Goal: Communication & Community: Connect with others

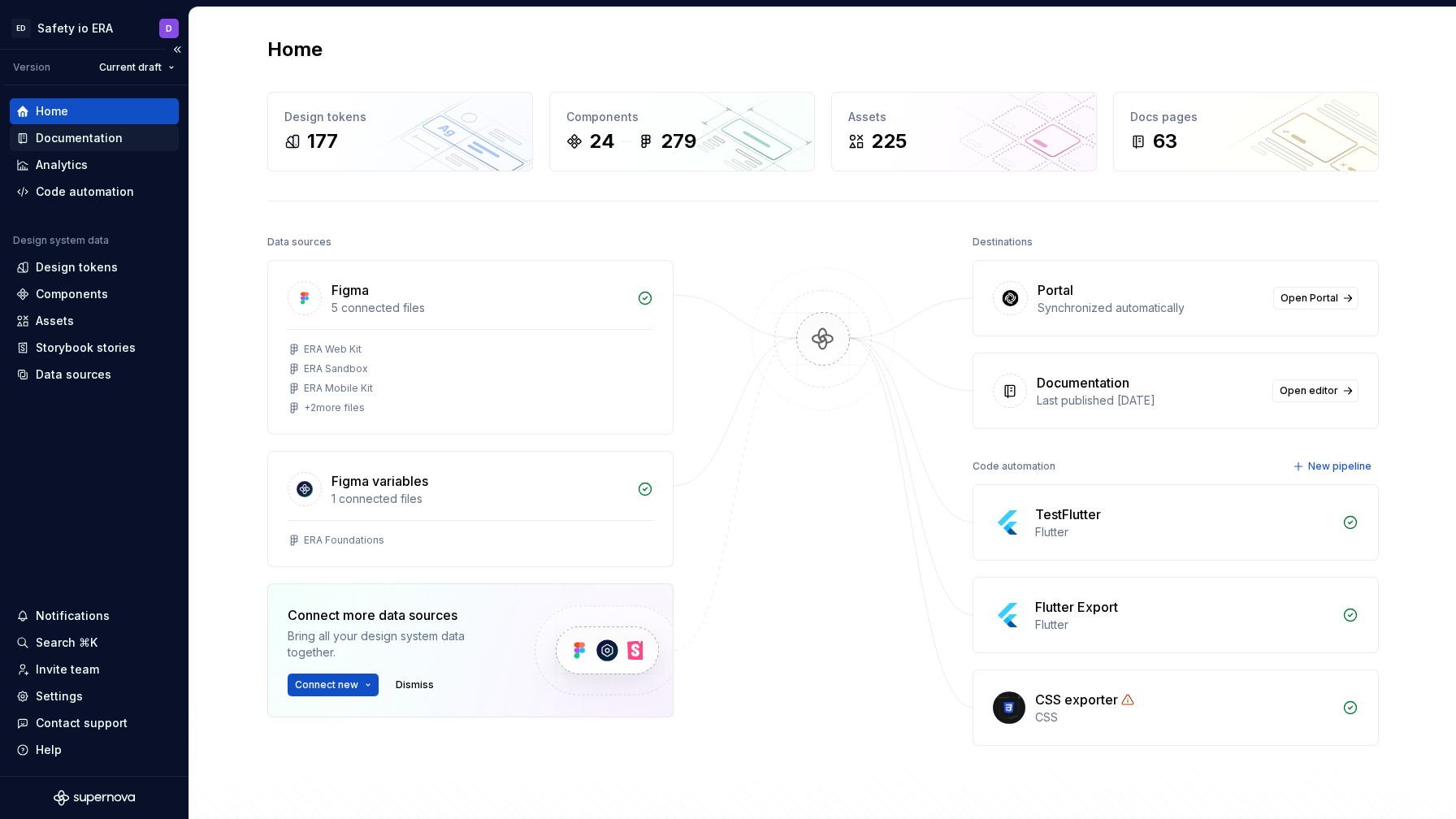
click at [100, 140] on div "Documentation" at bounding box center [79, 138] width 87 height 16
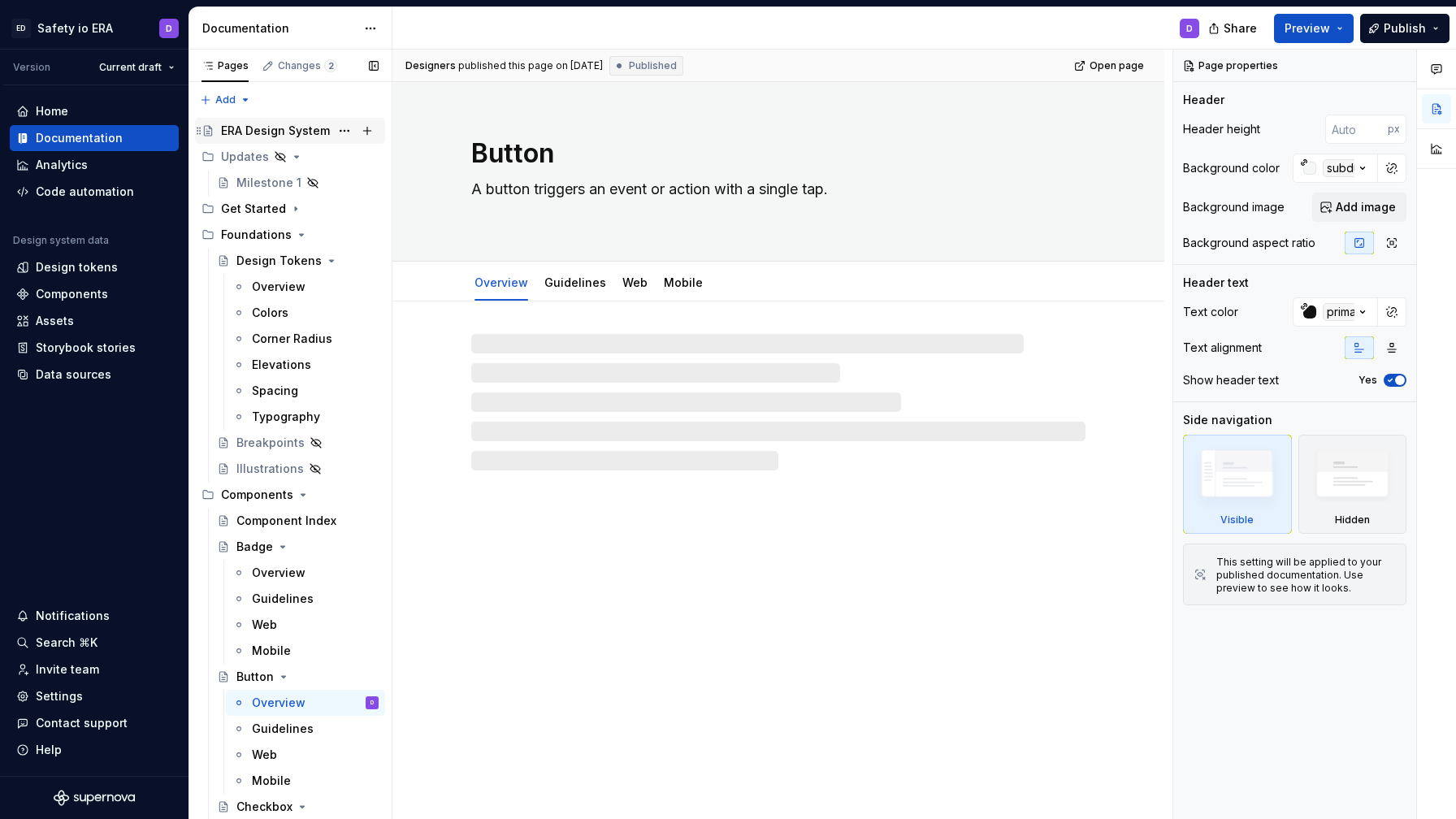
click at [251, 118] on div "ERA Design System" at bounding box center [290, 131] width 190 height 26
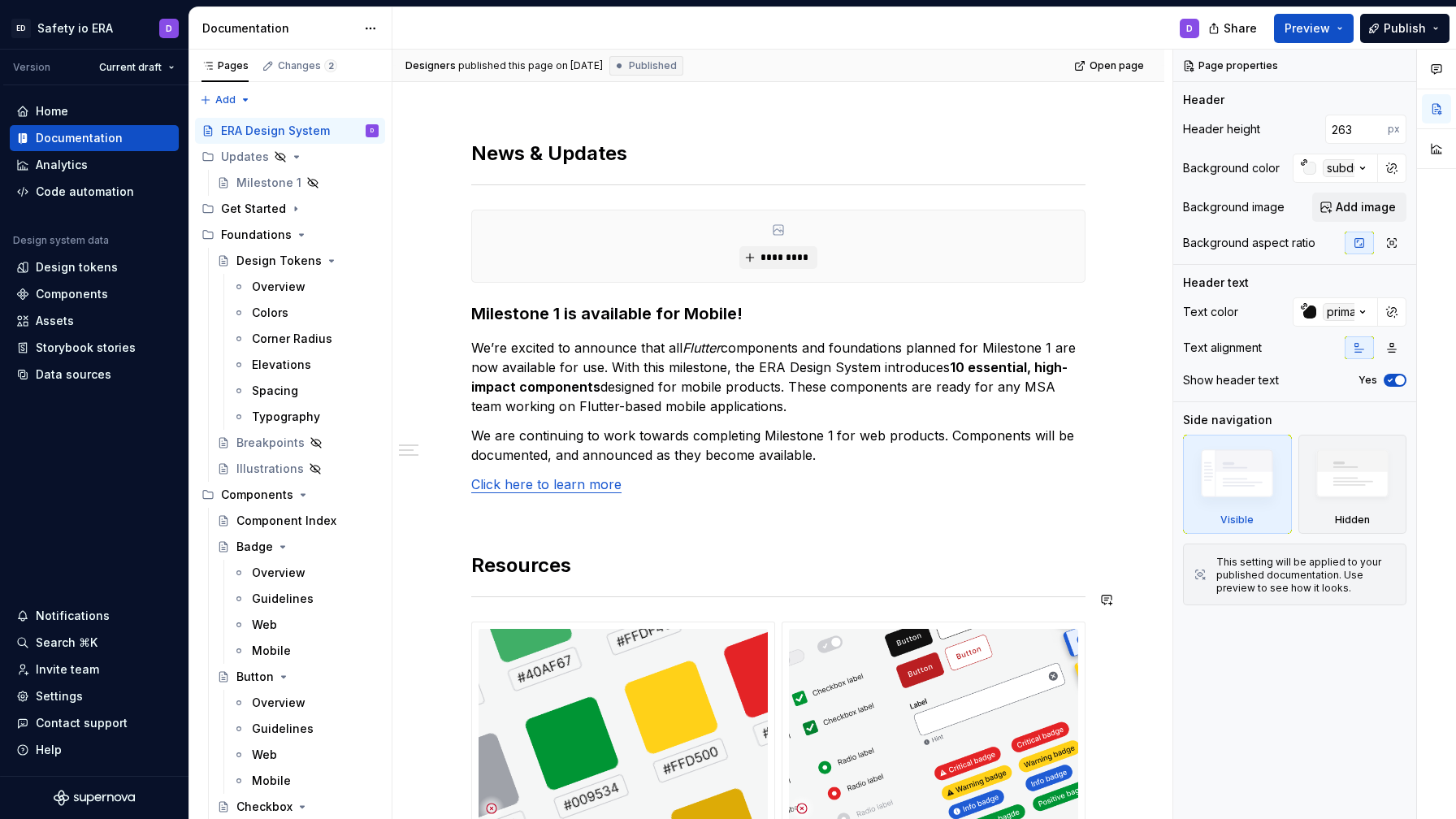
scroll to position [241, 0]
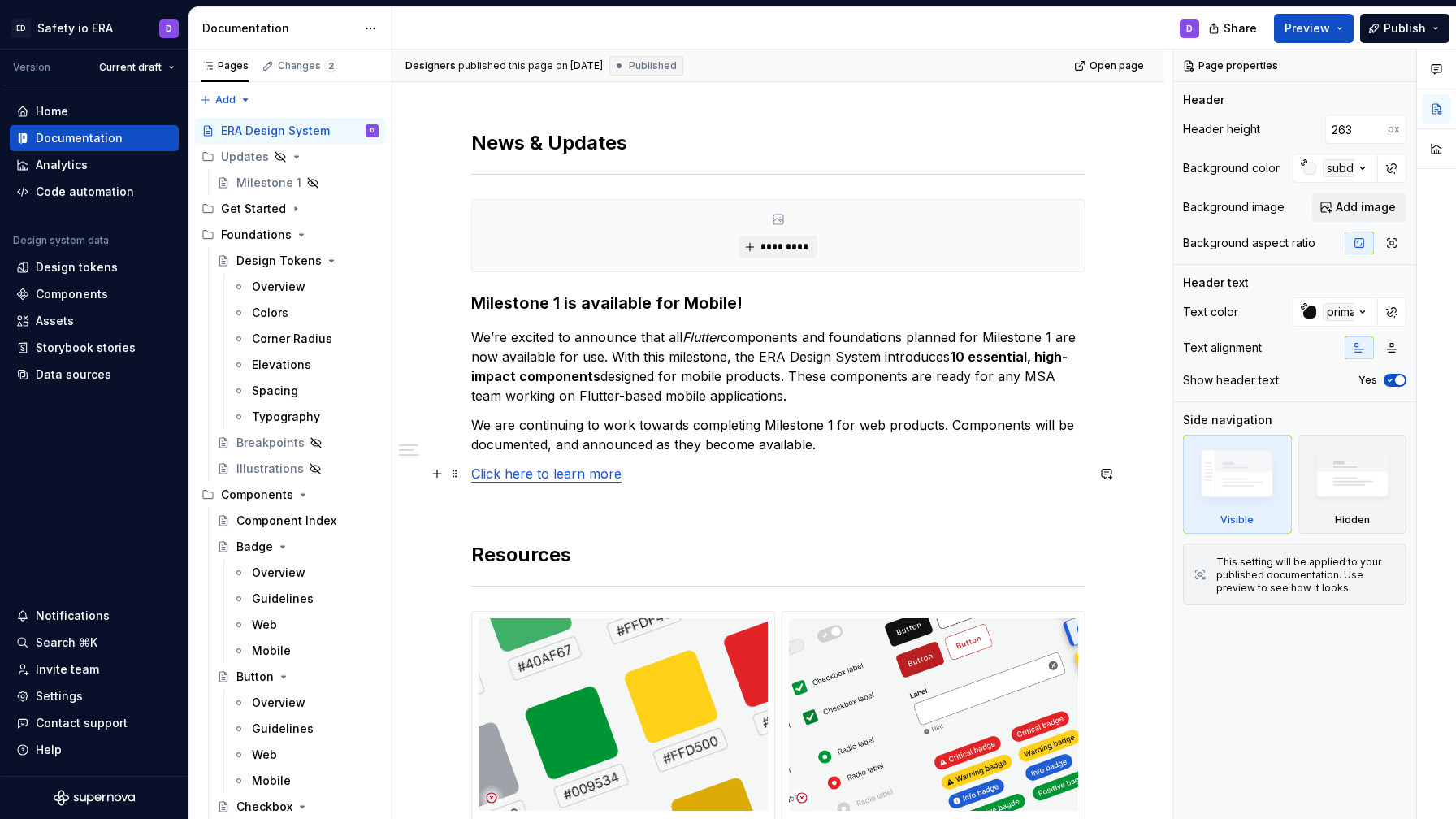
click at [559, 477] on link "Click here to learn more" at bounding box center [546, 473] width 150 height 16
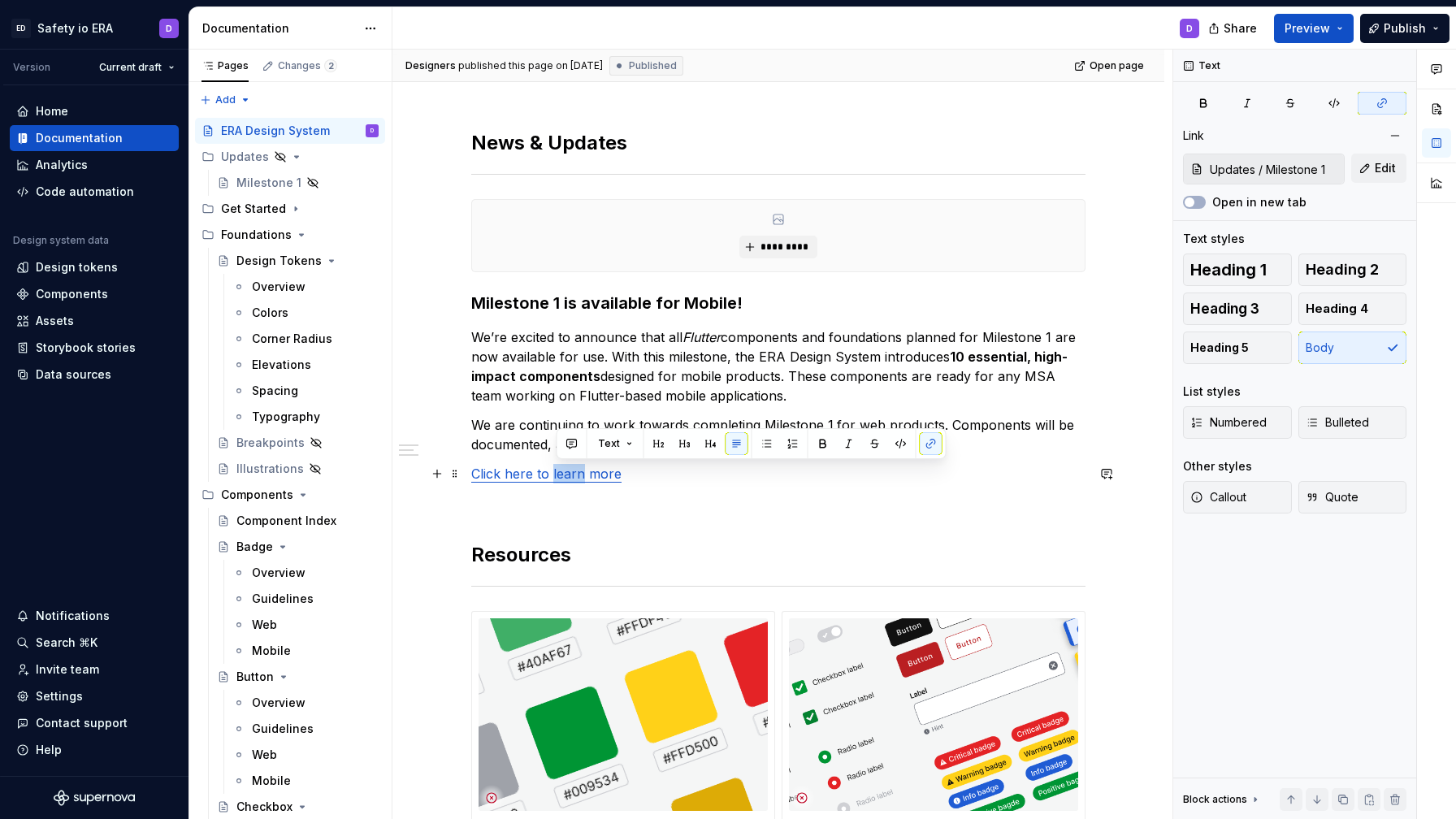
click at [559, 477] on link "Click here to learn more" at bounding box center [546, 473] width 150 height 16
click at [1381, 171] on span "Edit" at bounding box center [1385, 168] width 22 height 16
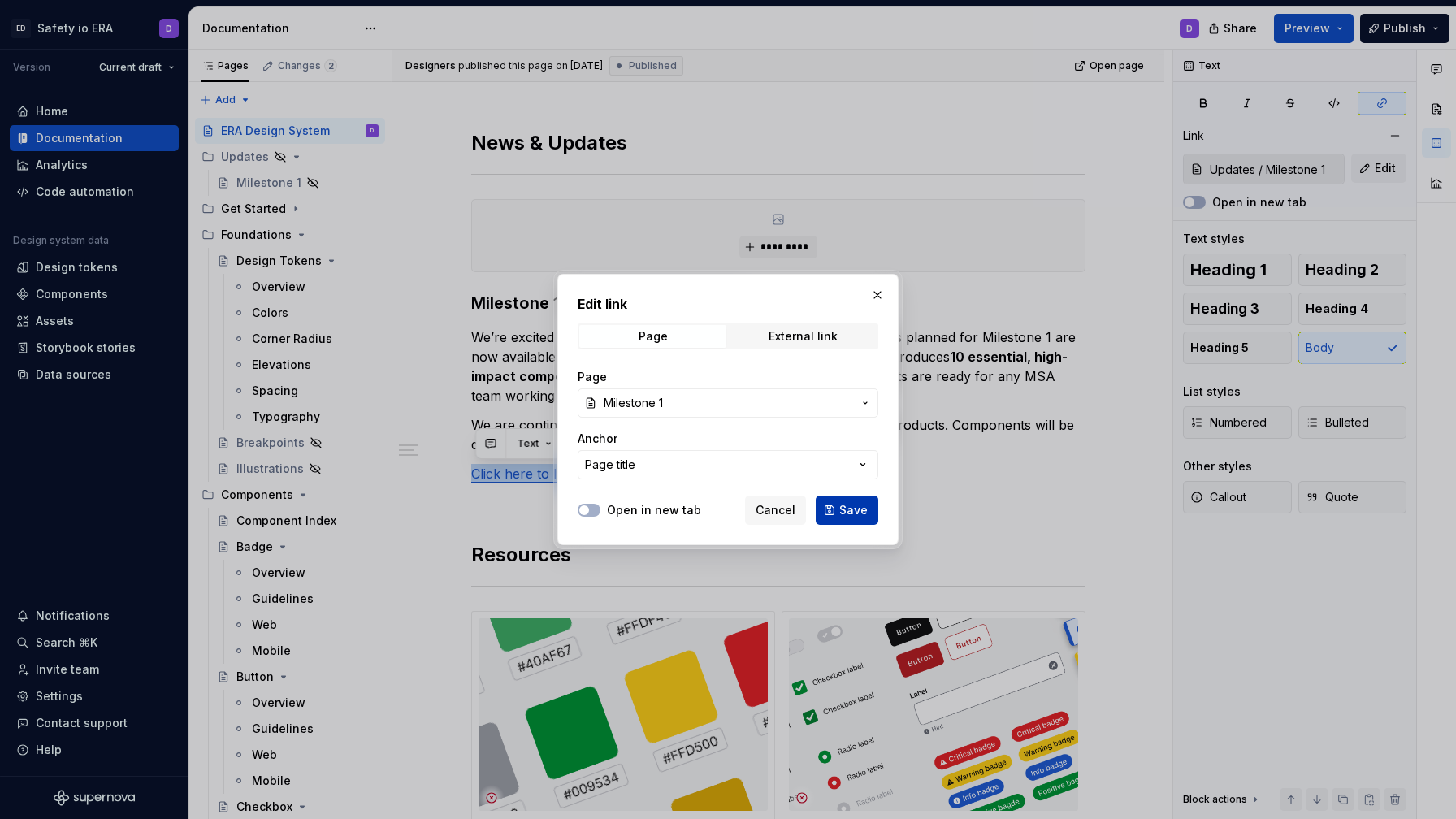
click at [843, 504] on span "Save" at bounding box center [854, 510] width 28 height 16
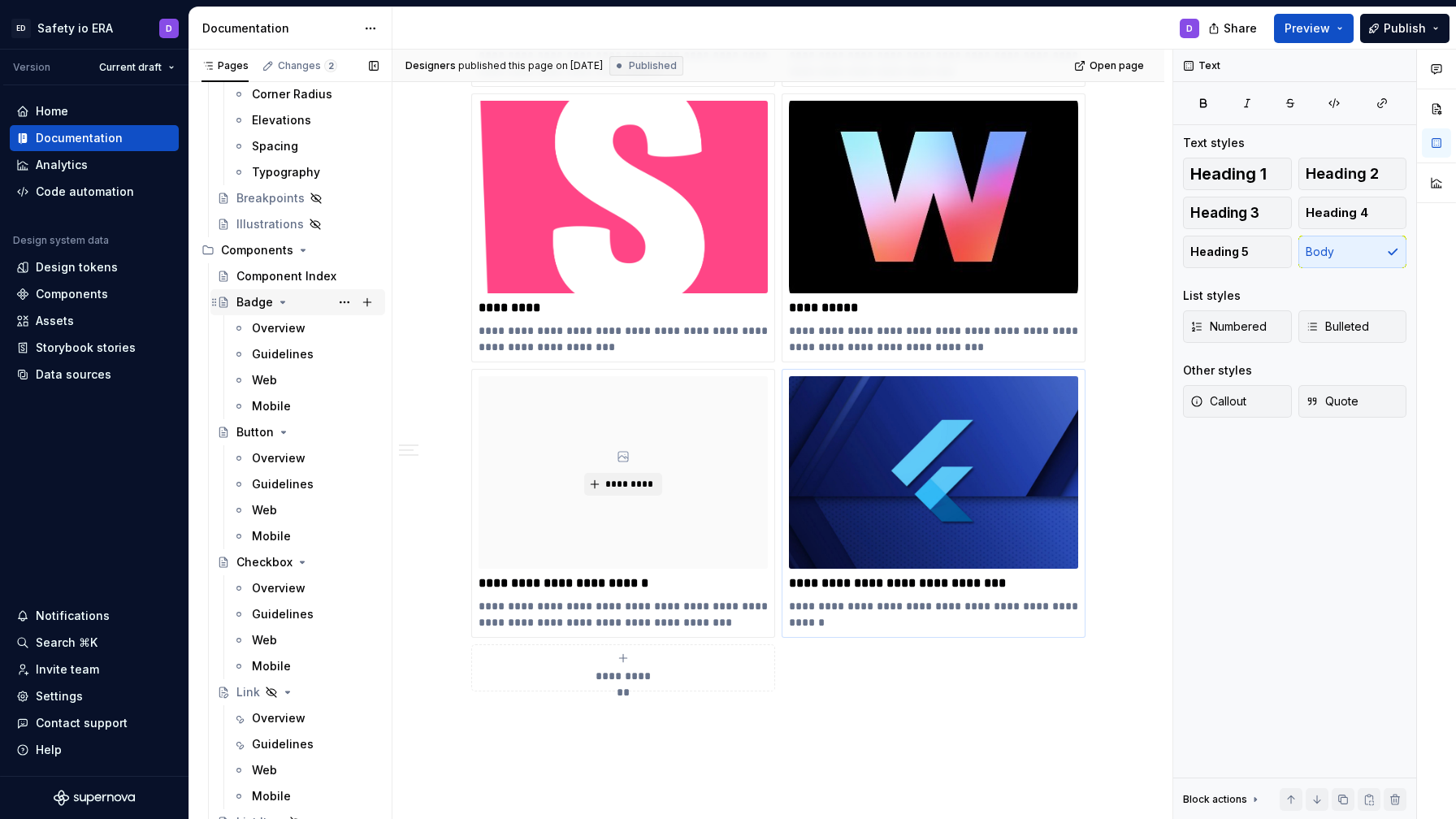
scroll to position [0, 0]
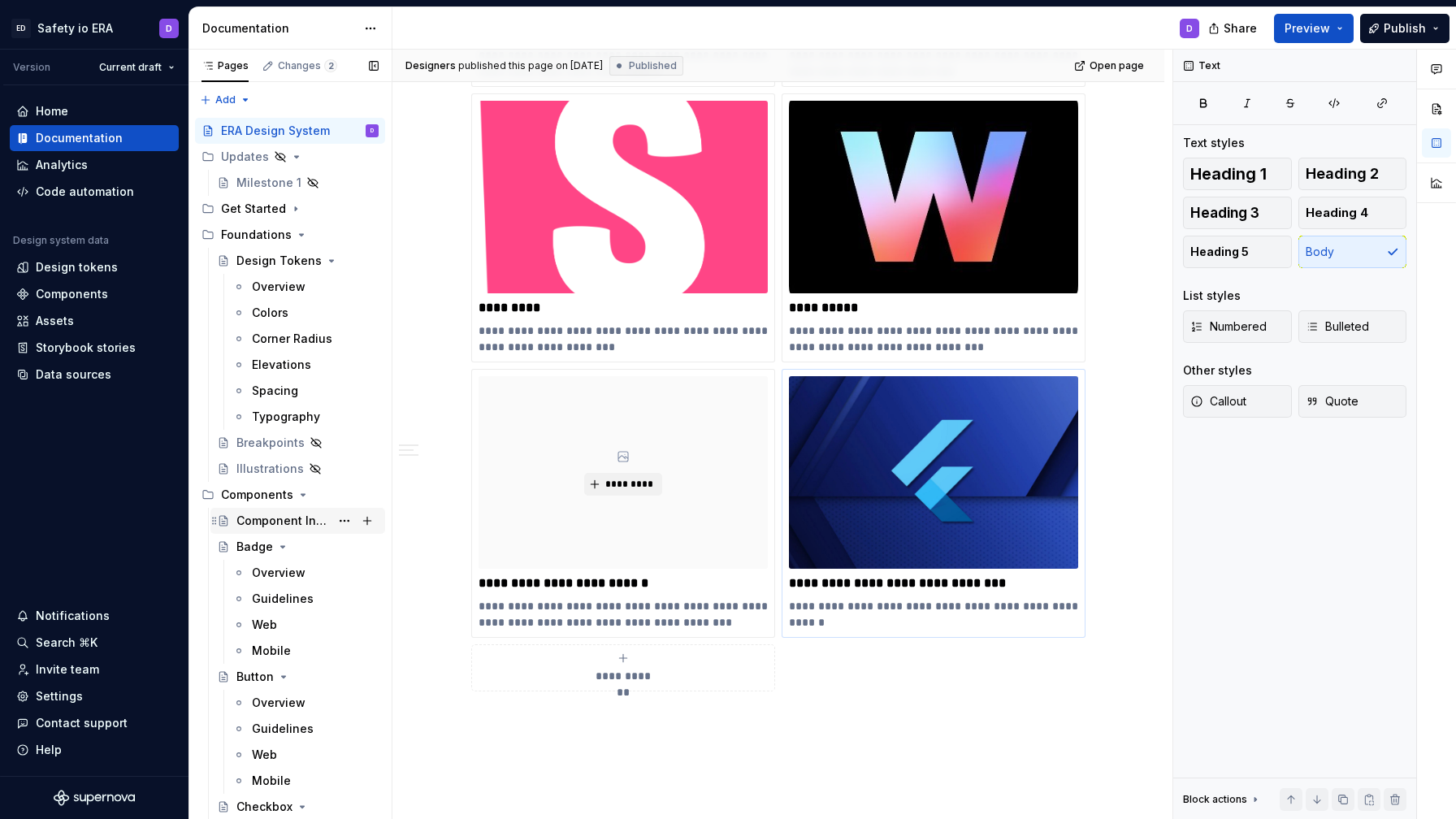
click at [299, 525] on div "Component Index" at bounding box center [283, 520] width 94 height 16
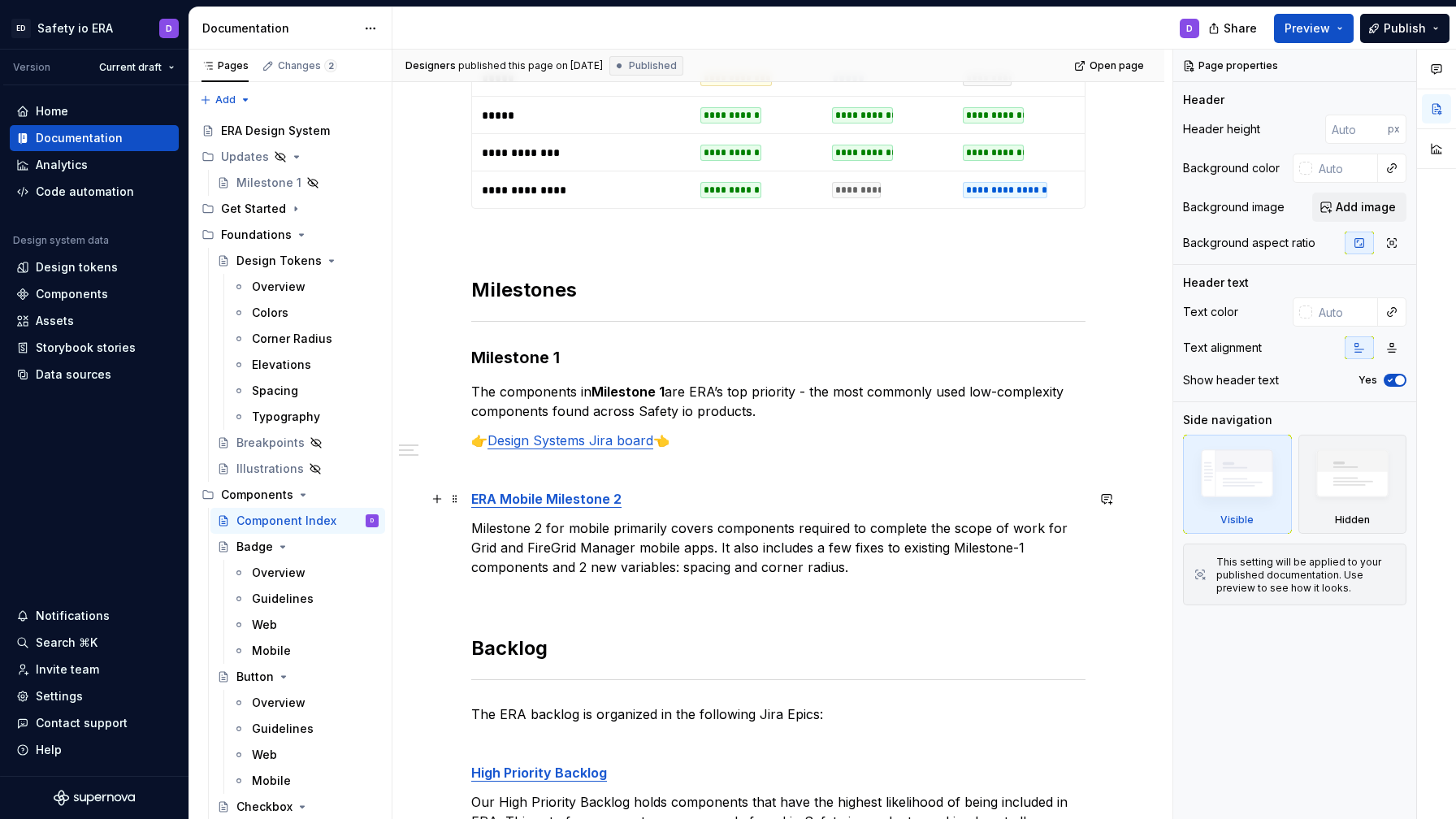
scroll to position [1130, 0]
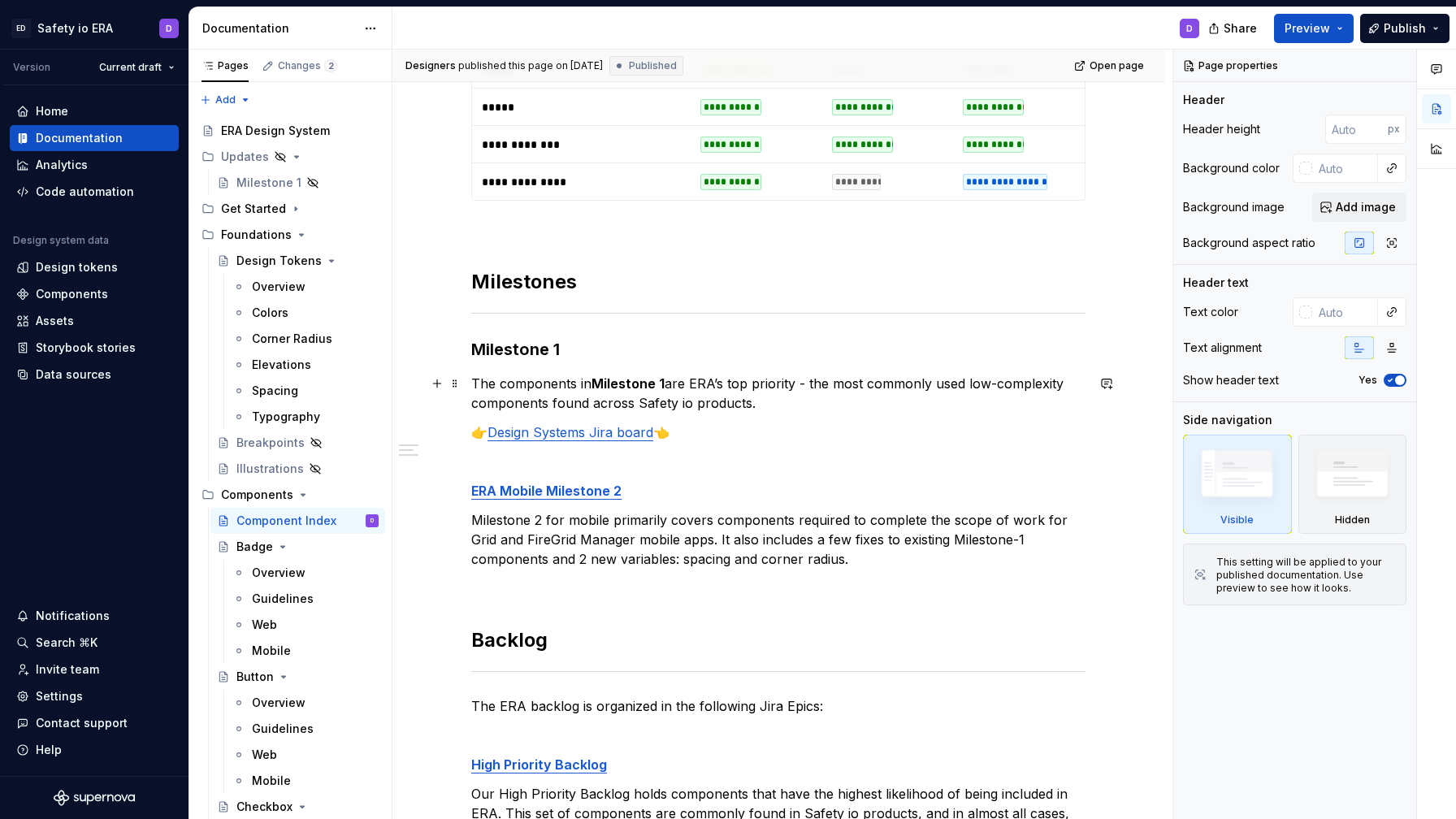
click at [792, 402] on p "The components in Milestone 1 are ERA’s top priority - the most commonly used l…" at bounding box center [779, 394] width 615 height 39
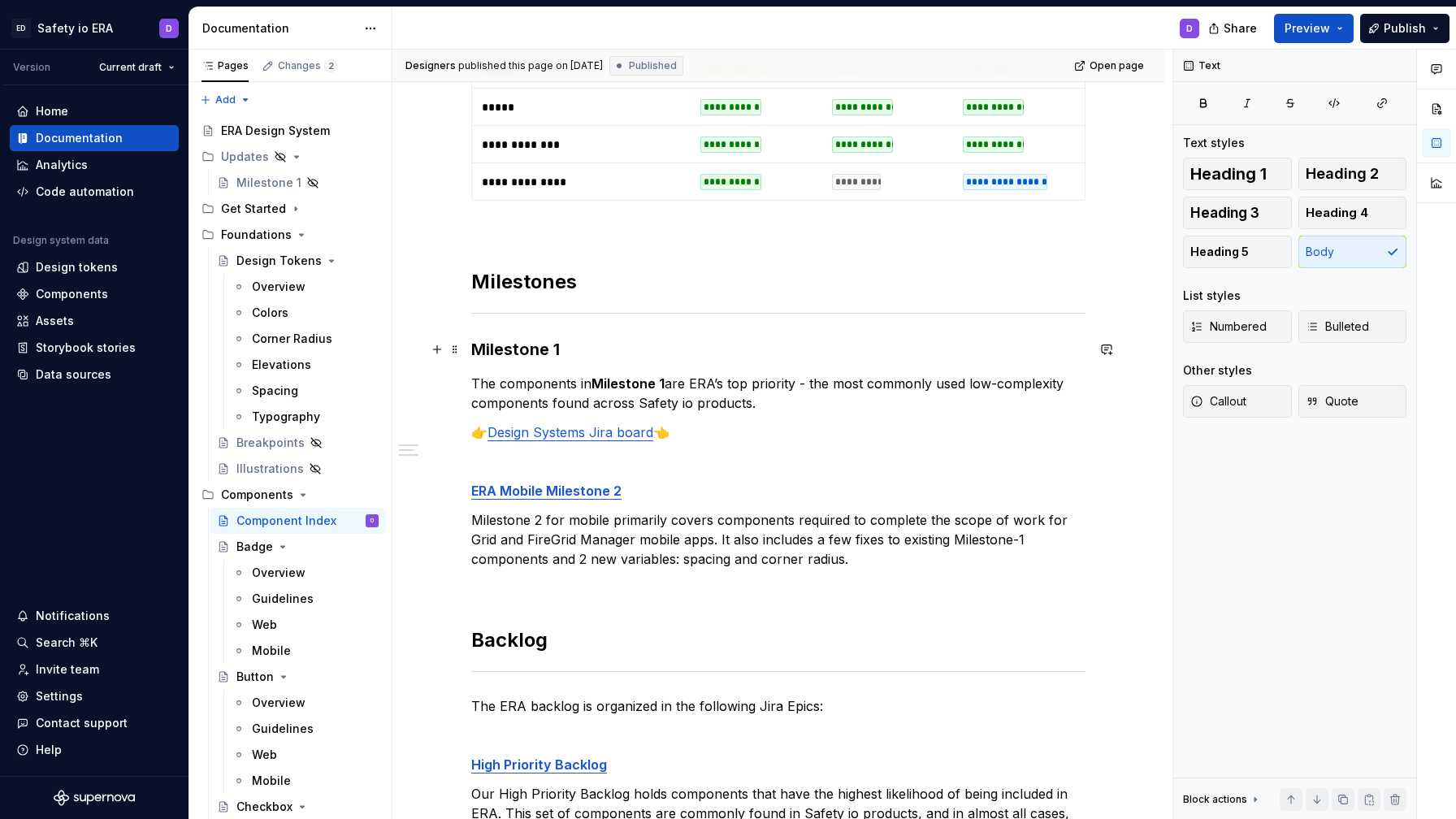
click at [622, 355] on h3 "Milestone 1" at bounding box center [779, 350] width 615 height 22
type textarea "*"
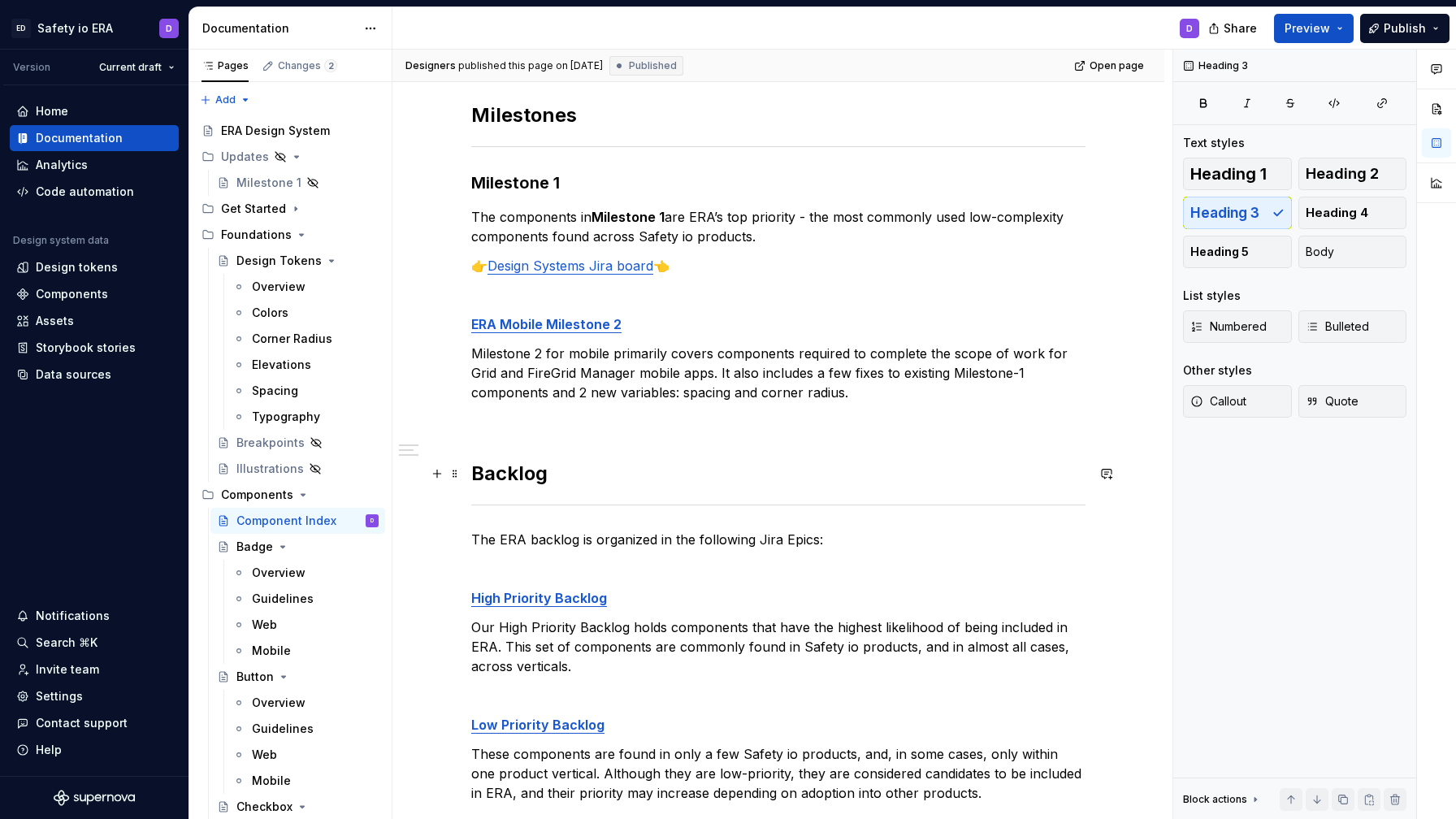
scroll to position [1298, 0]
click at [674, 328] on p "ERA Mobile Milestone 2" at bounding box center [779, 323] width 615 height 20
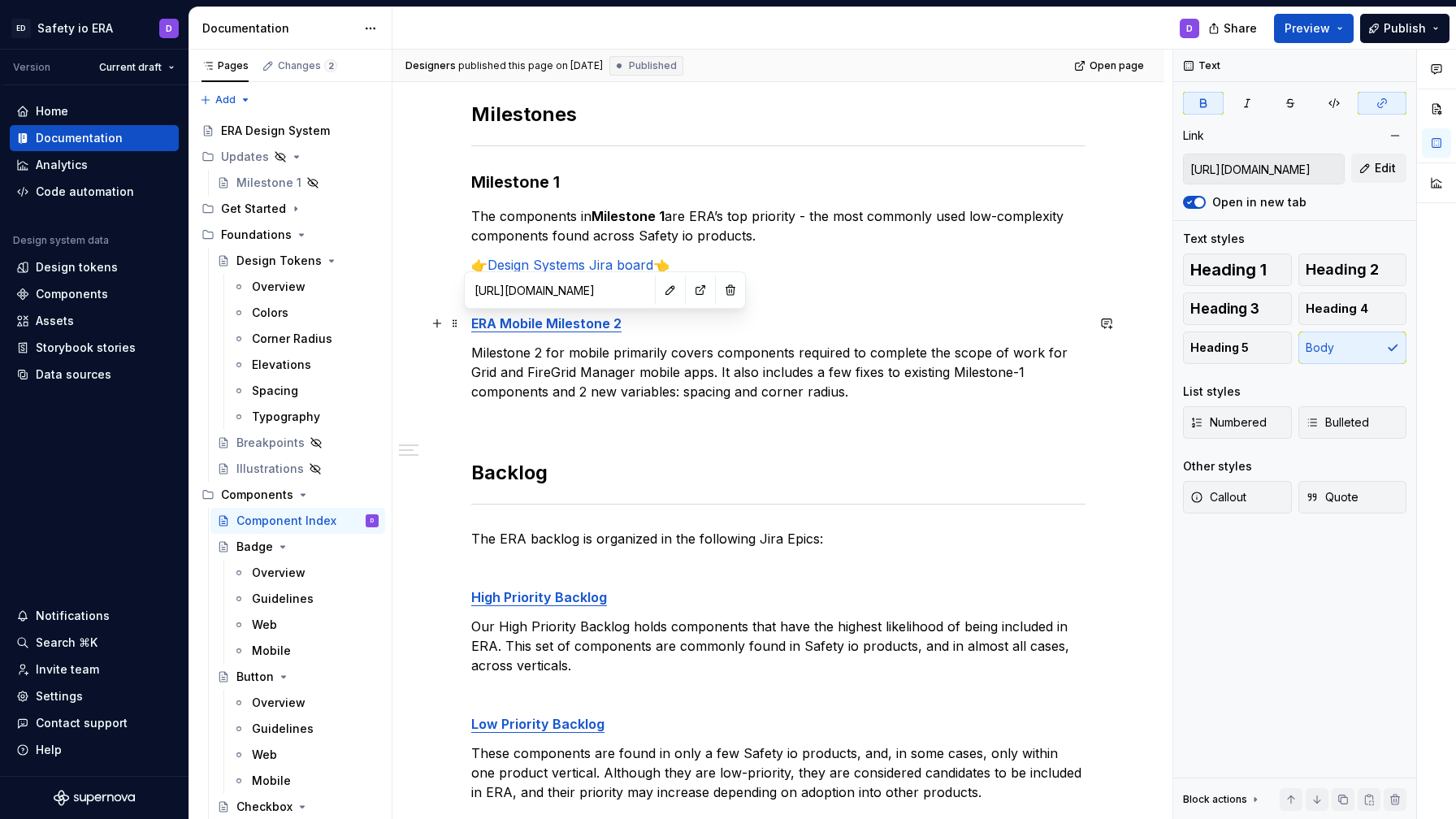
click at [582, 322] on strong "ERA Mobile Milestone 2" at bounding box center [546, 322] width 150 height 16
click at [659, 290] on button "button" at bounding box center [670, 290] width 22 height 22
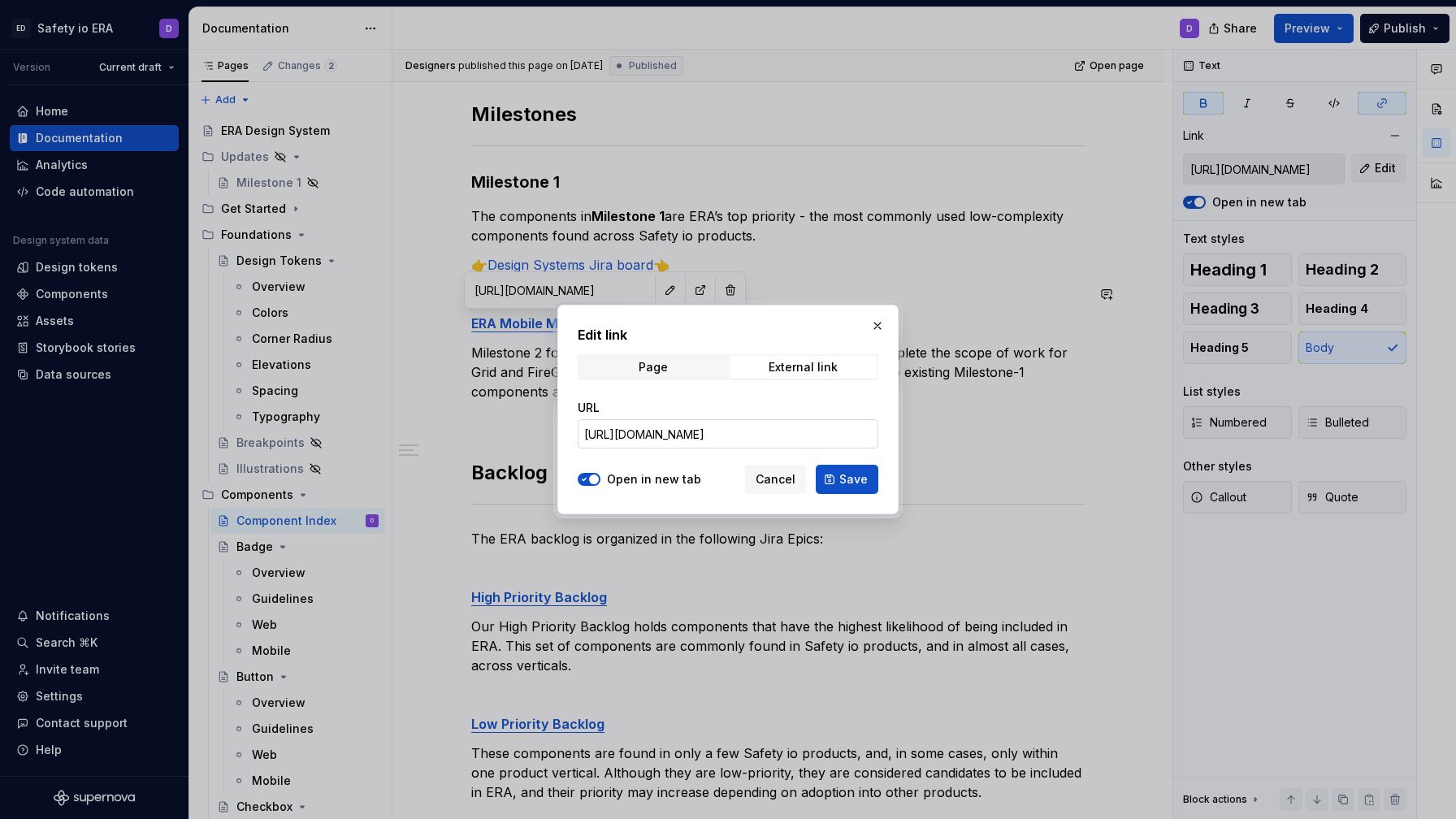
click at [679, 433] on input "[URL][DOMAIN_NAME]" at bounding box center [728, 433] width 301 height 29
click at [785, 487] on button "Cancel" at bounding box center [775, 479] width 61 height 29
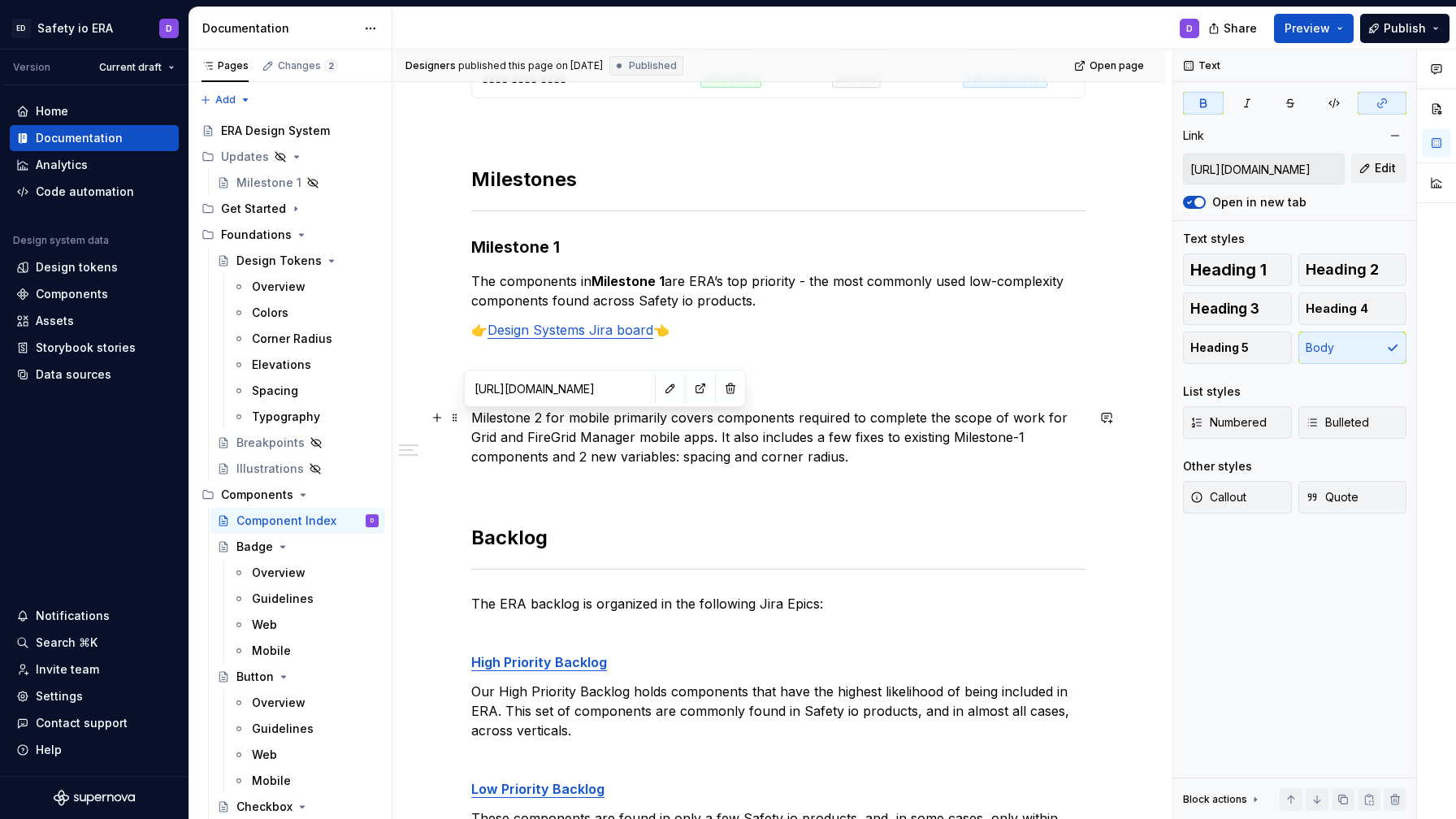
scroll to position [1162, 0]
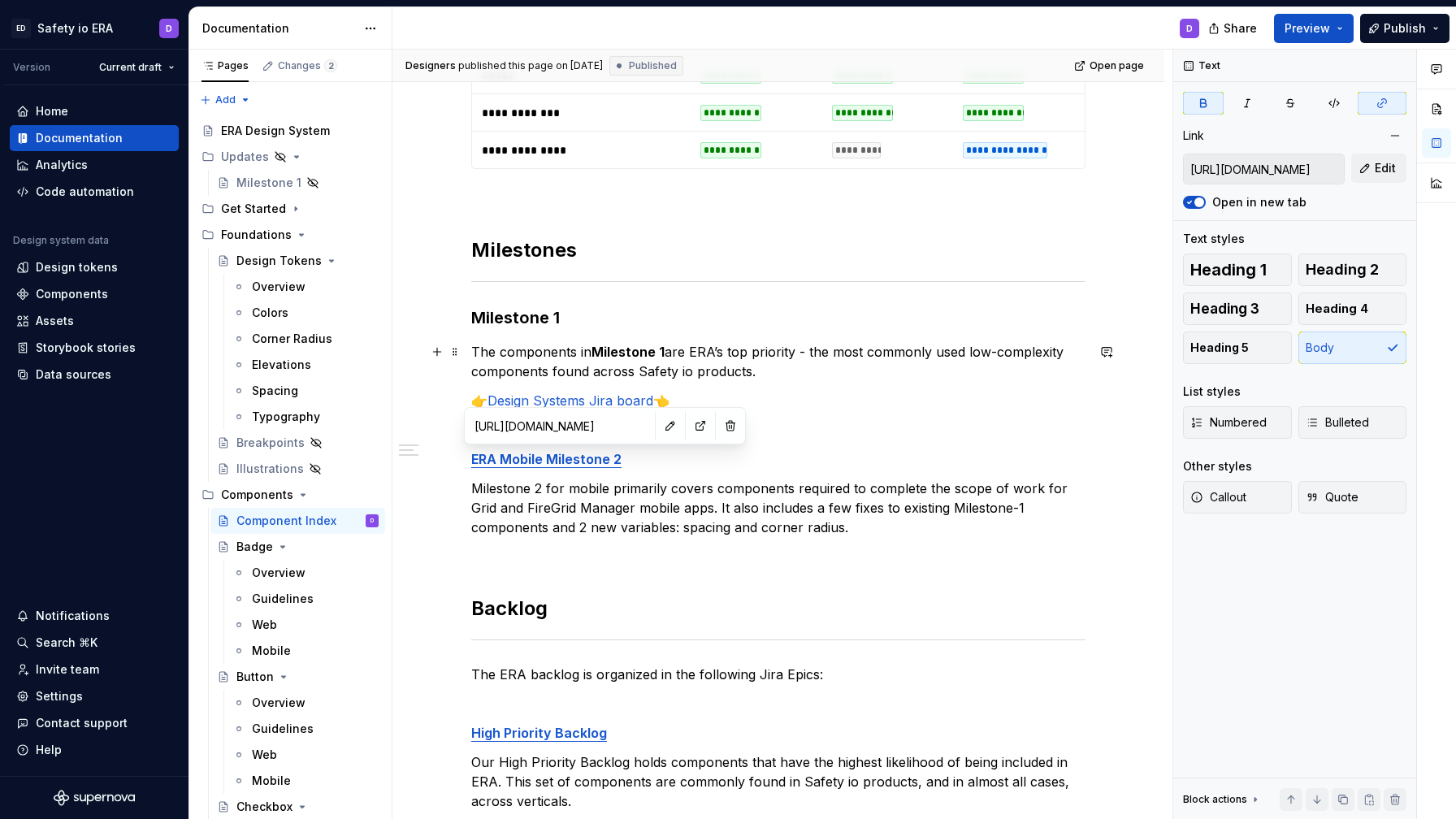
click at [595, 357] on p "The components in Milestone 1 are ERA’s top priority - the most commonly used l…" at bounding box center [779, 362] width 615 height 39
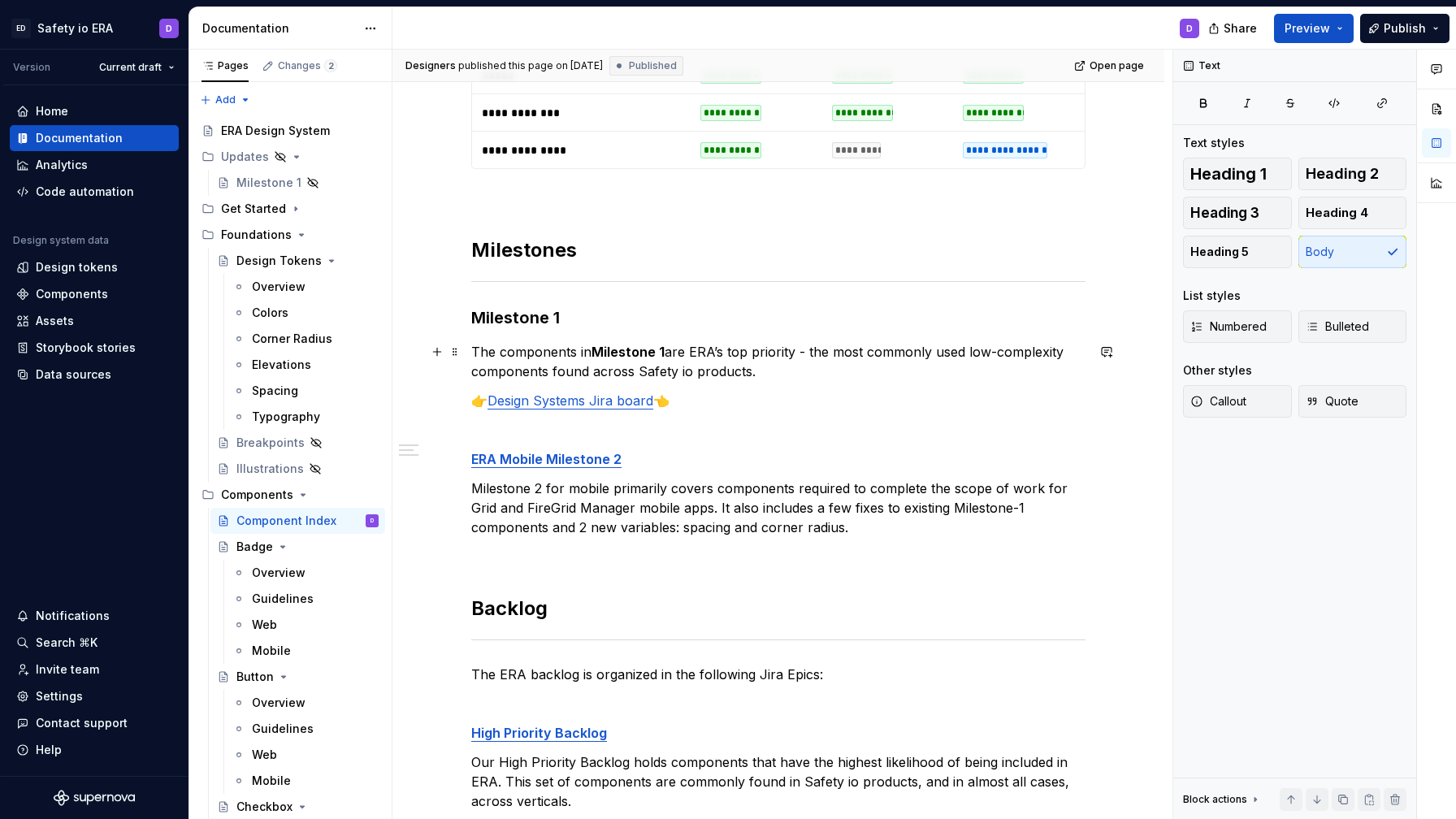
click at [644, 352] on strong "Milestone 1" at bounding box center [628, 351] width 73 height 16
click at [788, 388] on div "**********" at bounding box center [779, 75] width 615 height 1841
click at [609, 325] on h3 "Milestone 1" at bounding box center [779, 318] width 615 height 22
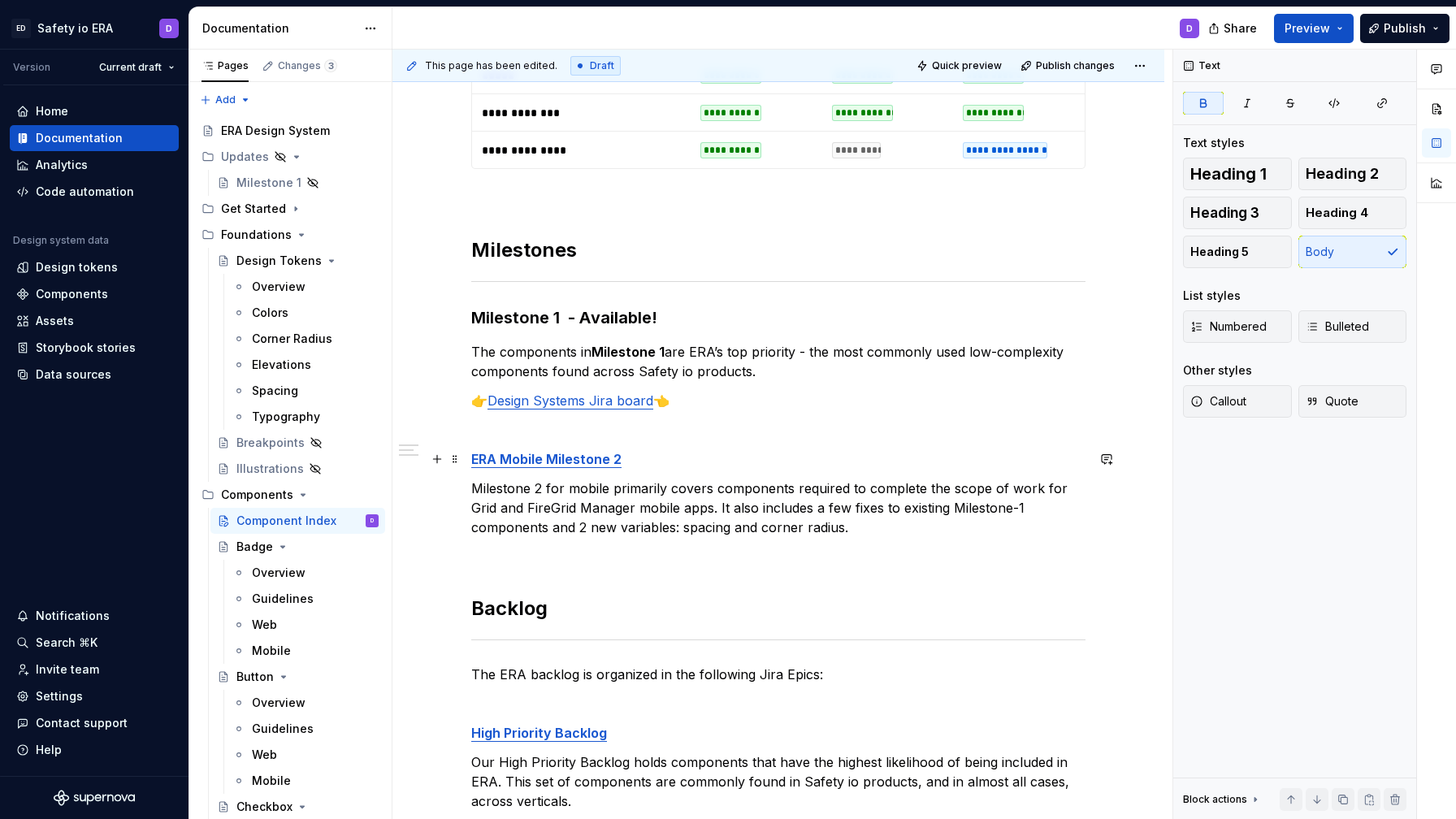
click at [676, 452] on p "ERA Mobile Milestone 2" at bounding box center [779, 459] width 615 height 20
click at [725, 312] on h3 "Milestone 1 - Available!" at bounding box center [779, 318] width 615 height 22
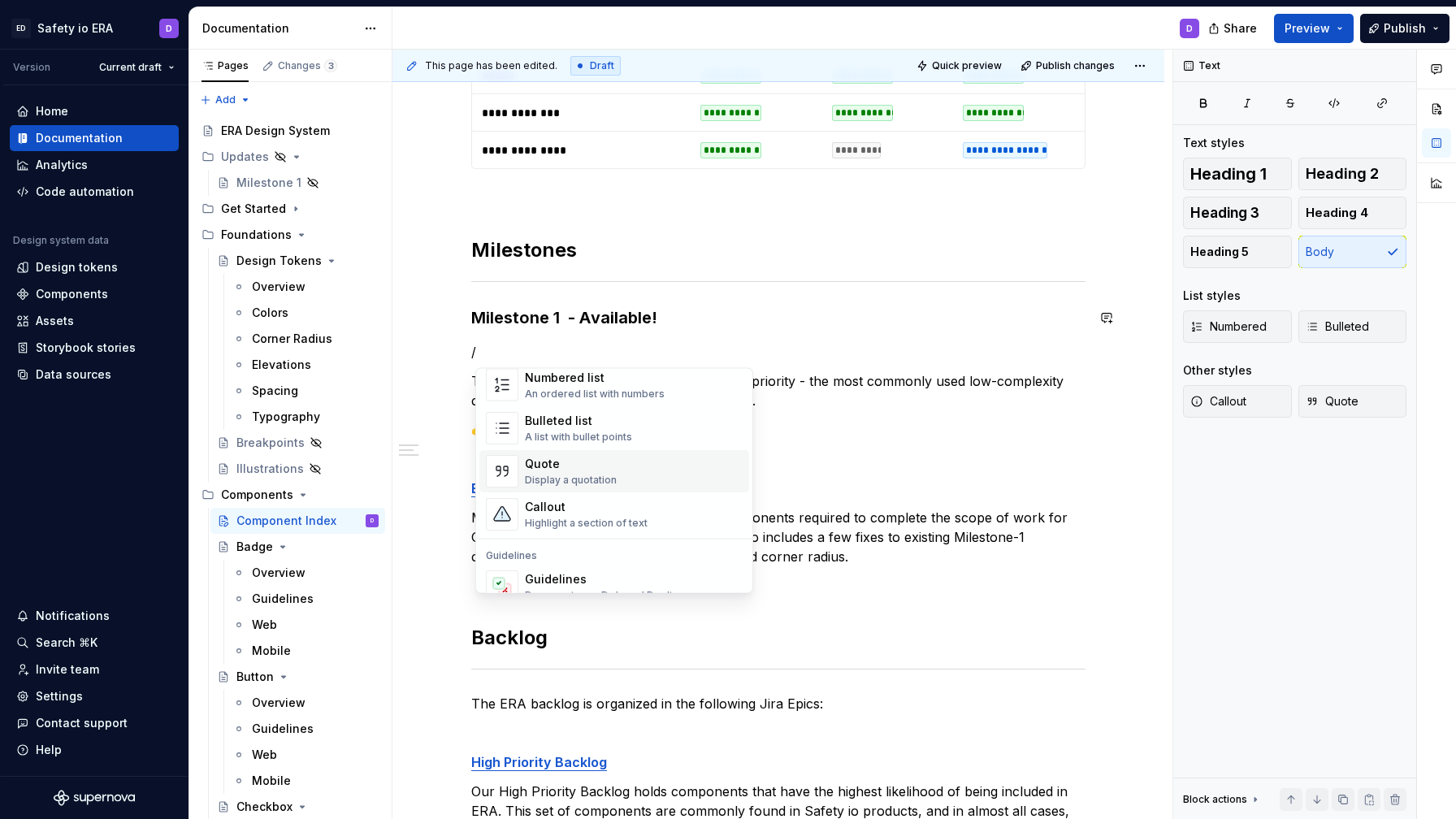
scroll to position [283, 0]
click at [594, 526] on div "Highlight a section of text" at bounding box center [586, 529] width 123 height 13
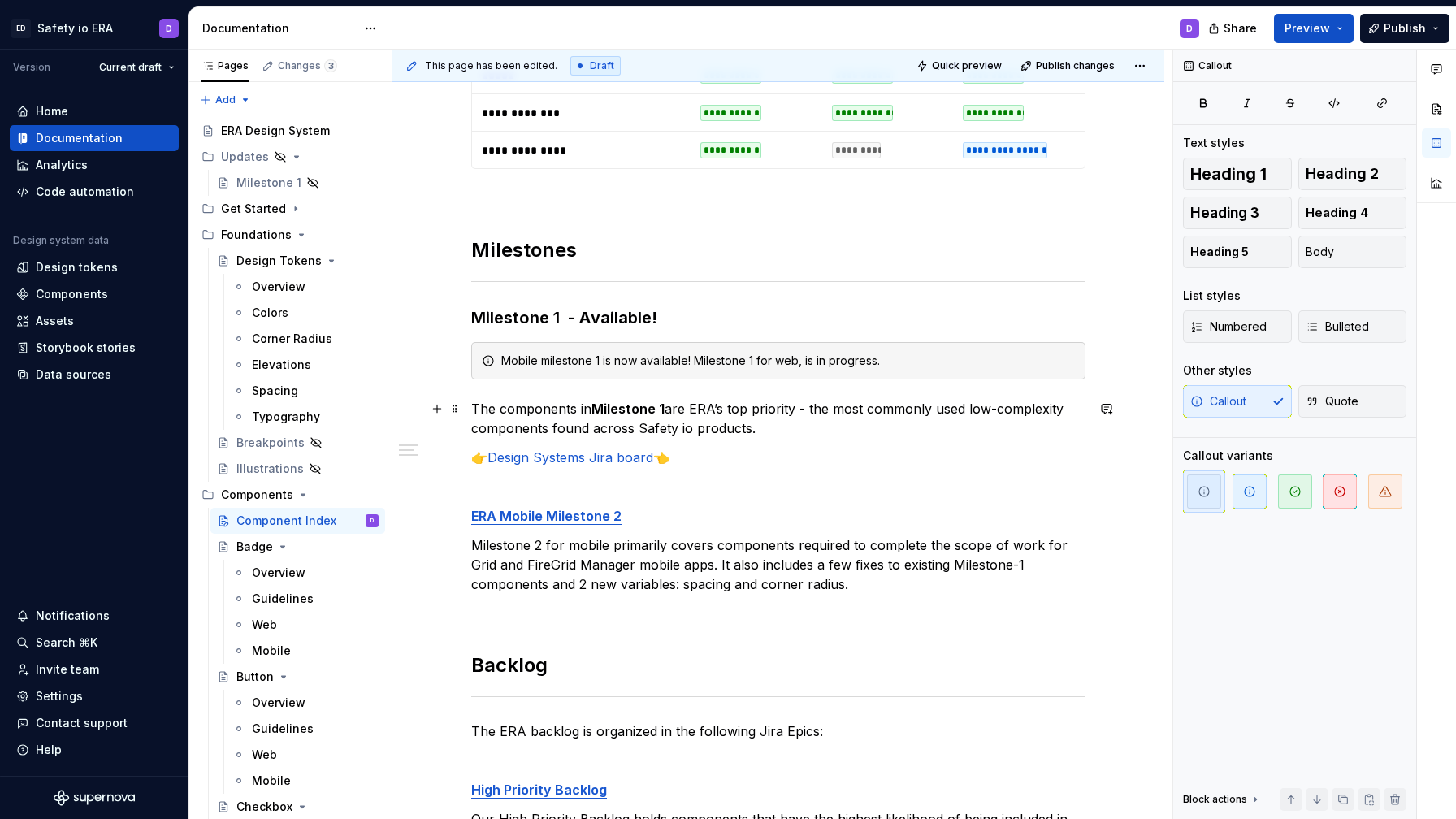
click at [936, 428] on p "The components in Milestone 1 are ERA’s top priority - the most commonly used l…" at bounding box center [779, 419] width 615 height 39
click at [982, 379] on div "Mobile milestone 1 is now available! Milestone 1 for web, is in progress." at bounding box center [779, 361] width 615 height 37
click at [1066, 363] on div "Mobile milestone 1 is now available! Milestone 1 for web, is in progress." at bounding box center [788, 360] width 573 height 16
click at [461, 364] on span at bounding box center [455, 361] width 13 height 22
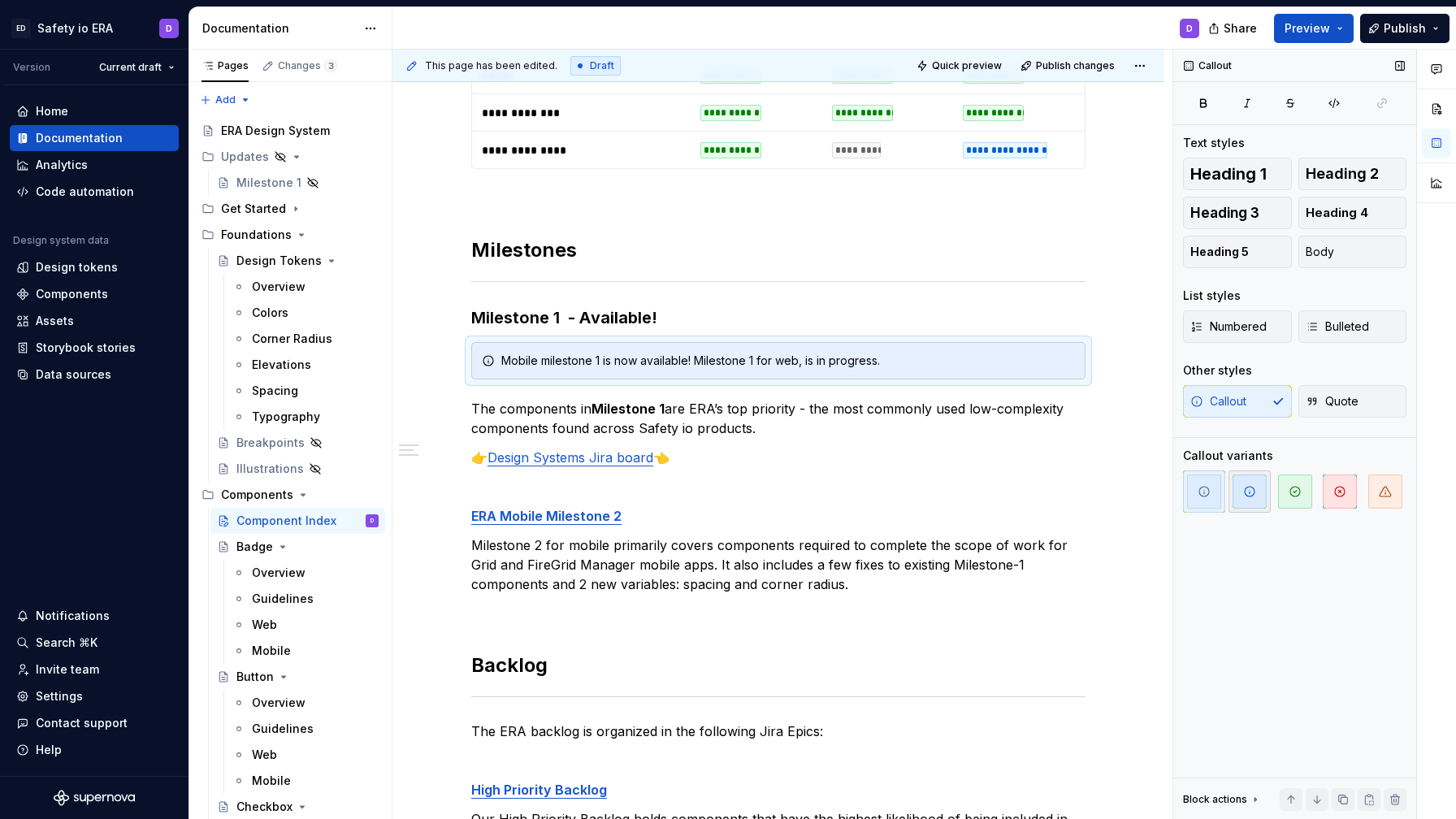
click at [1247, 490] on icon "button" at bounding box center [1250, 492] width 13 height 13
click at [787, 481] on p at bounding box center [779, 486] width 615 height 20
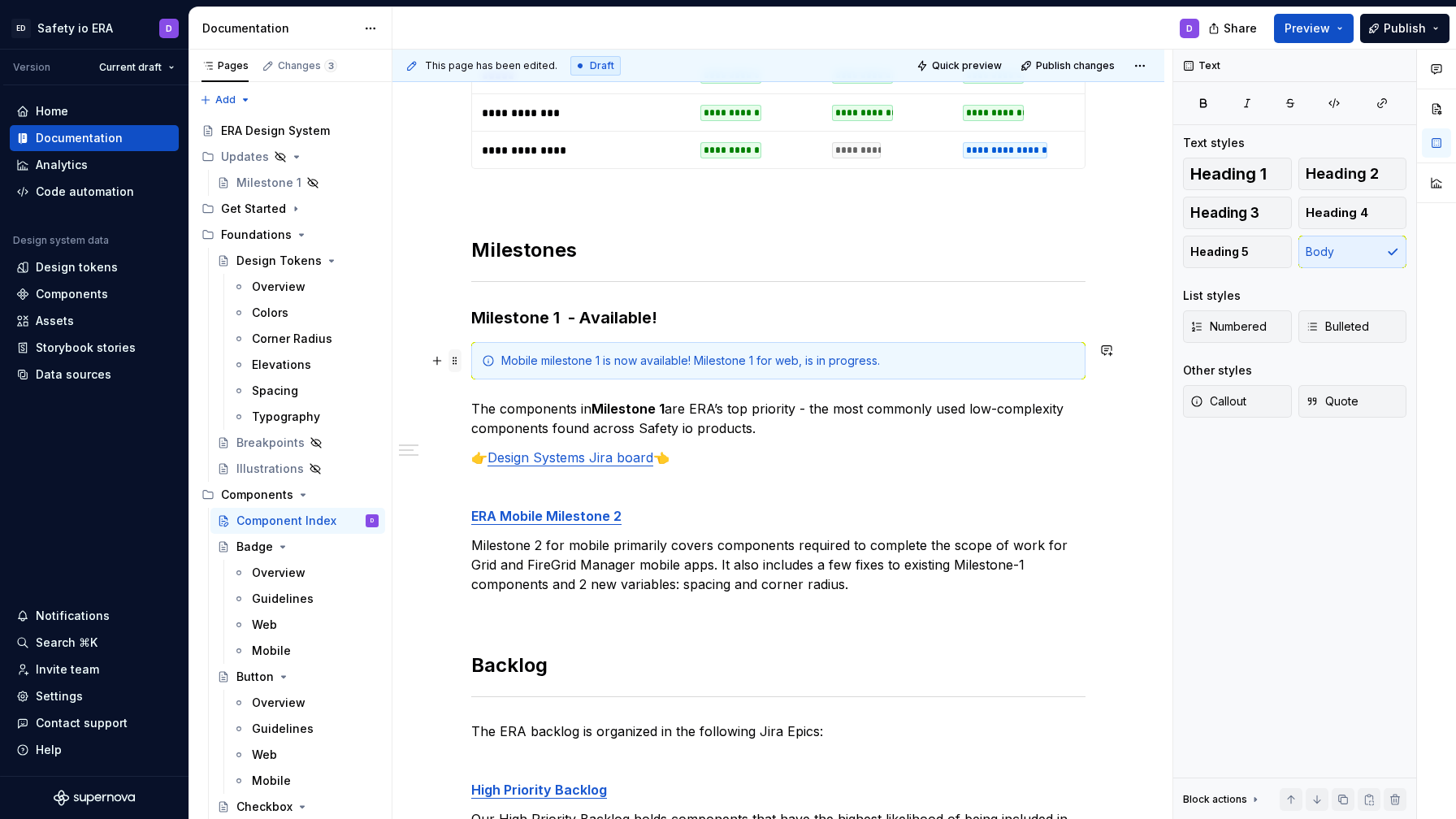
click at [459, 364] on span at bounding box center [455, 361] width 13 height 22
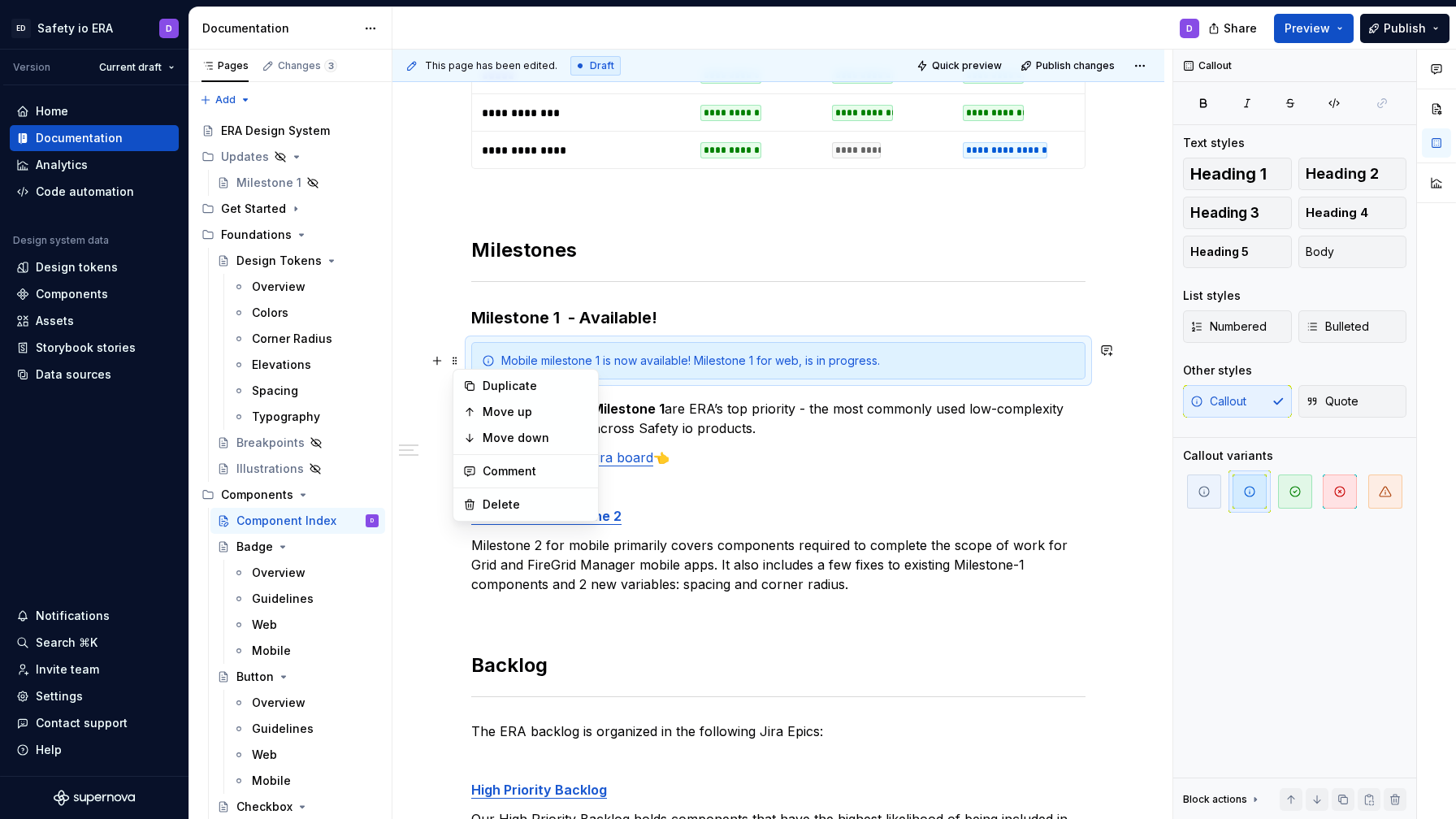
click at [765, 522] on p "ERA Mobile Milestone 2" at bounding box center [779, 515] width 615 height 20
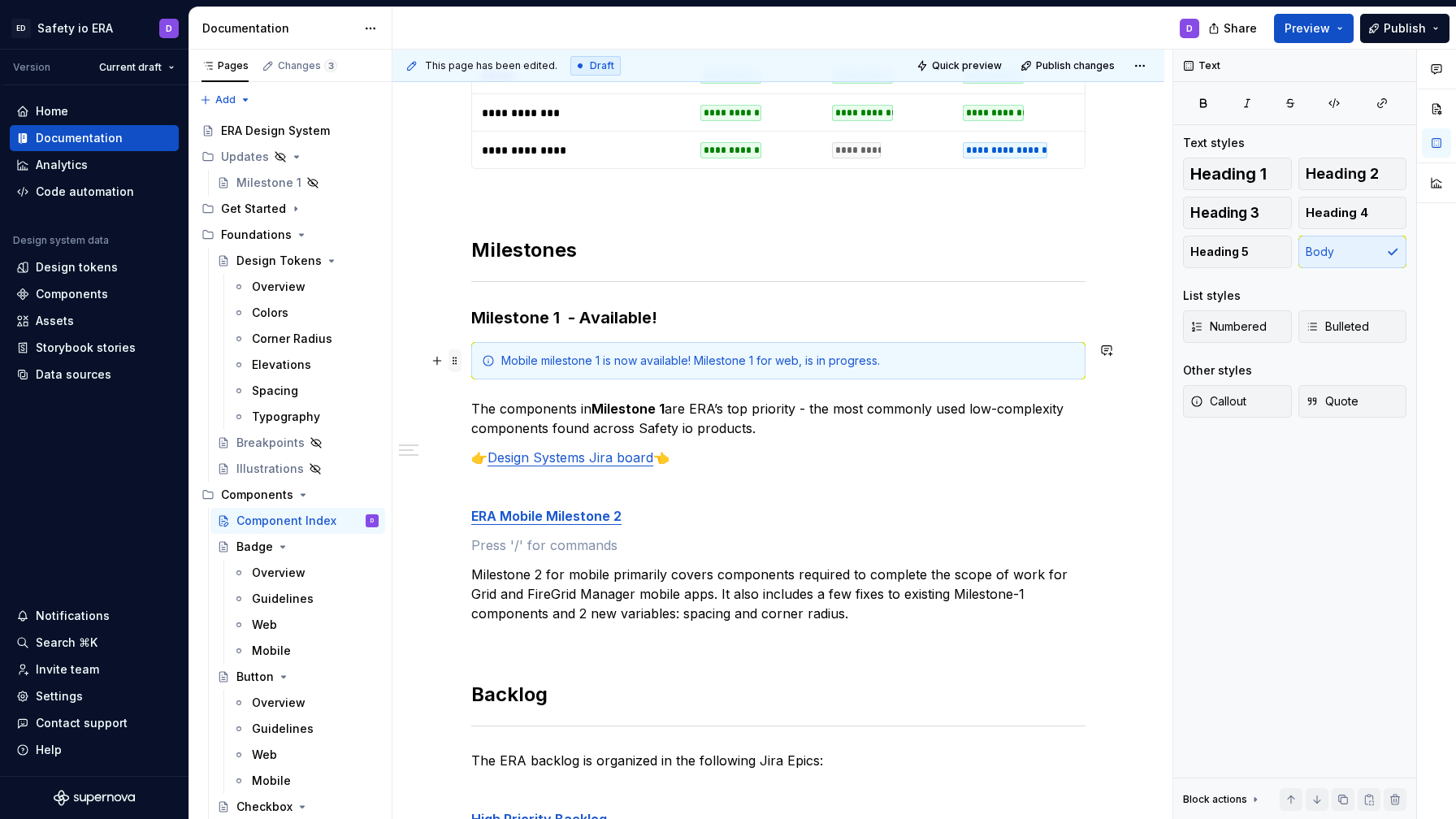
click at [454, 355] on span at bounding box center [455, 361] width 13 height 22
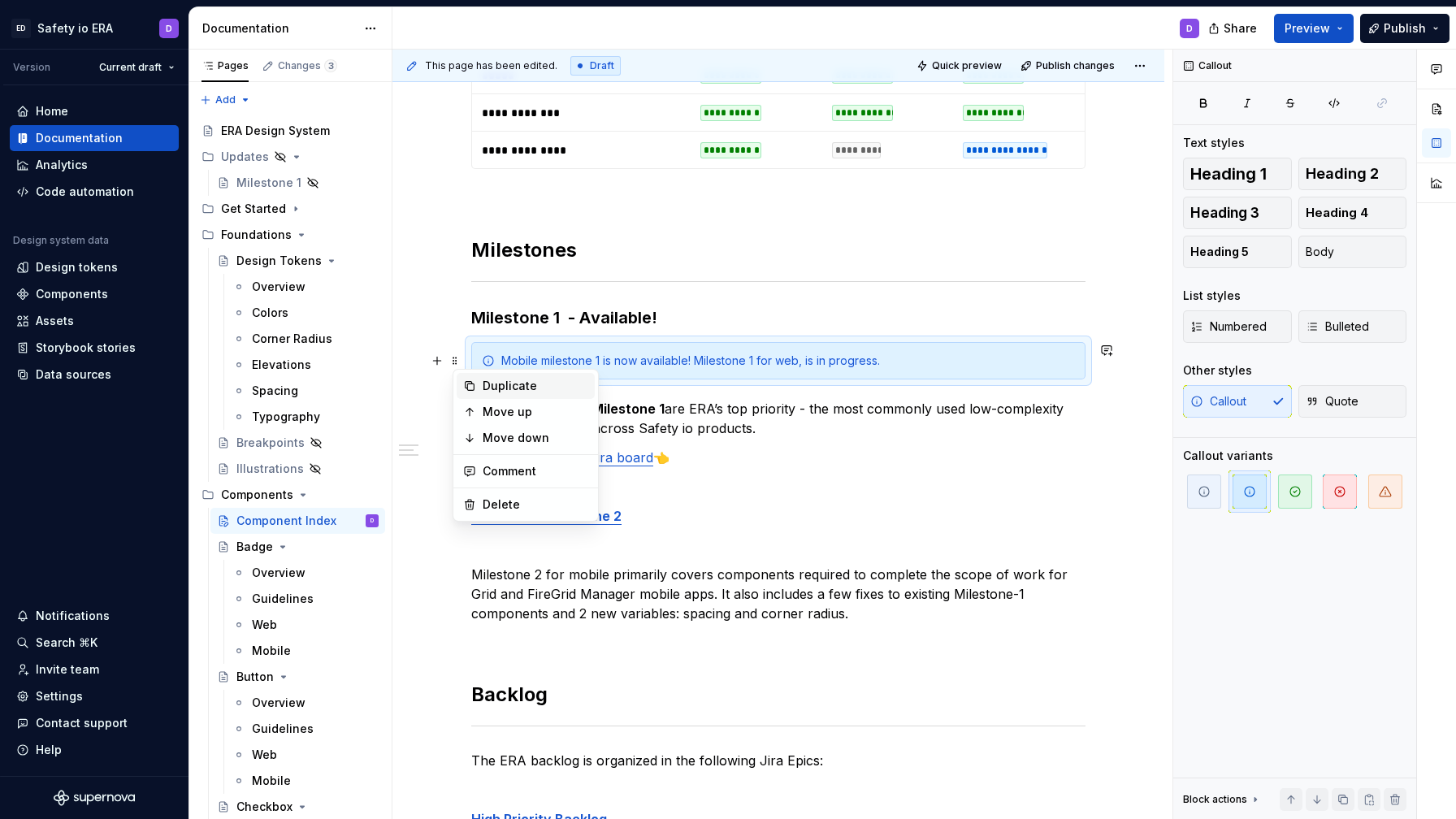
click at [474, 385] on icon at bounding box center [469, 386] width 13 height 13
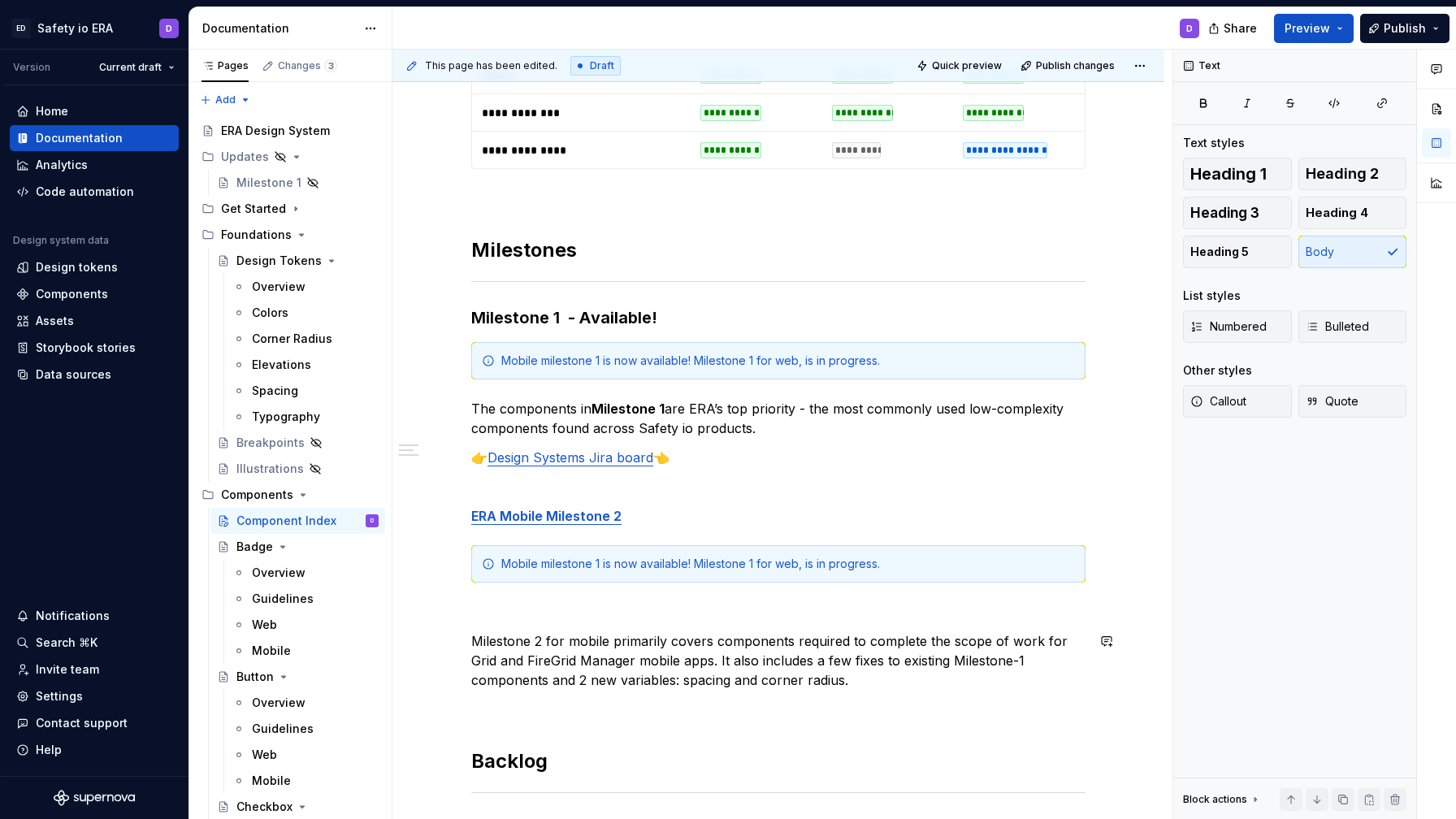
click at [507, 621] on div "**********" at bounding box center [779, 152] width 615 height 1994
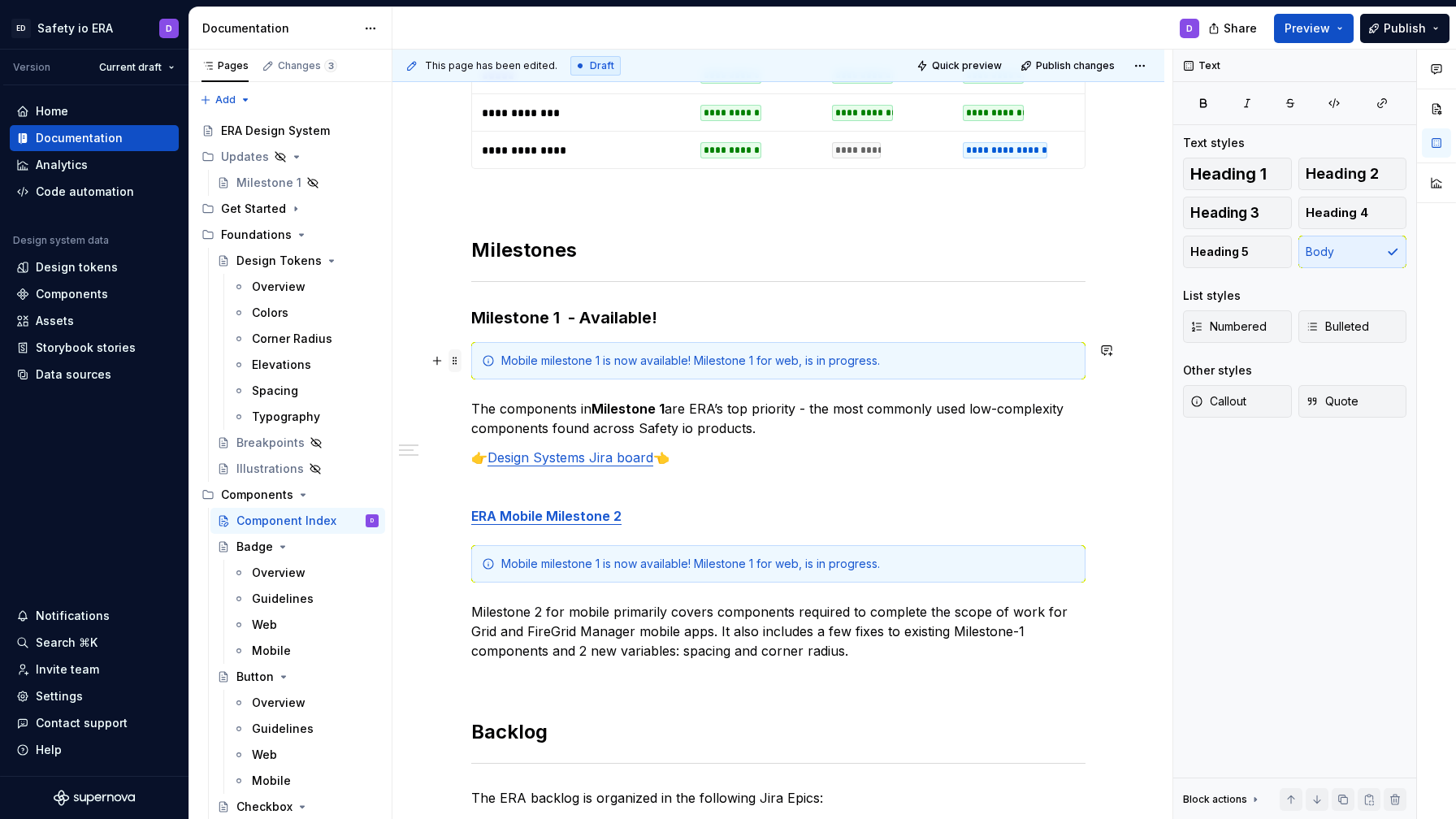
click at [459, 358] on span at bounding box center [455, 361] width 13 height 22
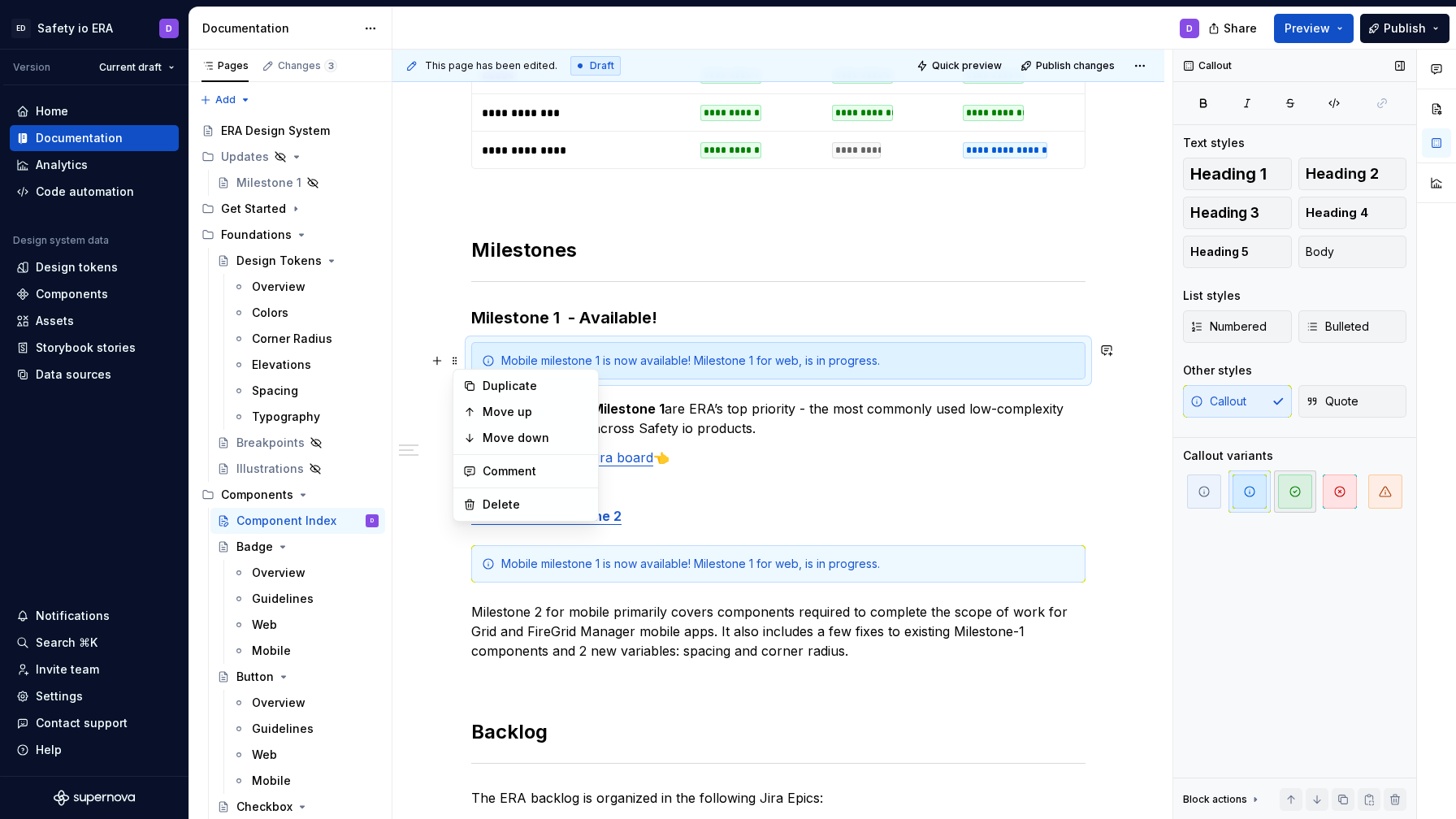
click at [1304, 499] on span "button" at bounding box center [1295, 491] width 34 height 34
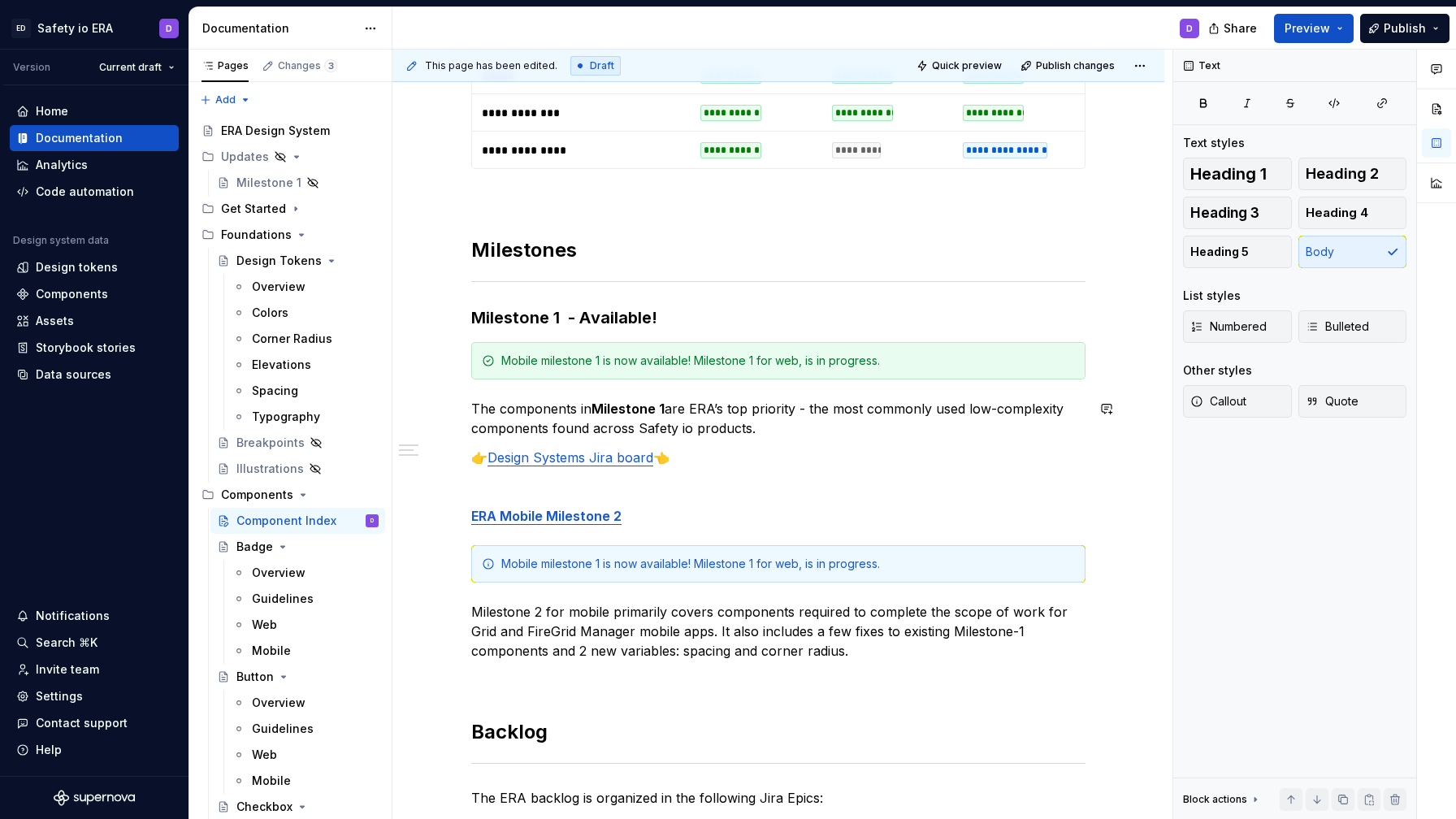
click at [810, 447] on div "**********" at bounding box center [779, 137] width 615 height 1965
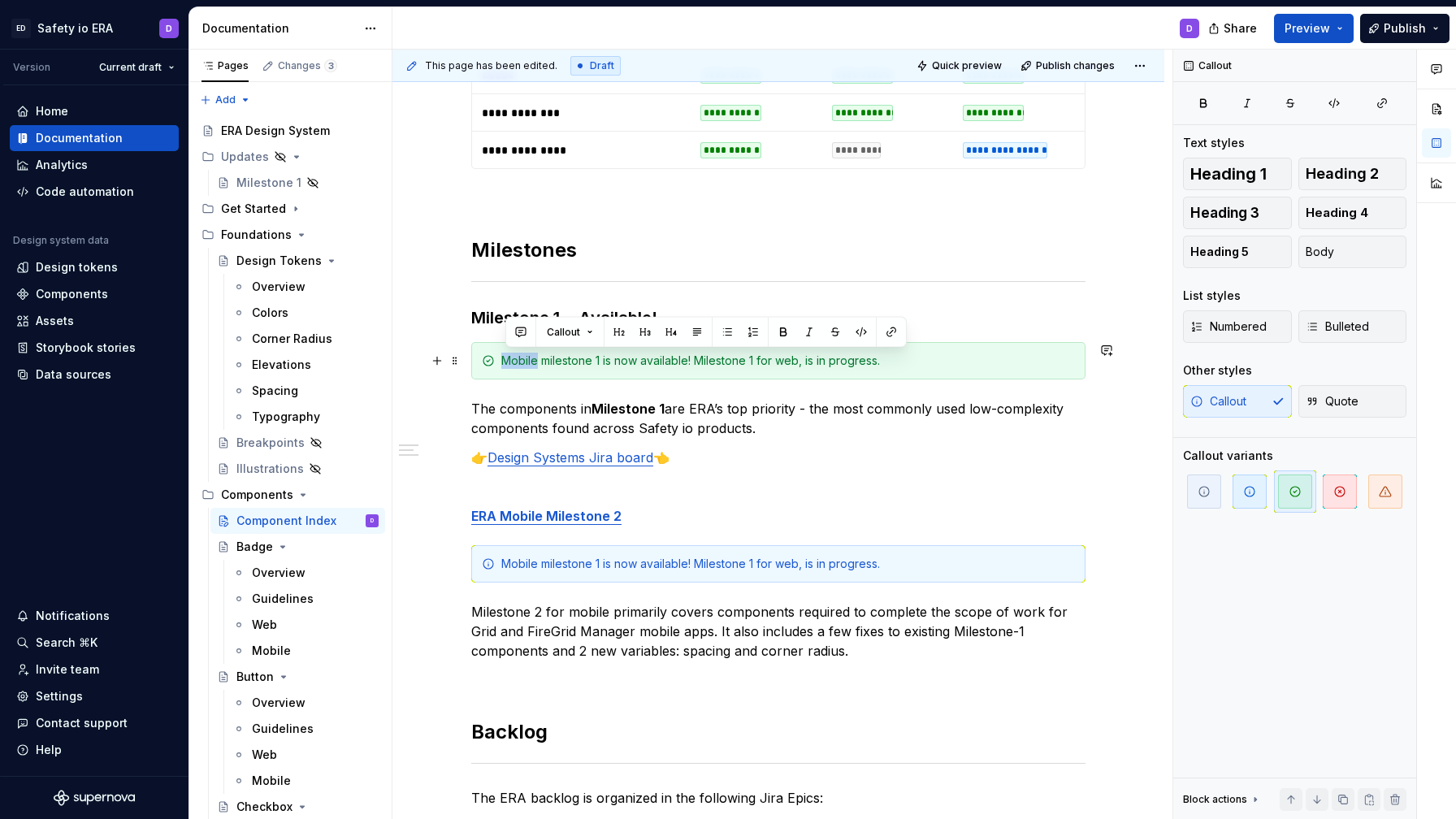
drag, startPoint x: 509, startPoint y: 361, endPoint x: 542, endPoint y: 362, distance: 33.0
click at [542, 362] on div "Mobile milestone 1 is now available! Milestone 1 for web, is in progress." at bounding box center [788, 360] width 573 height 16
click at [793, 362] on div "Mobile milestone 1 is now available! Milestone 1 for web, is in progress." at bounding box center [788, 360] width 573 height 16
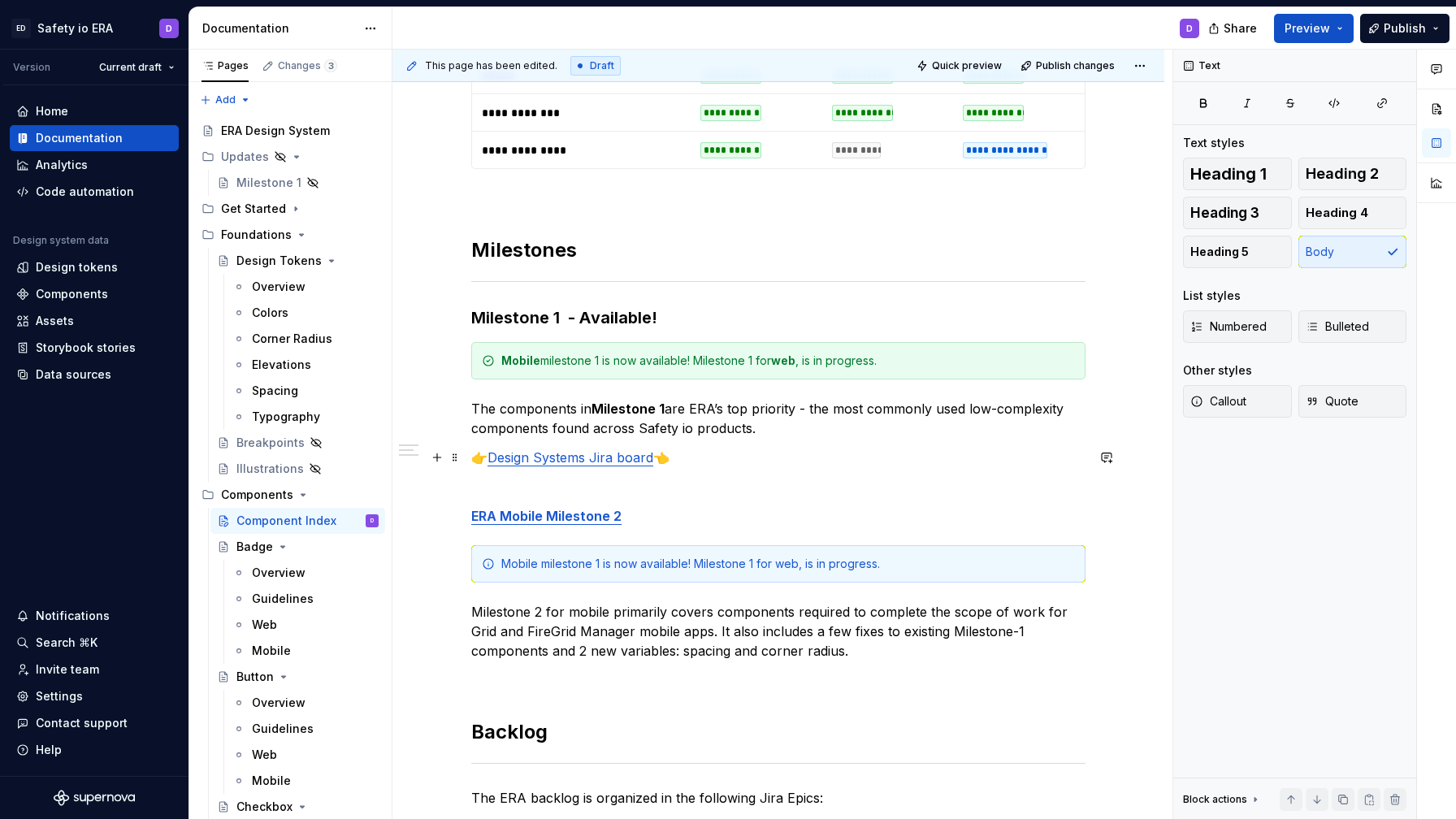
click at [792, 456] on p "👉 Design Systems Jira board 👈" at bounding box center [779, 457] width 615 height 20
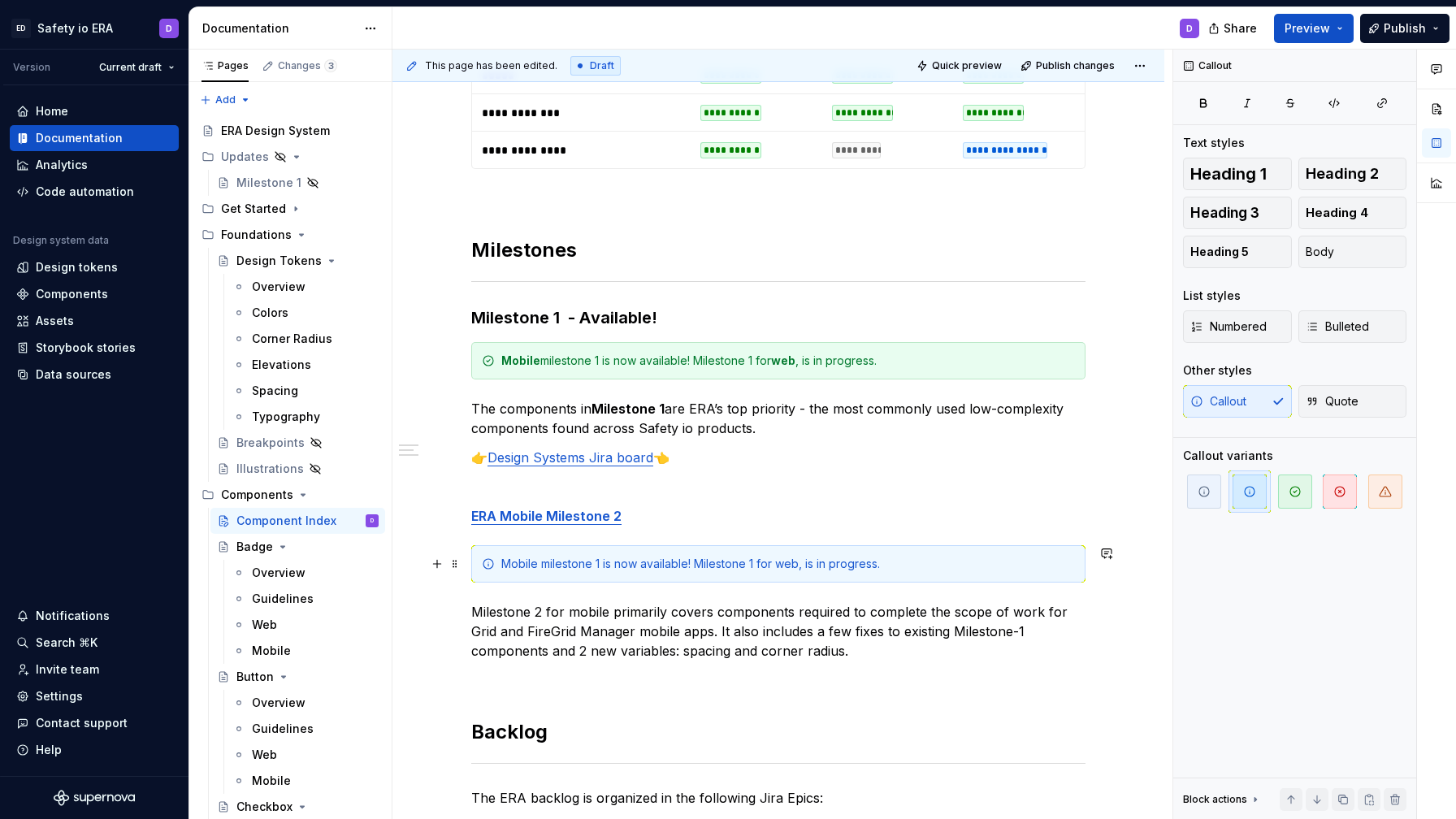
click at [602, 563] on div "Mobile milestone 1 is now available! Milestone 1 for web, is in progress." at bounding box center [788, 563] width 573 height 16
drag, startPoint x: 621, startPoint y: 566, endPoint x: 933, endPoint y: 573, distance: 312.1
click at [933, 573] on div "Mobile milestone 2 is now available! Milestone 1 for web, is in progress." at bounding box center [779, 564] width 615 height 37
click at [700, 565] on div "Mobile milestone 2 is in progress. Web milestone 2 is planned for Q4 2025." at bounding box center [788, 563] width 573 height 16
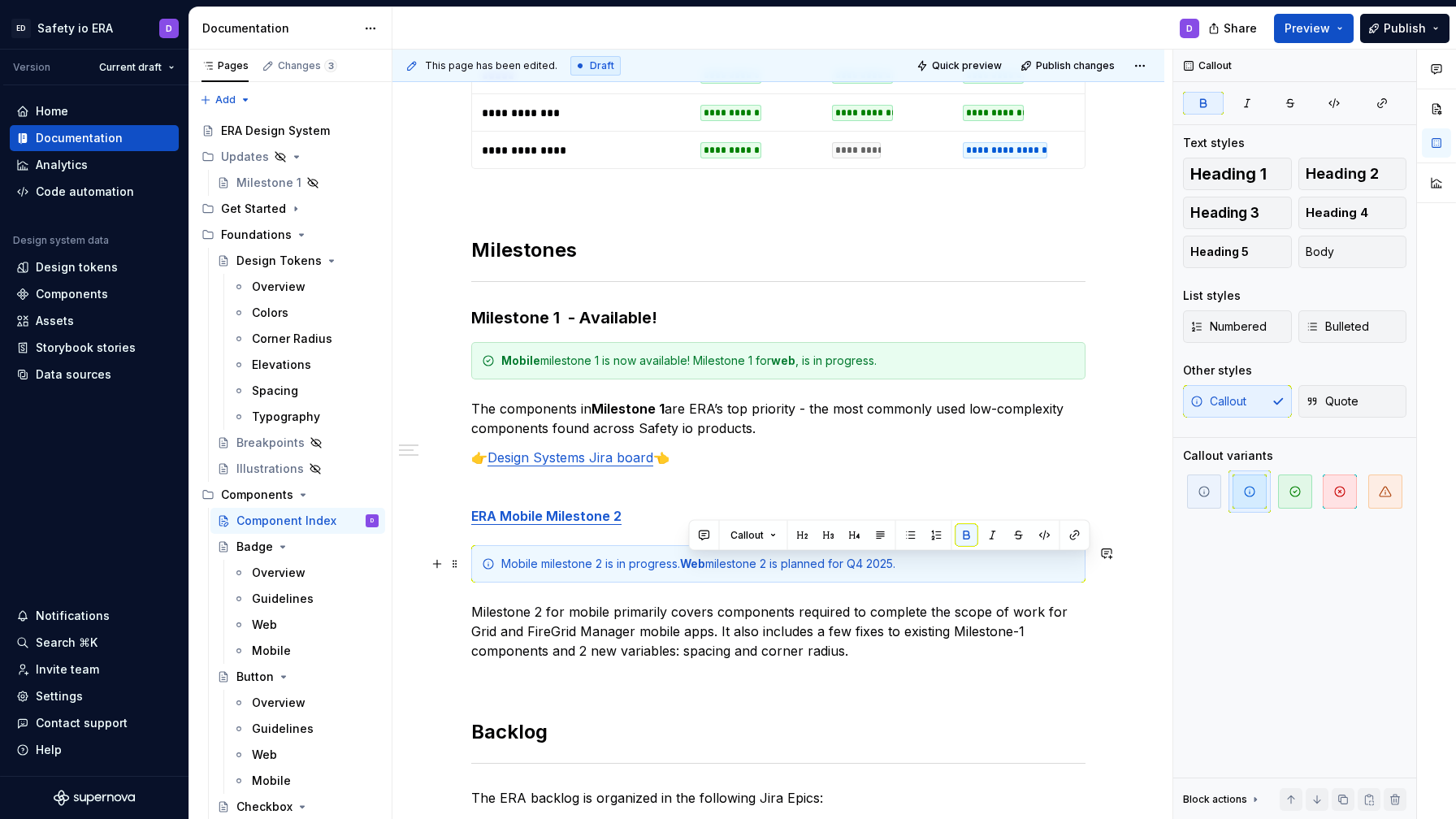
click at [527, 564] on div "Mobile milestone 2 is in progress. Web milestone 2 is planned for Q4 2025." at bounding box center [788, 563] width 573 height 16
click at [793, 563] on div "Mobile milestone 2 is in progress. Web milestone 2 is planned for Q4 2025." at bounding box center [788, 563] width 573 height 16
click at [754, 493] on p at bounding box center [779, 486] width 615 height 20
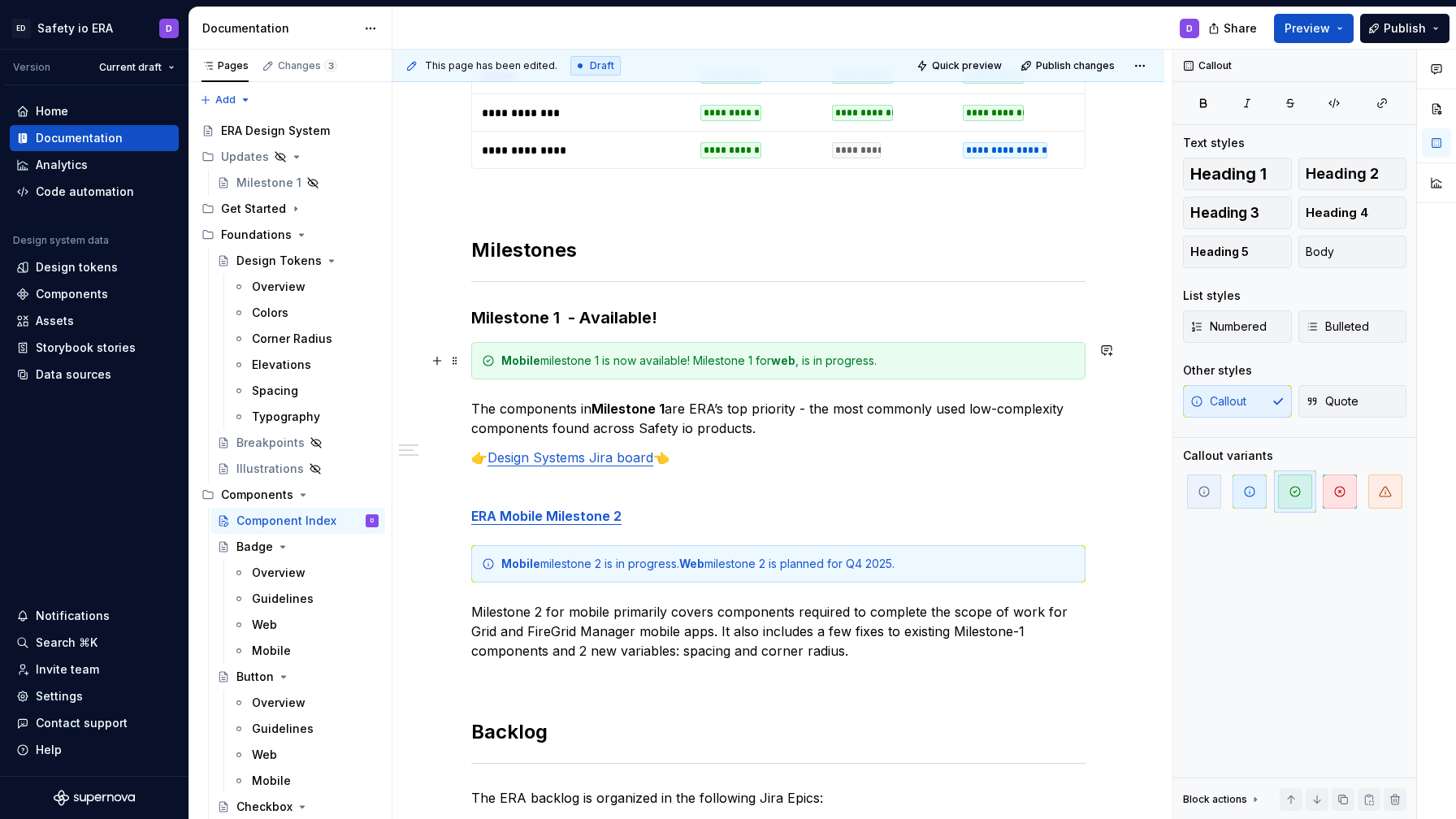
drag, startPoint x: 699, startPoint y: 363, endPoint x: 776, endPoint y: 365, distance: 77.0
click at [776, 365] on div "Mobile milestone 1 is now available! Milestone 1 for web , is in progress." at bounding box center [788, 360] width 573 height 16
drag, startPoint x: 790, startPoint y: 358, endPoint x: 704, endPoint y: 361, distance: 86.1
click at [704, 361] on div "Mobile milestone 1 is now available! Milestone 1 for web , is in progress." at bounding box center [788, 360] width 573 height 16
click at [705, 360] on div "Mobile milestone 1 is now available! W eb milestone 1 is in progress." at bounding box center [788, 360] width 573 height 16
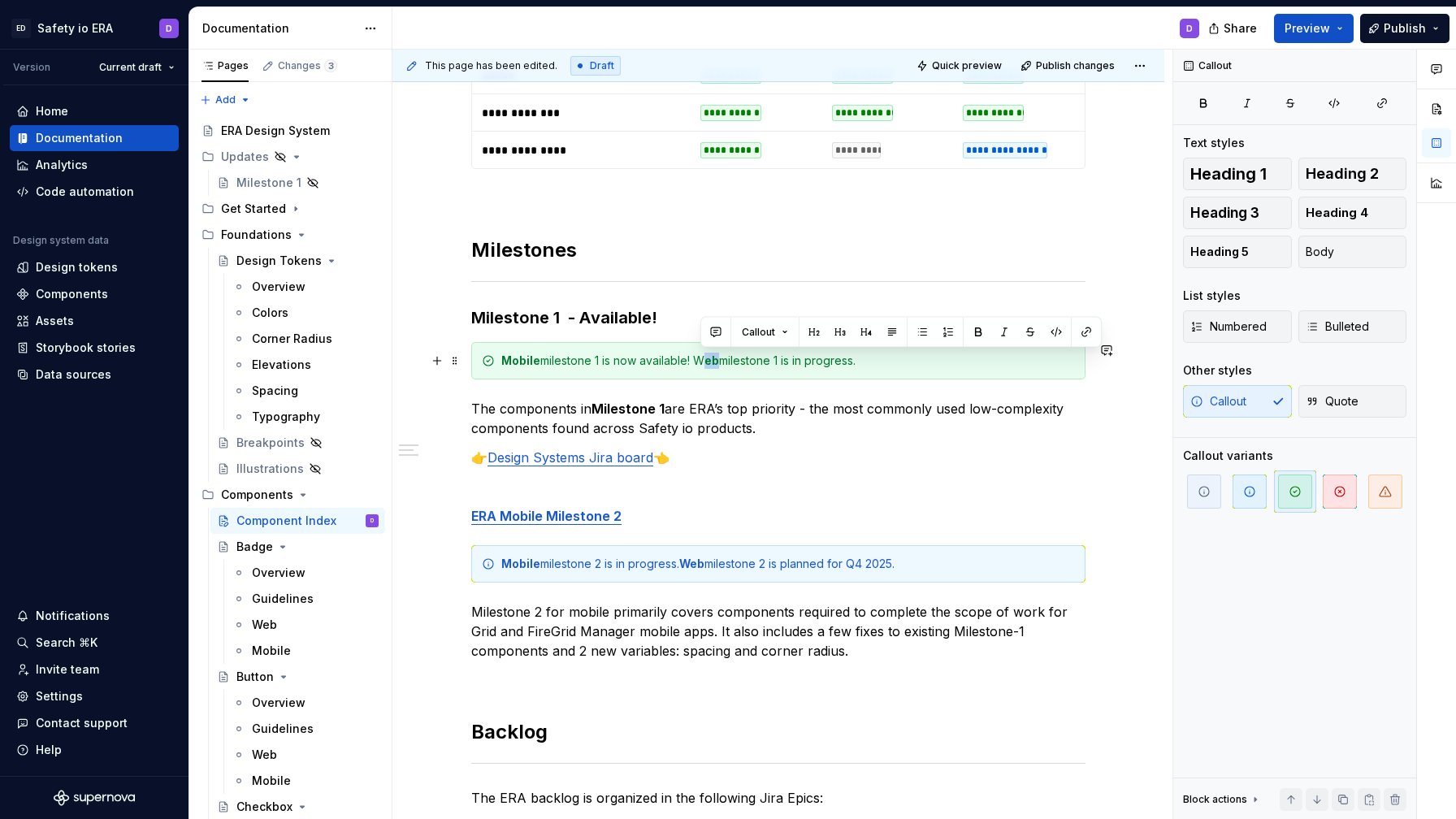
click at [705, 360] on div "Mobile milestone 1 is now available! W eb milestone 1 is in progress." at bounding box center [788, 360] width 573 height 16
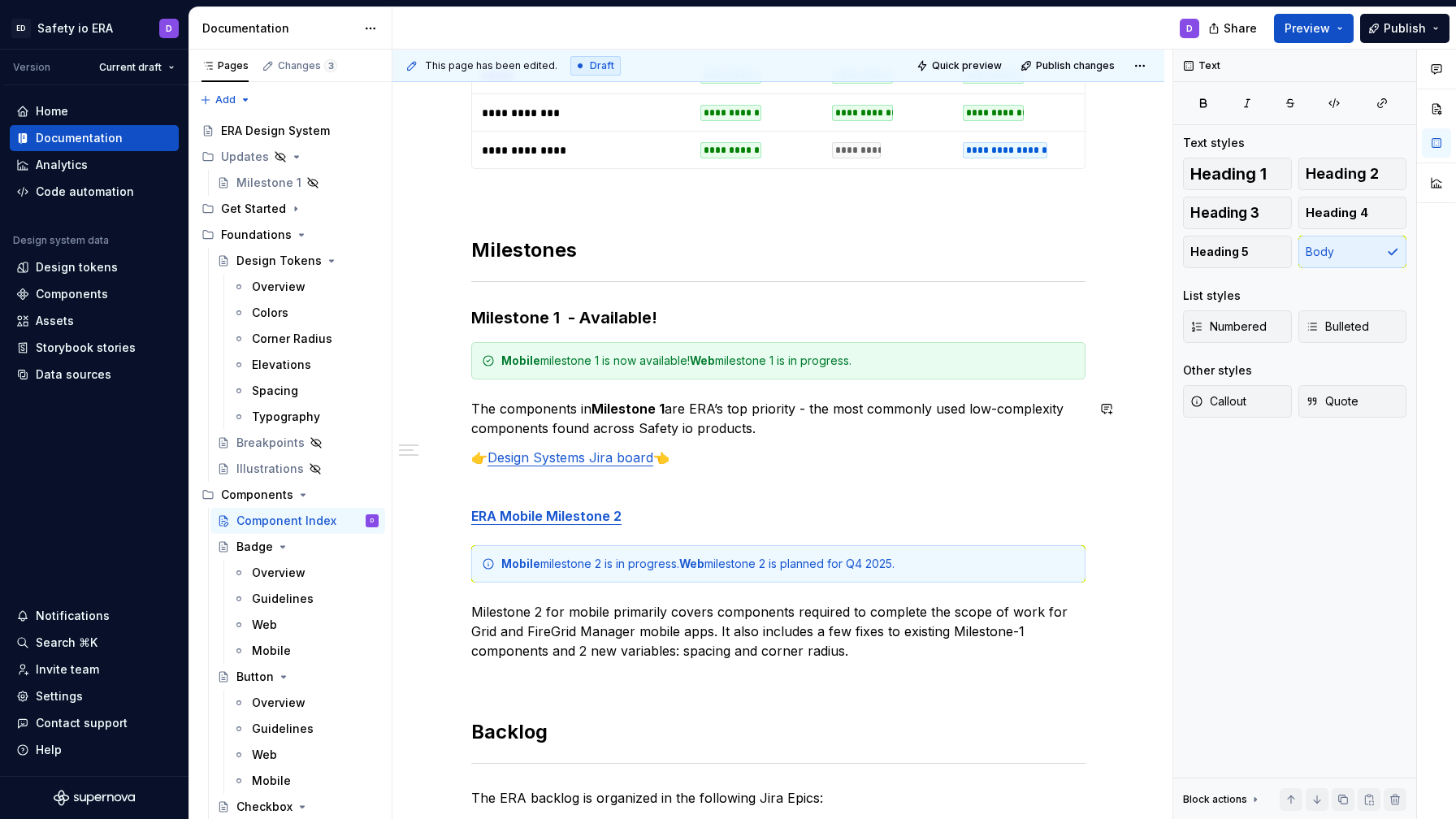
click at [896, 393] on div "**********" at bounding box center [779, 137] width 615 height 1965
click at [717, 505] on div "**********" at bounding box center [779, 137] width 615 height 1965
click at [588, 486] on p at bounding box center [779, 486] width 615 height 20
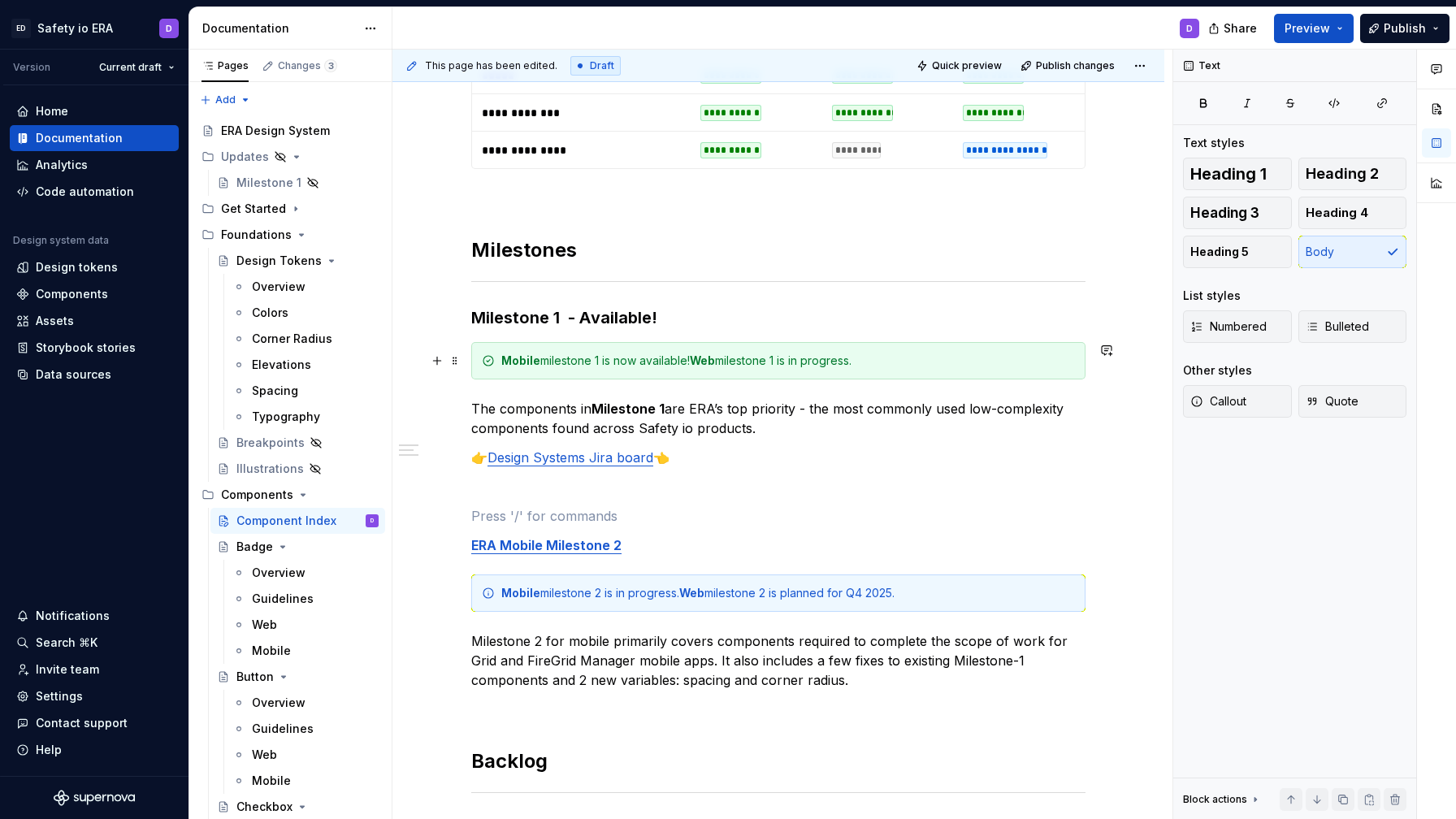
click at [720, 373] on div "Mobile milestone 1 is now available! Web milestone 1 is in progress." at bounding box center [779, 361] width 615 height 37
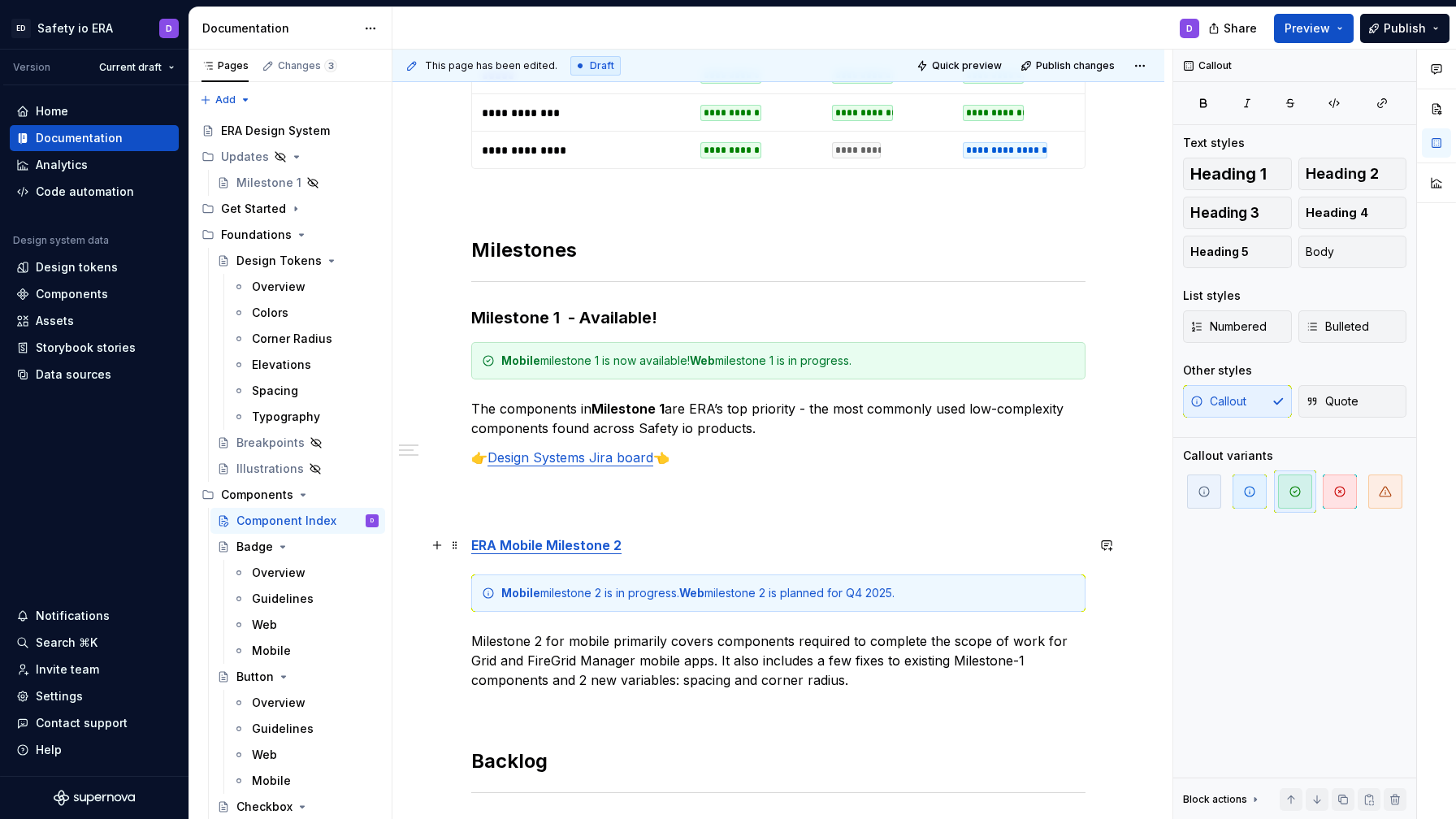
click at [557, 552] on strong "ERA Mobile Milestone 2" at bounding box center [546, 544] width 150 height 16
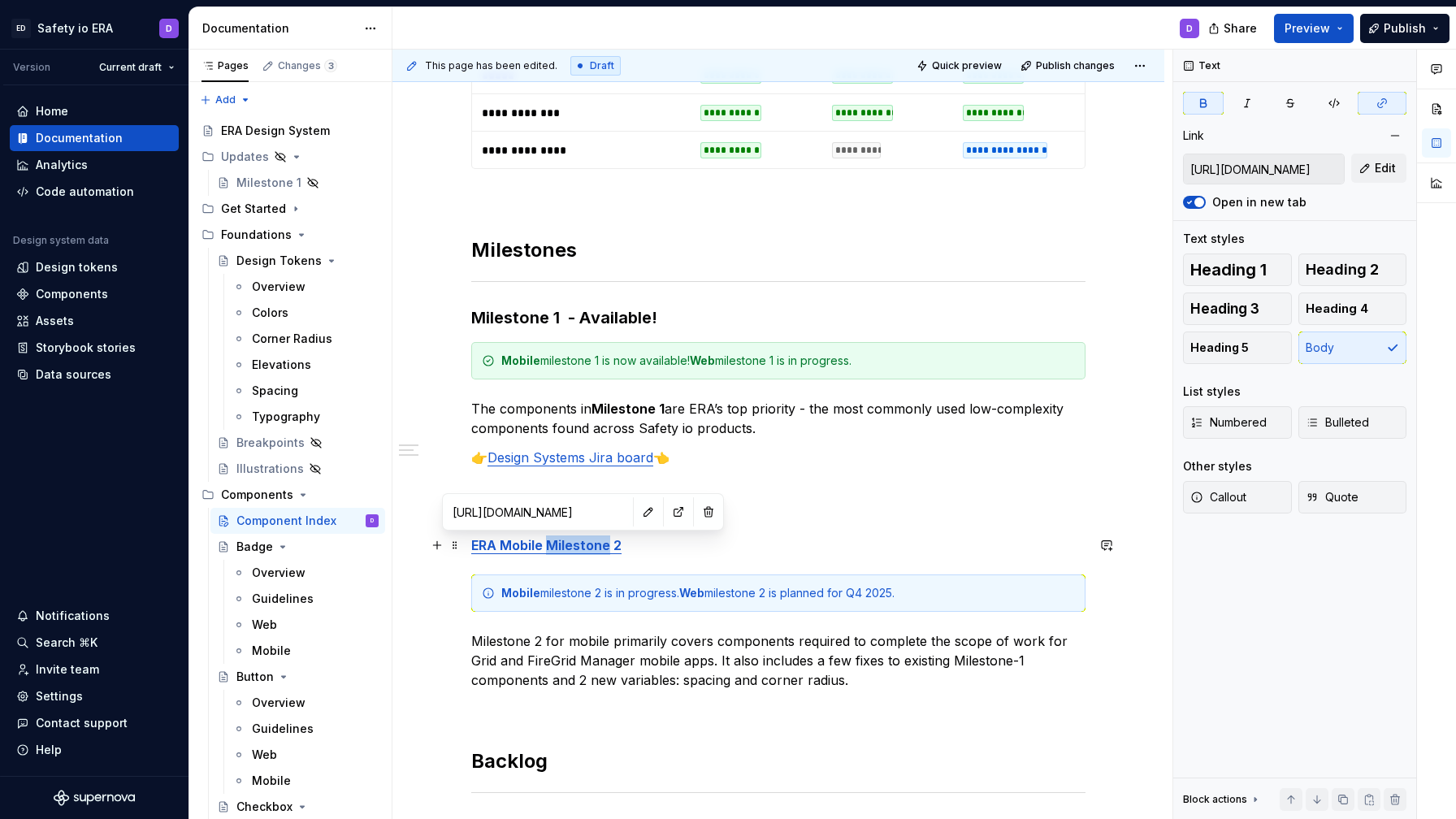
click at [557, 552] on strong "ERA Mobile Milestone 2" at bounding box center [546, 544] width 150 height 16
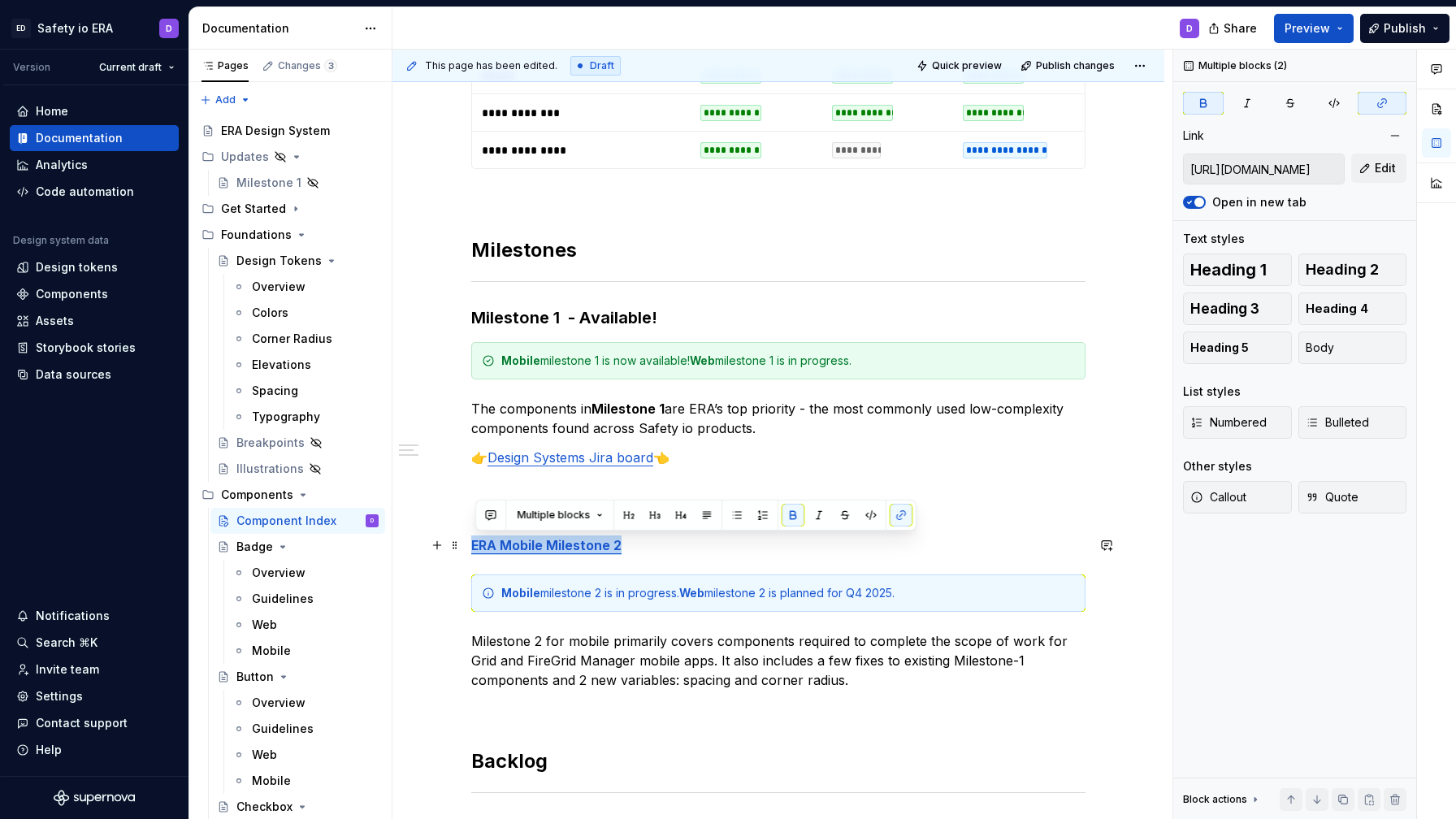
click at [557, 552] on strong "ERA Mobile Milestone 2" at bounding box center [546, 544] width 150 height 16
click at [655, 520] on button "button" at bounding box center [655, 515] width 22 height 22
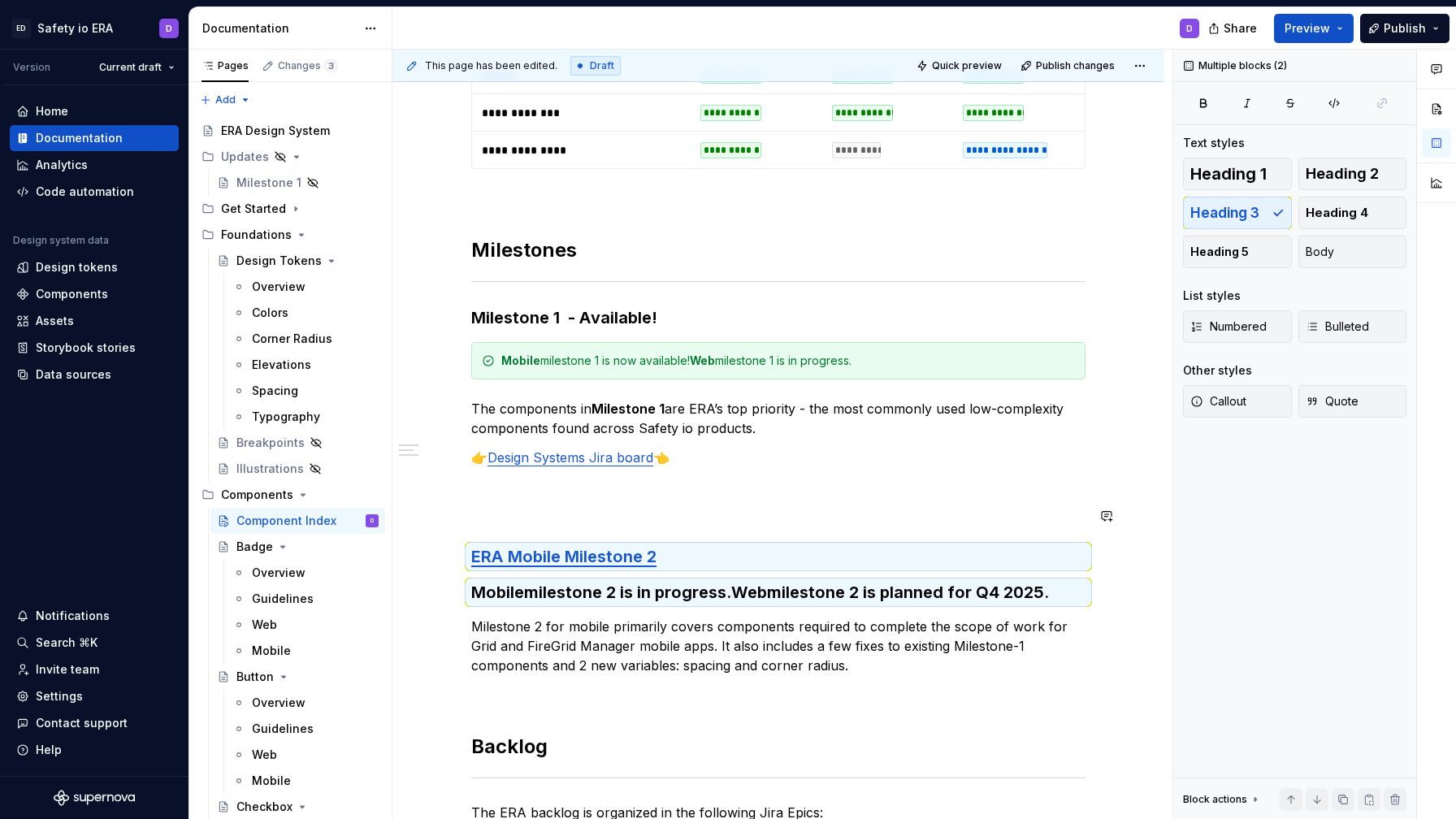
click at [660, 504] on div "**********" at bounding box center [779, 144] width 615 height 1979
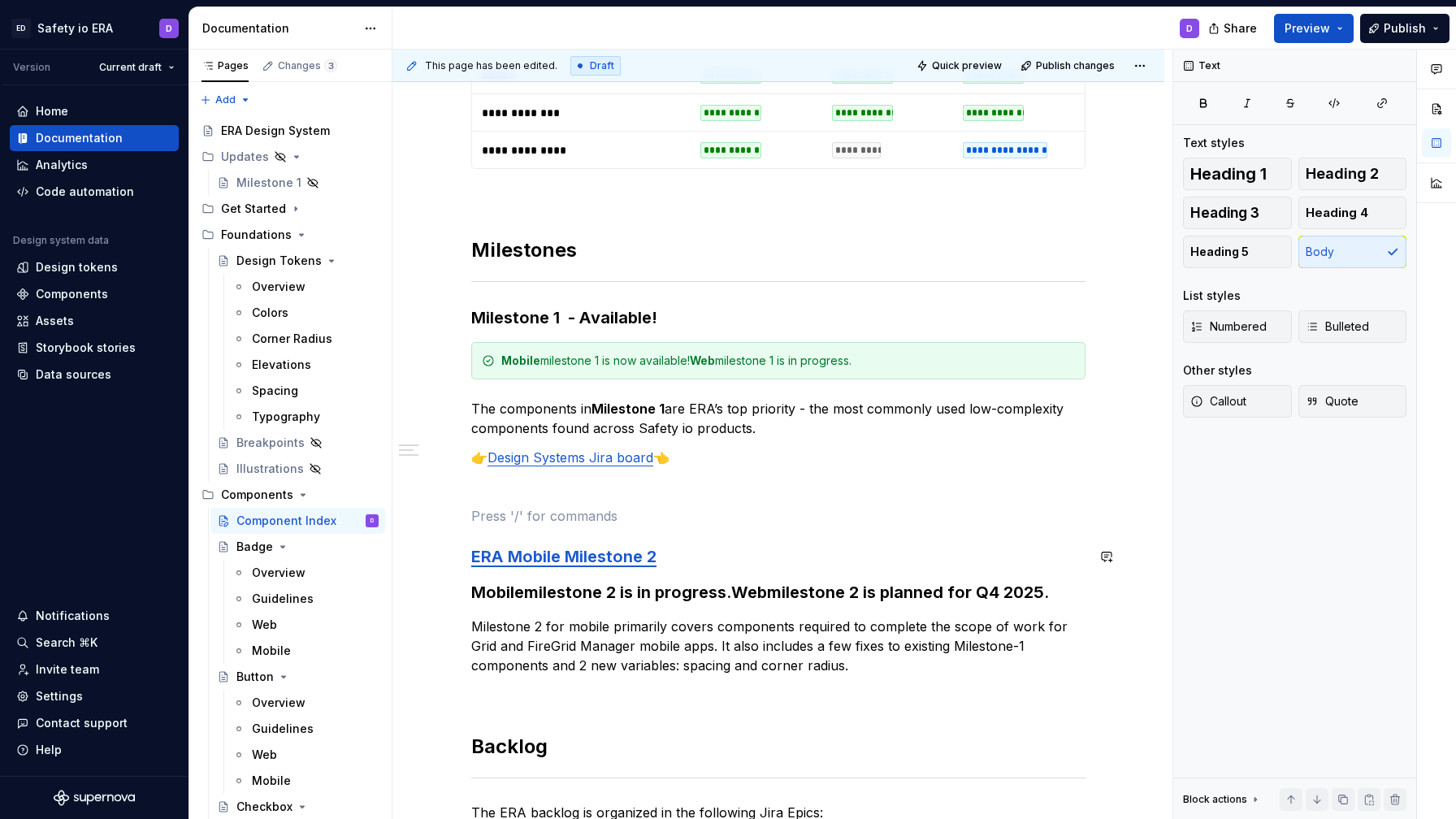
click at [703, 579] on div "**********" at bounding box center [779, 144] width 615 height 1979
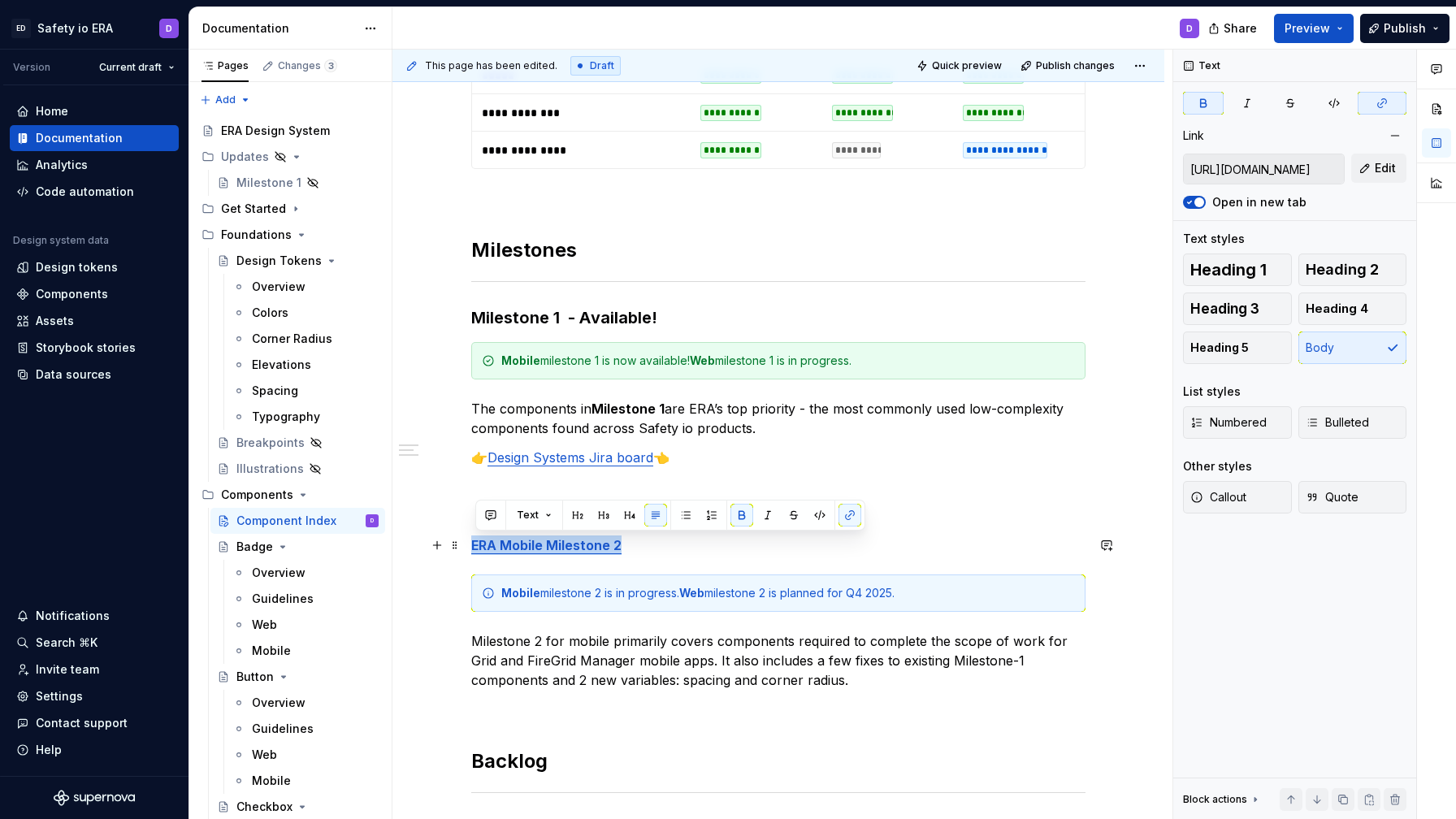
drag, startPoint x: 625, startPoint y: 544, endPoint x: 477, endPoint y: 546, distance: 148.0
click at [477, 546] on p "ERA Mobile Milestone 2" at bounding box center [779, 544] width 615 height 20
click at [625, 517] on button "button" at bounding box center [630, 515] width 22 height 22
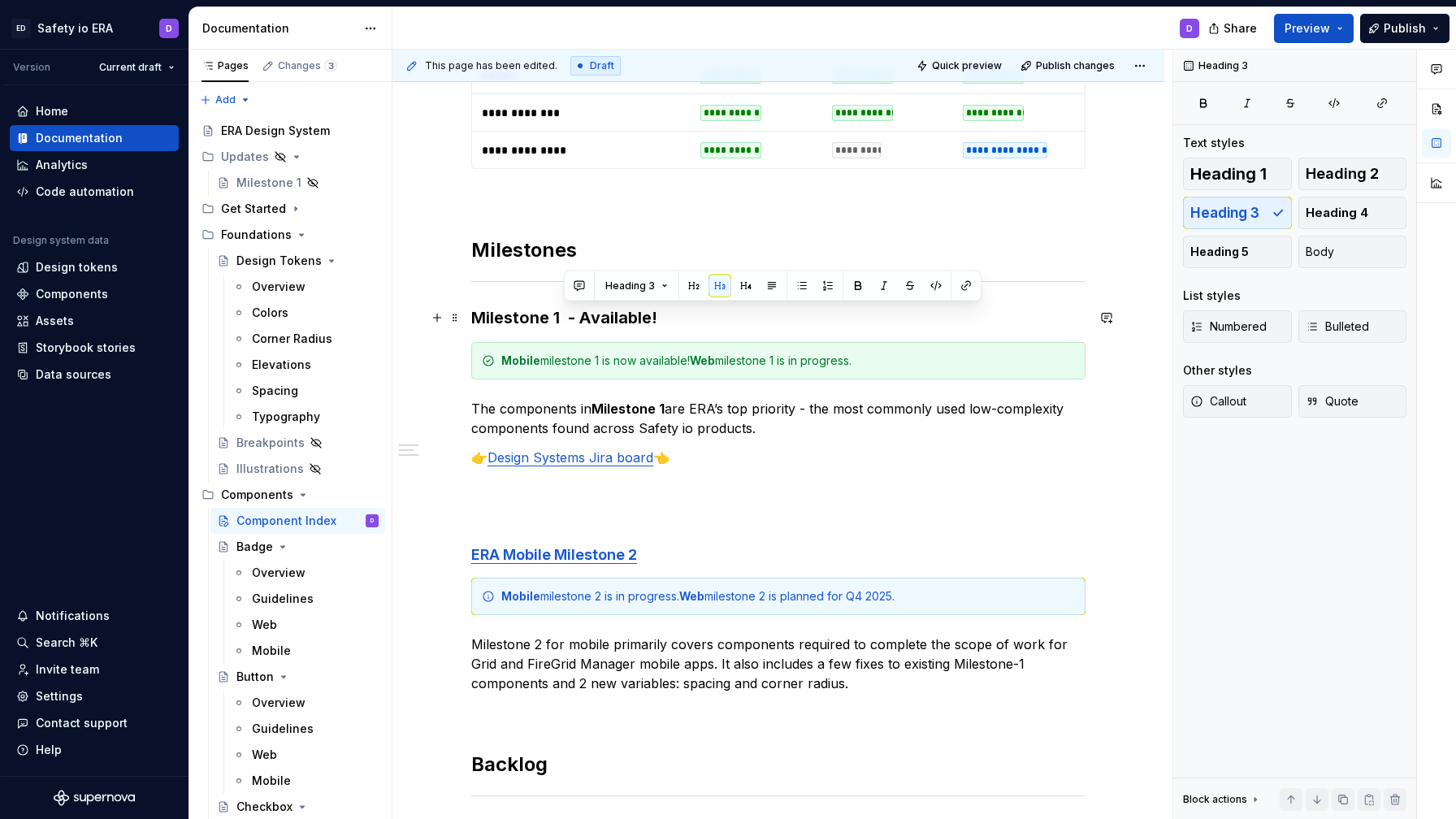
drag, startPoint x: 641, startPoint y: 317, endPoint x: 544, endPoint y: 314, distance: 97.0
click at [544, 314] on h3 "Milestone 1 - Available!" at bounding box center [779, 318] width 615 height 22
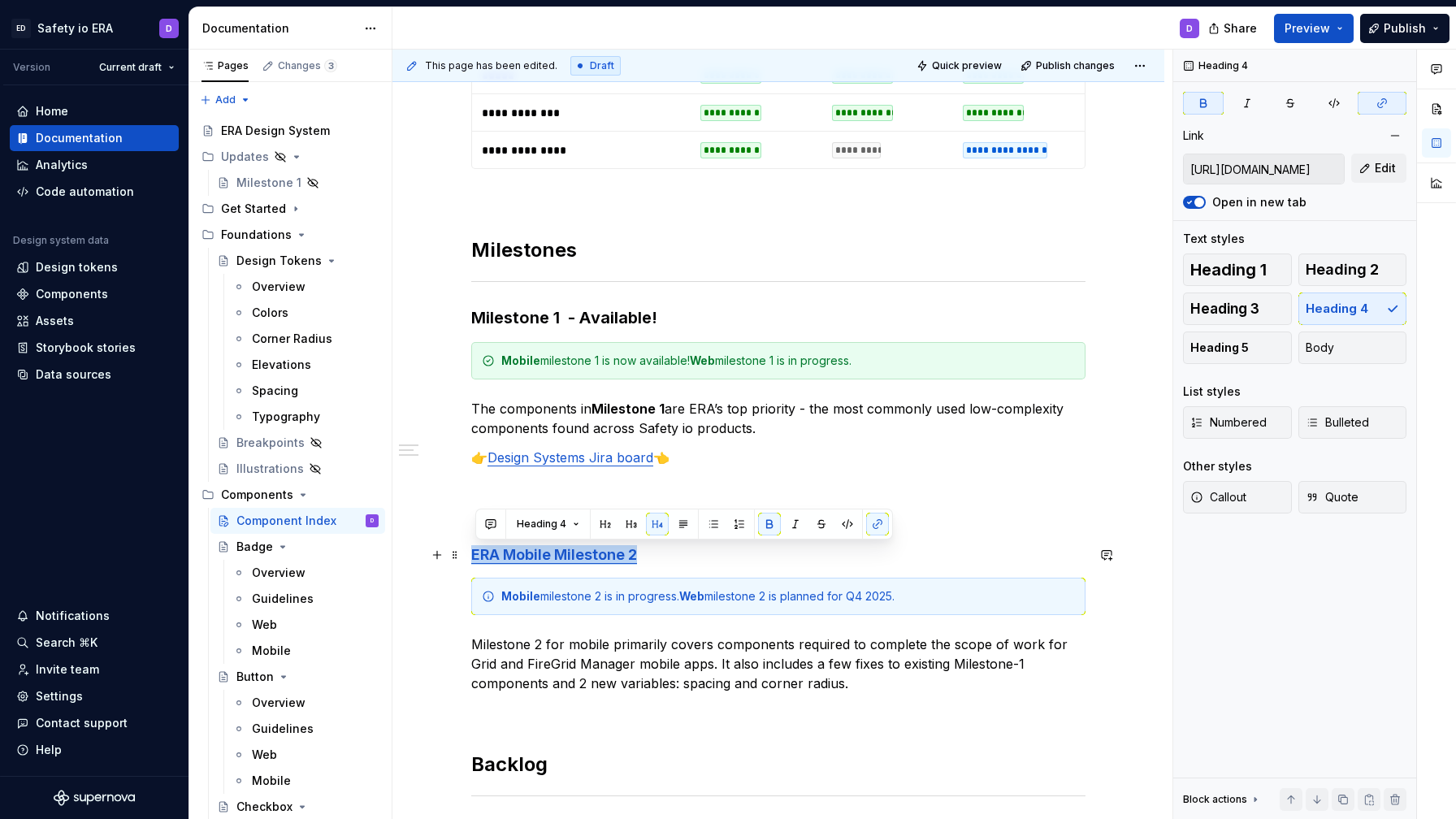
drag, startPoint x: 642, startPoint y: 553, endPoint x: 479, endPoint y: 560, distance: 163.2
click at [479, 560] on h4 "ERA Mobile Milestone 2" at bounding box center [779, 555] width 615 height 20
click at [629, 522] on button "button" at bounding box center [631, 524] width 22 height 22
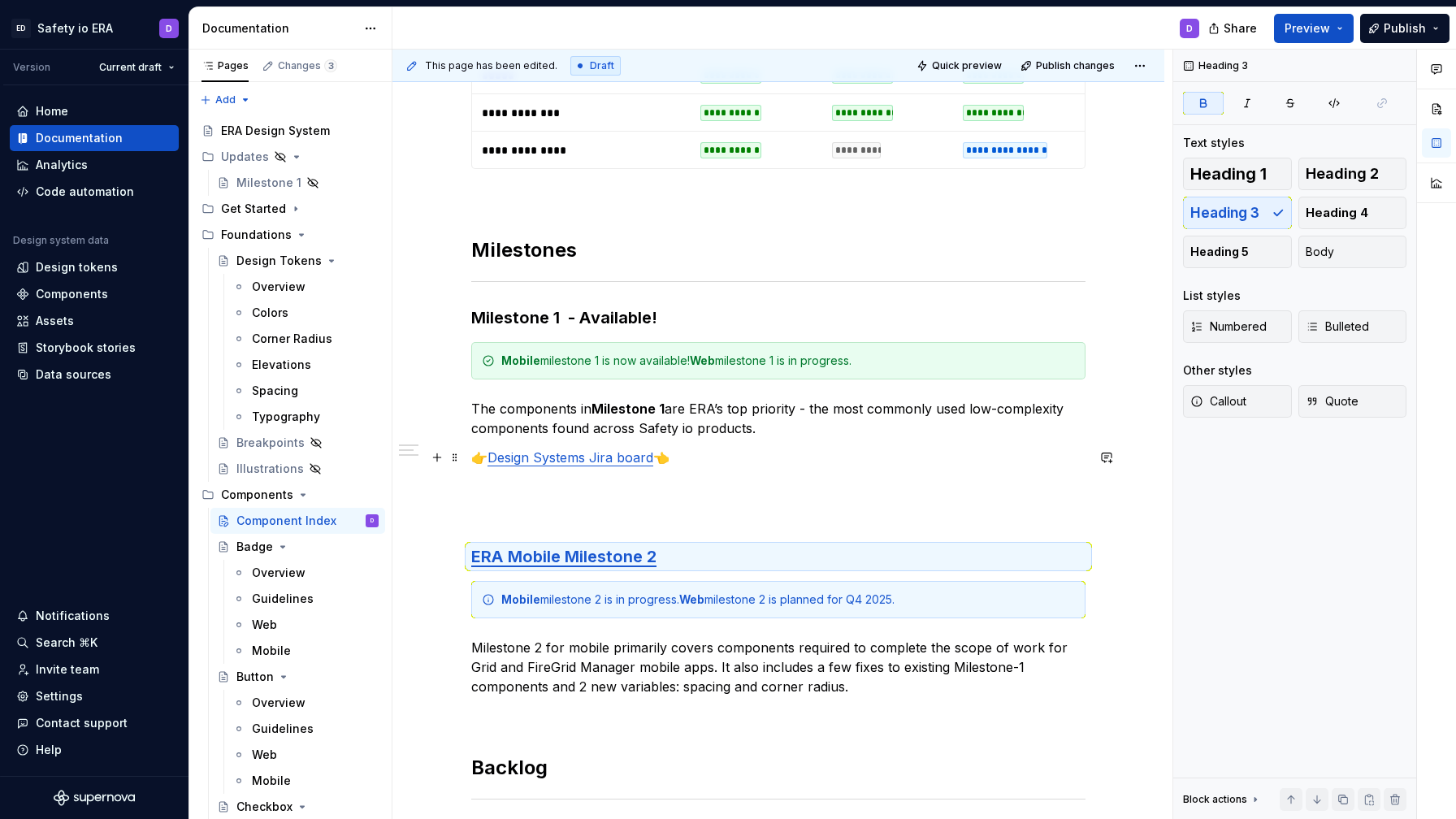
click at [687, 462] on p "👉 Design Systems Jira board 👈" at bounding box center [779, 457] width 615 height 20
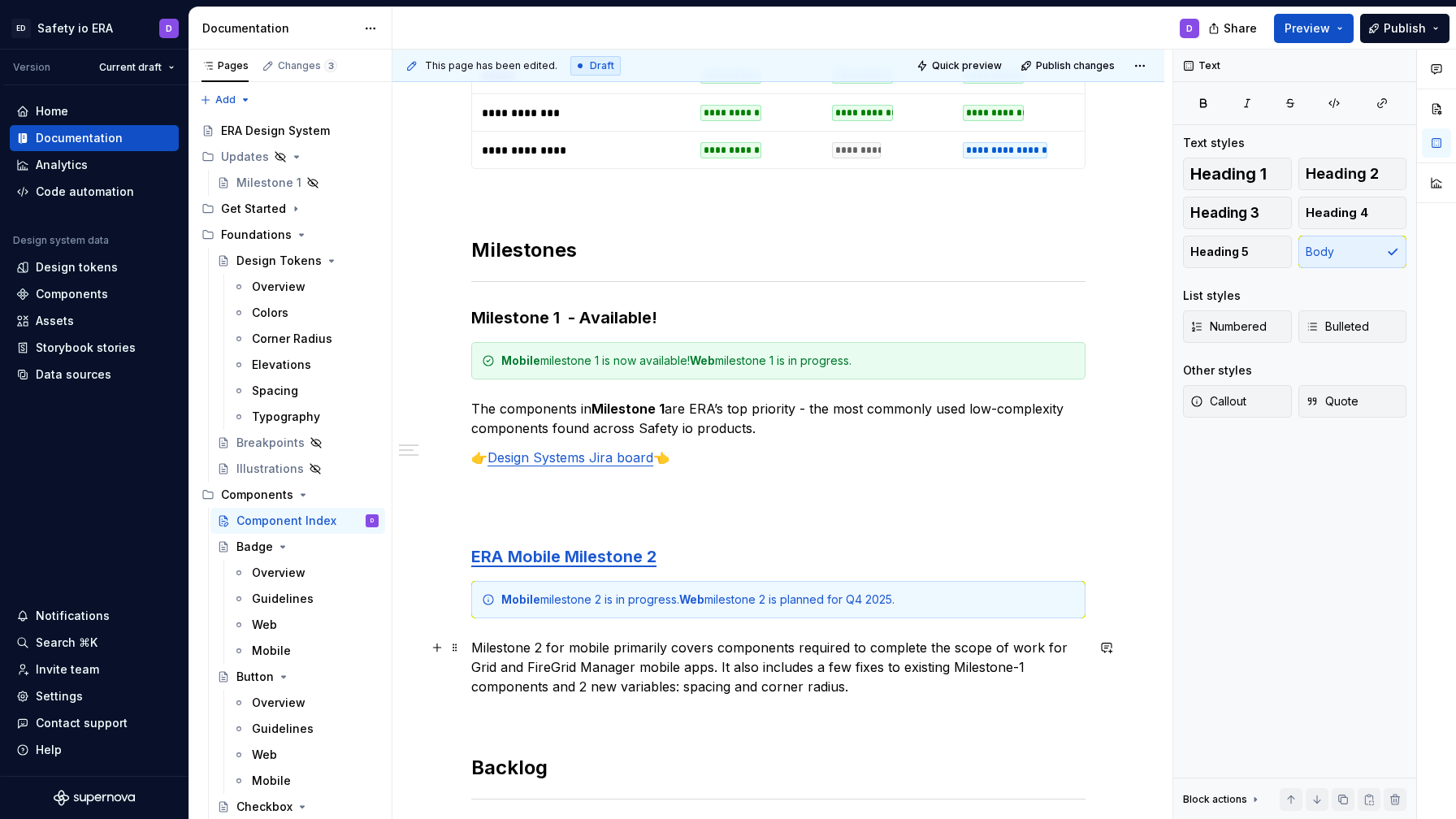
click at [725, 685] on p "Milestone 2 for mobile primarily covers components required to complete the sco…" at bounding box center [779, 667] width 615 height 58
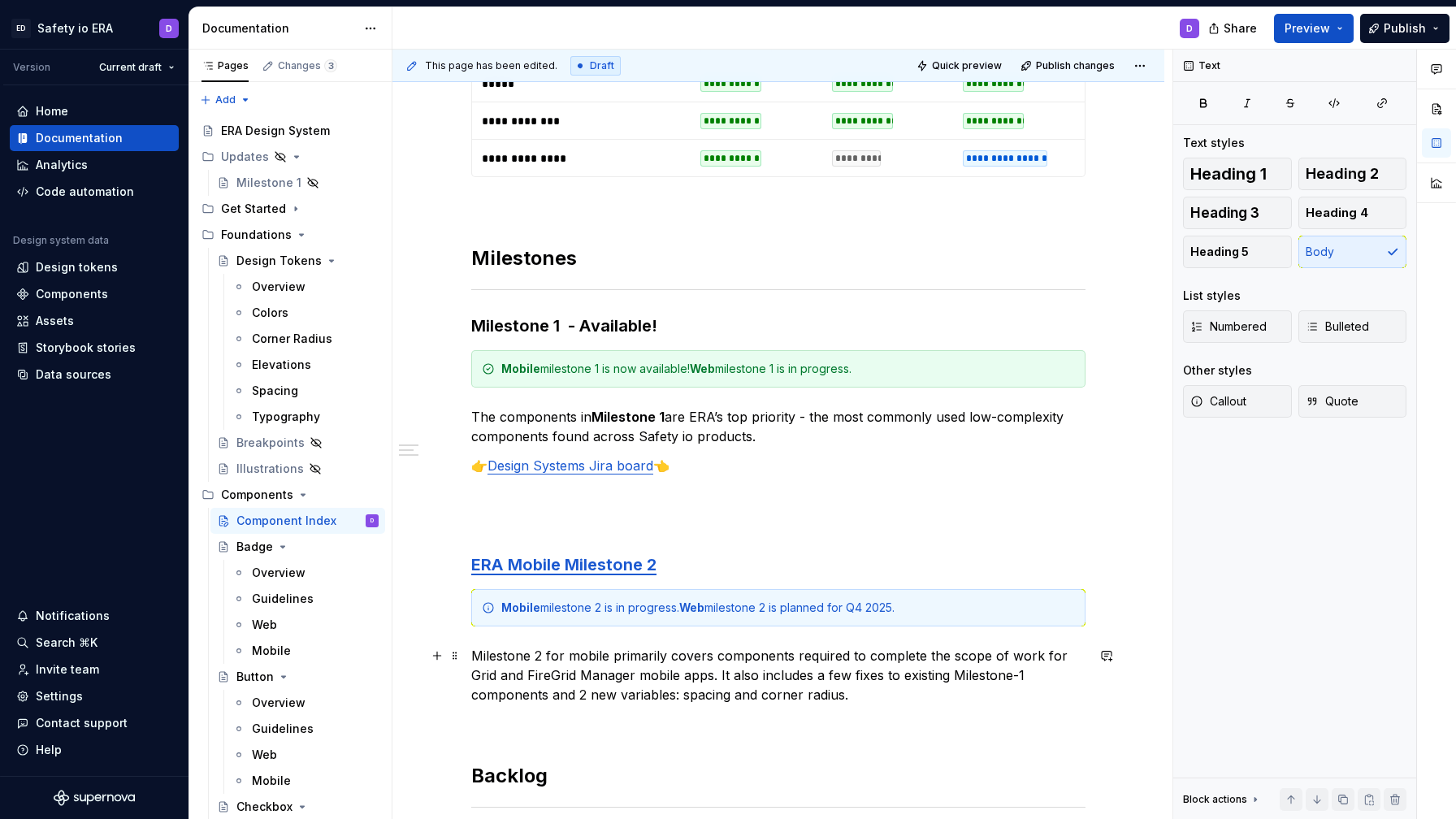
scroll to position [1156, 0]
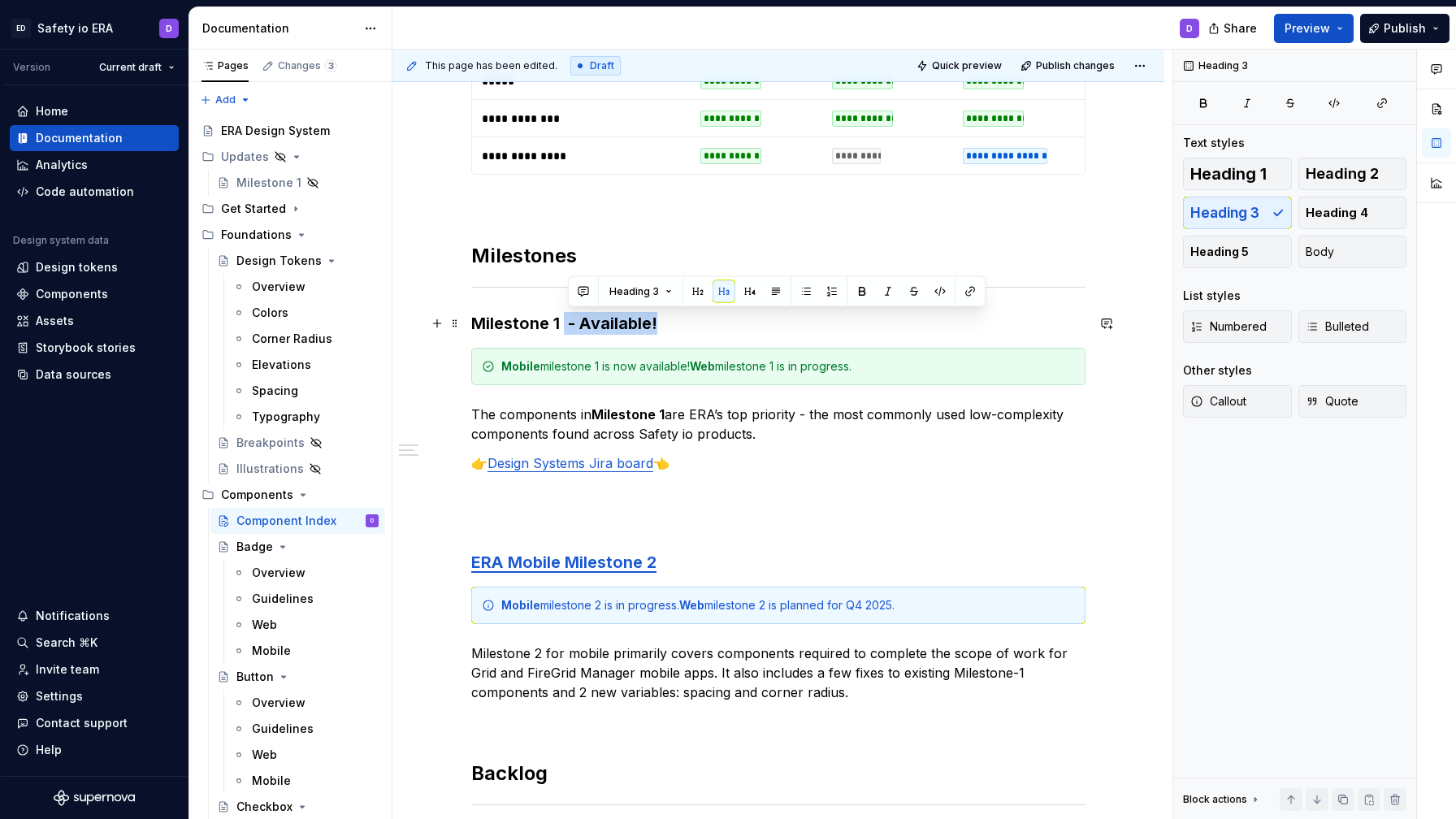
drag, startPoint x: 568, startPoint y: 324, endPoint x: 683, endPoint y: 325, distance: 115.0
click at [683, 325] on h3 "Milestone 1 - Available!" at bounding box center [779, 323] width 615 height 22
click at [761, 429] on p "The components in Milestone 1 are ERA’s top priority - the most commonly used l…" at bounding box center [779, 424] width 615 height 39
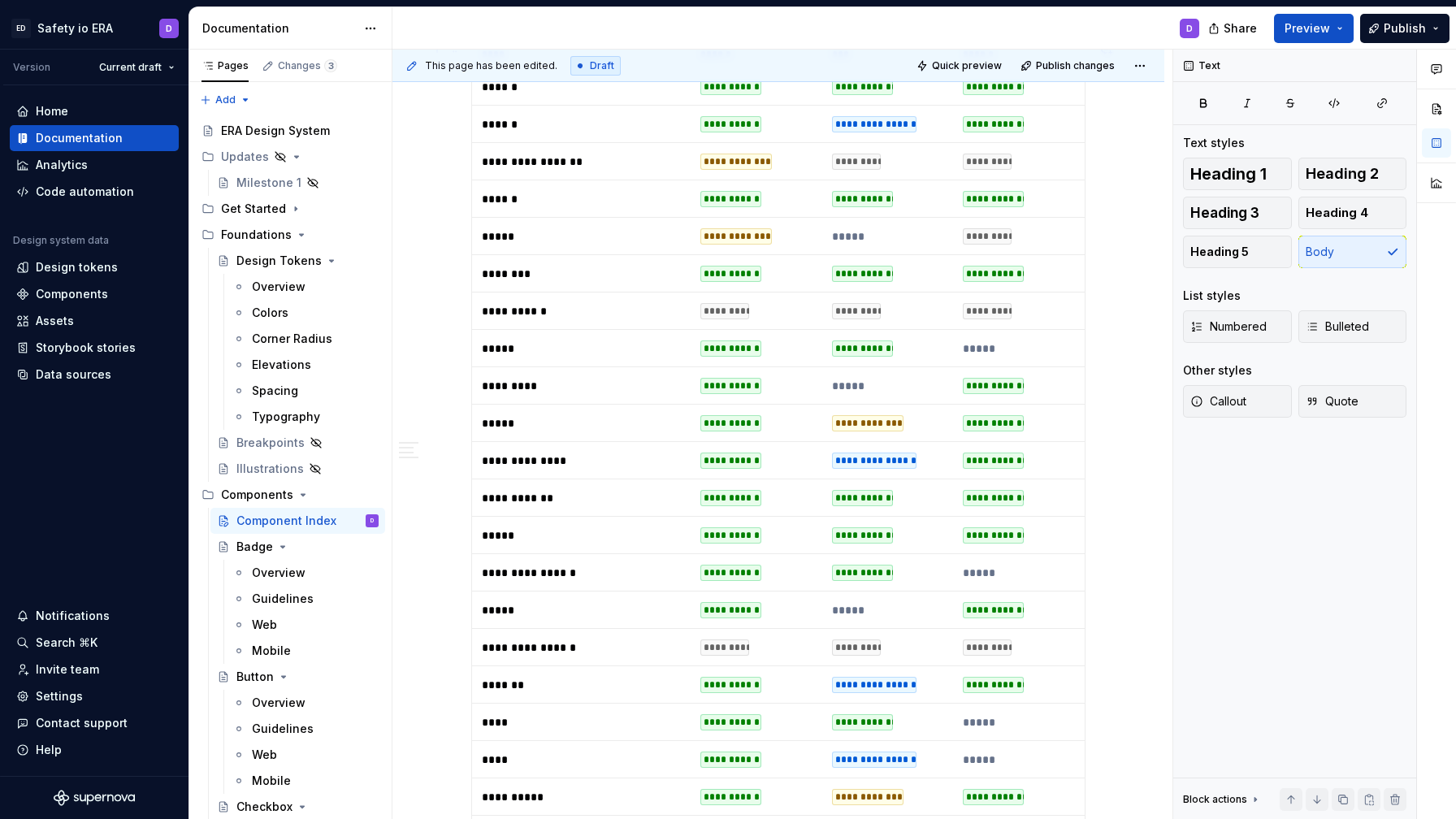
scroll to position [307, 0]
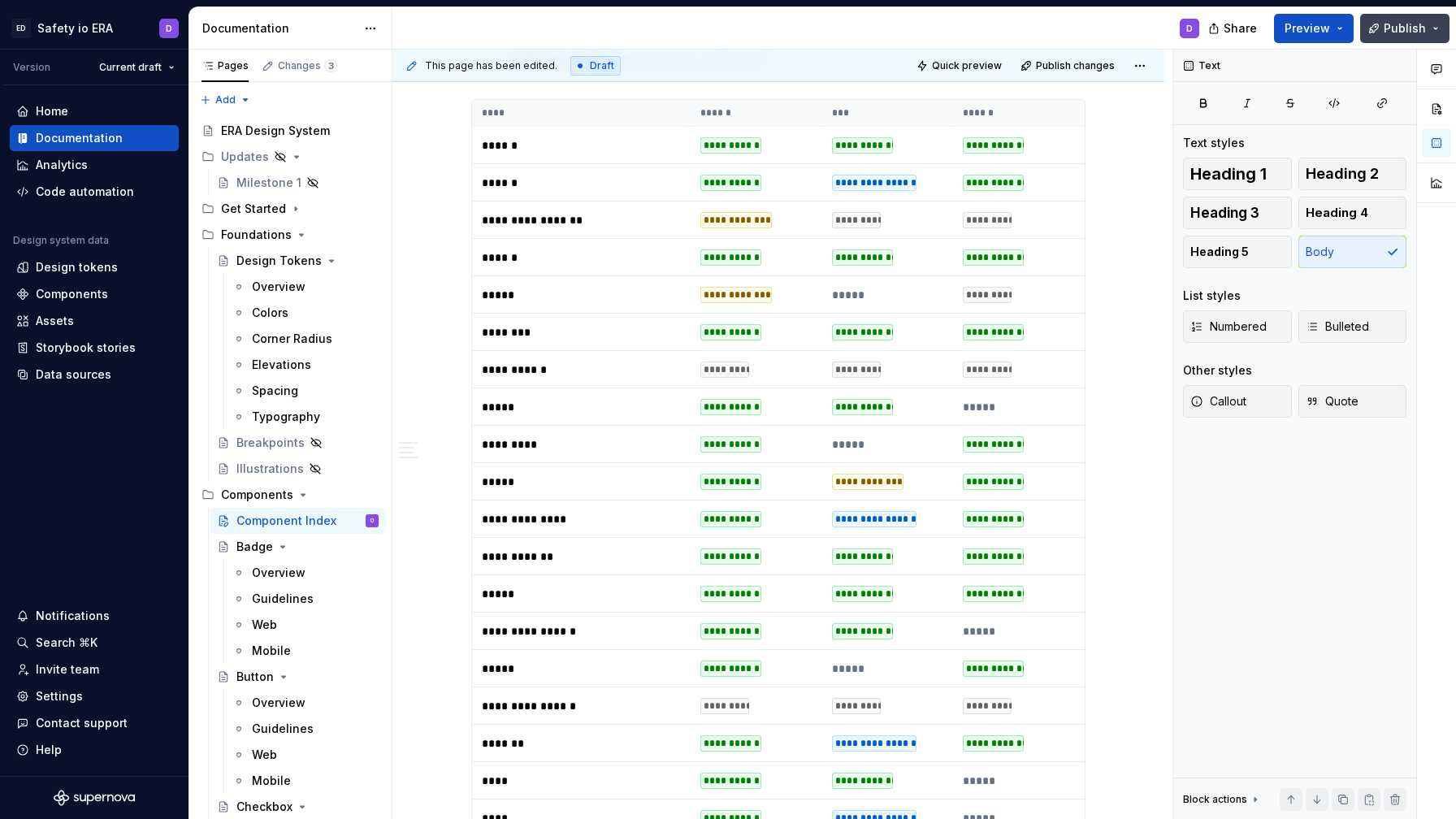
click at [1386, 29] on span "Publish" at bounding box center [1404, 28] width 42 height 16
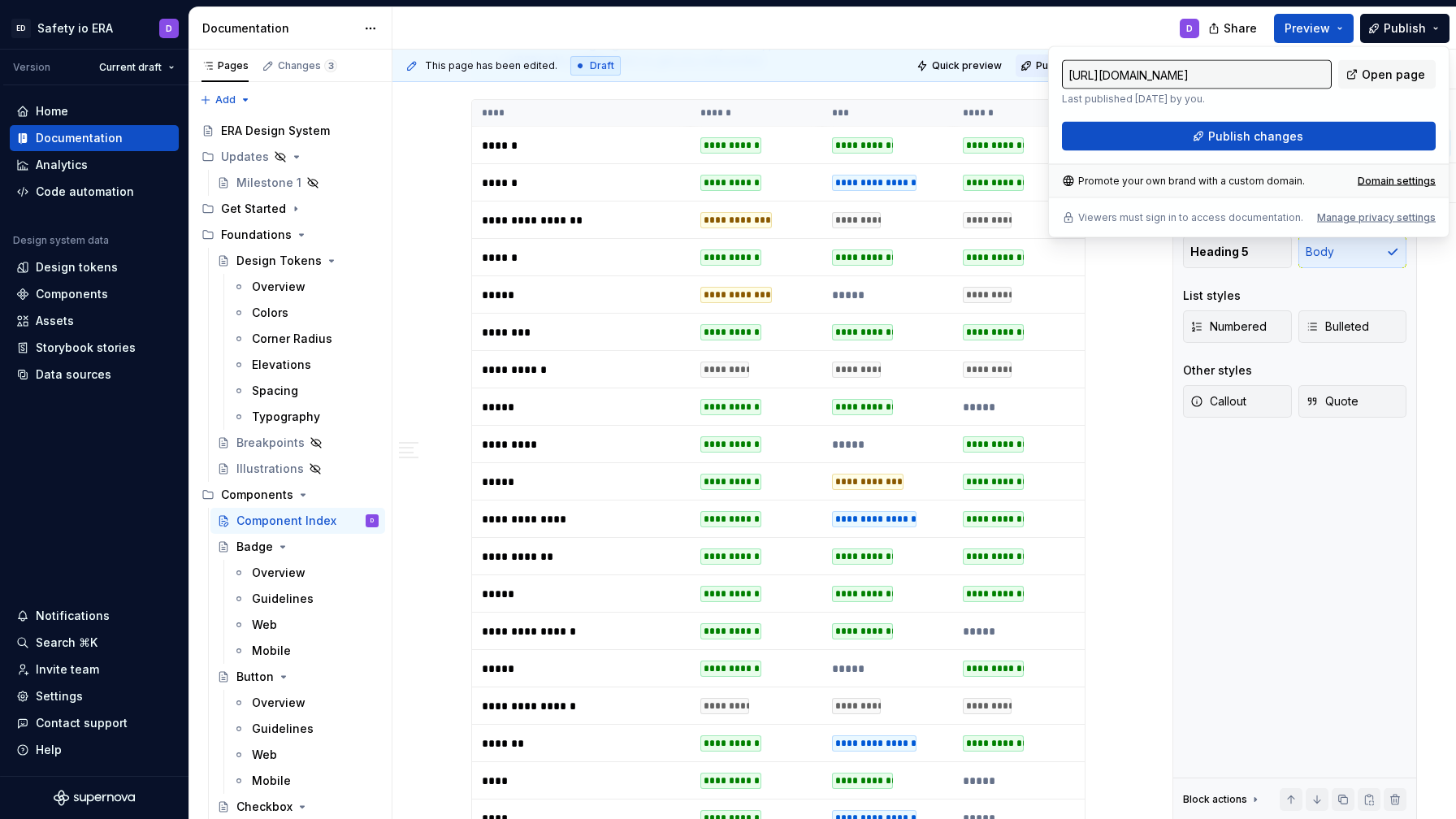
click at [1041, 68] on button "Publish changes" at bounding box center [1069, 66] width 107 height 22
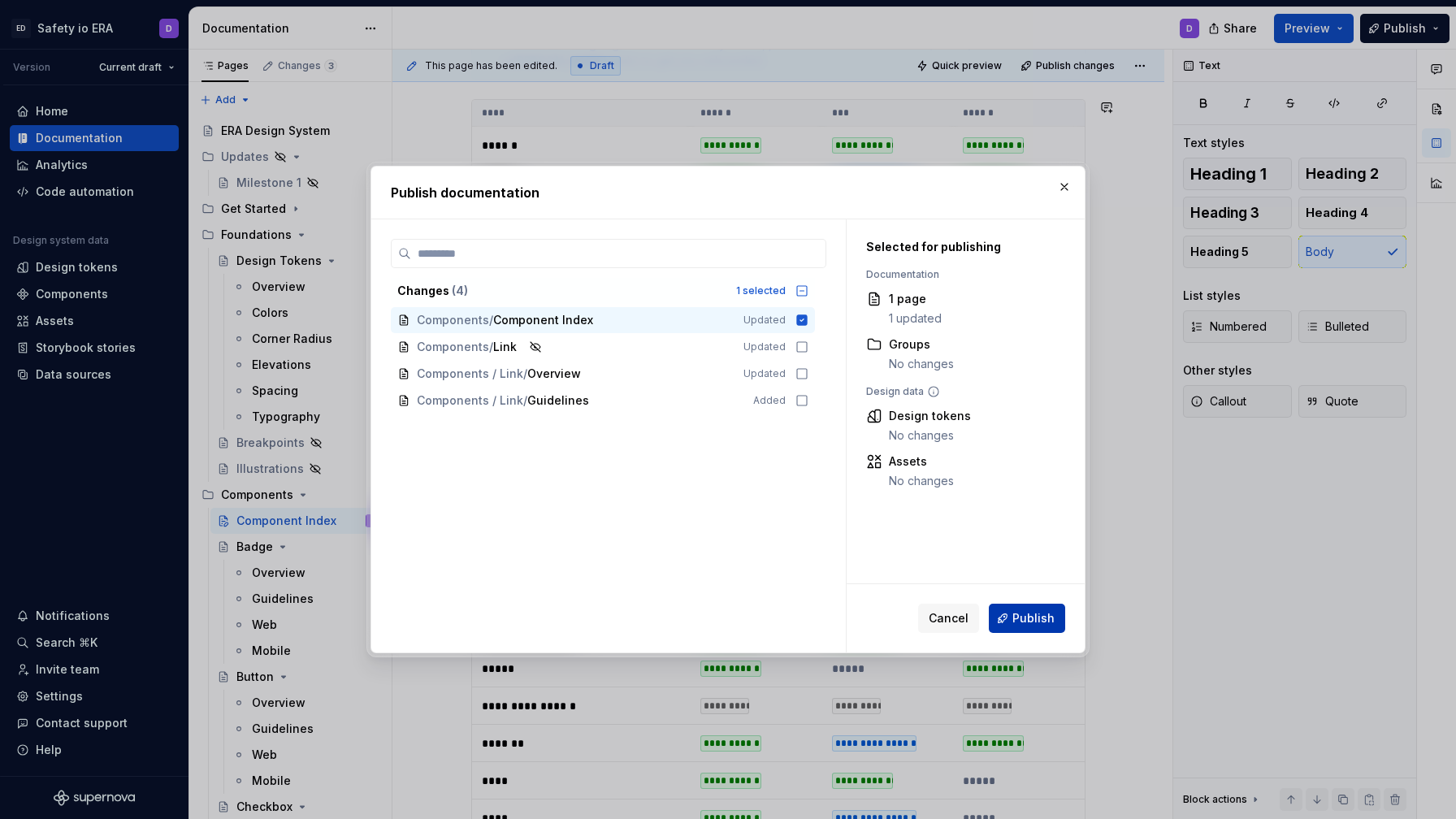
click at [1036, 621] on span "Publish" at bounding box center [1033, 618] width 42 height 16
type textarea "*"
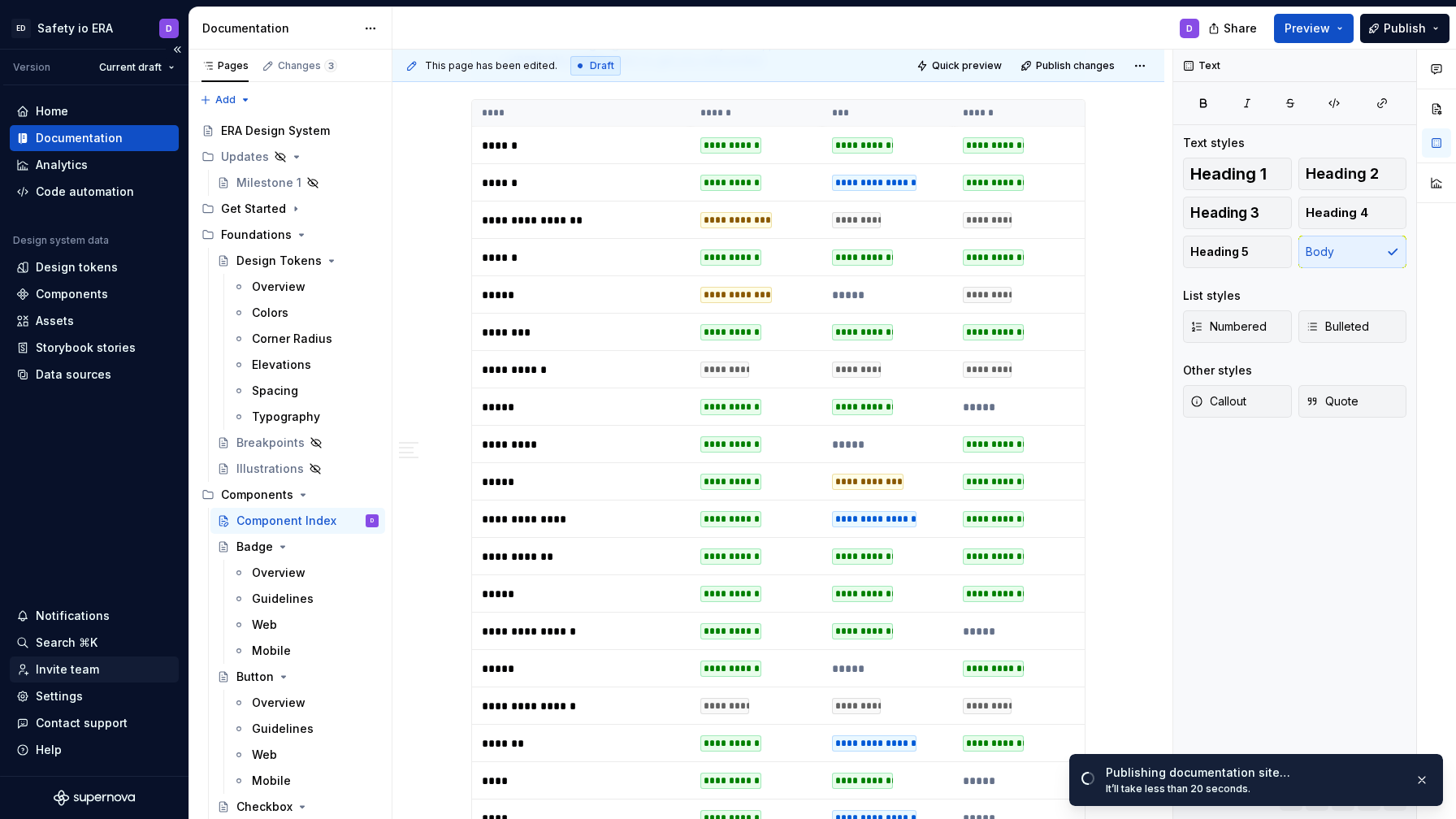
click at [87, 666] on div "Invite team" at bounding box center [67, 669] width 64 height 16
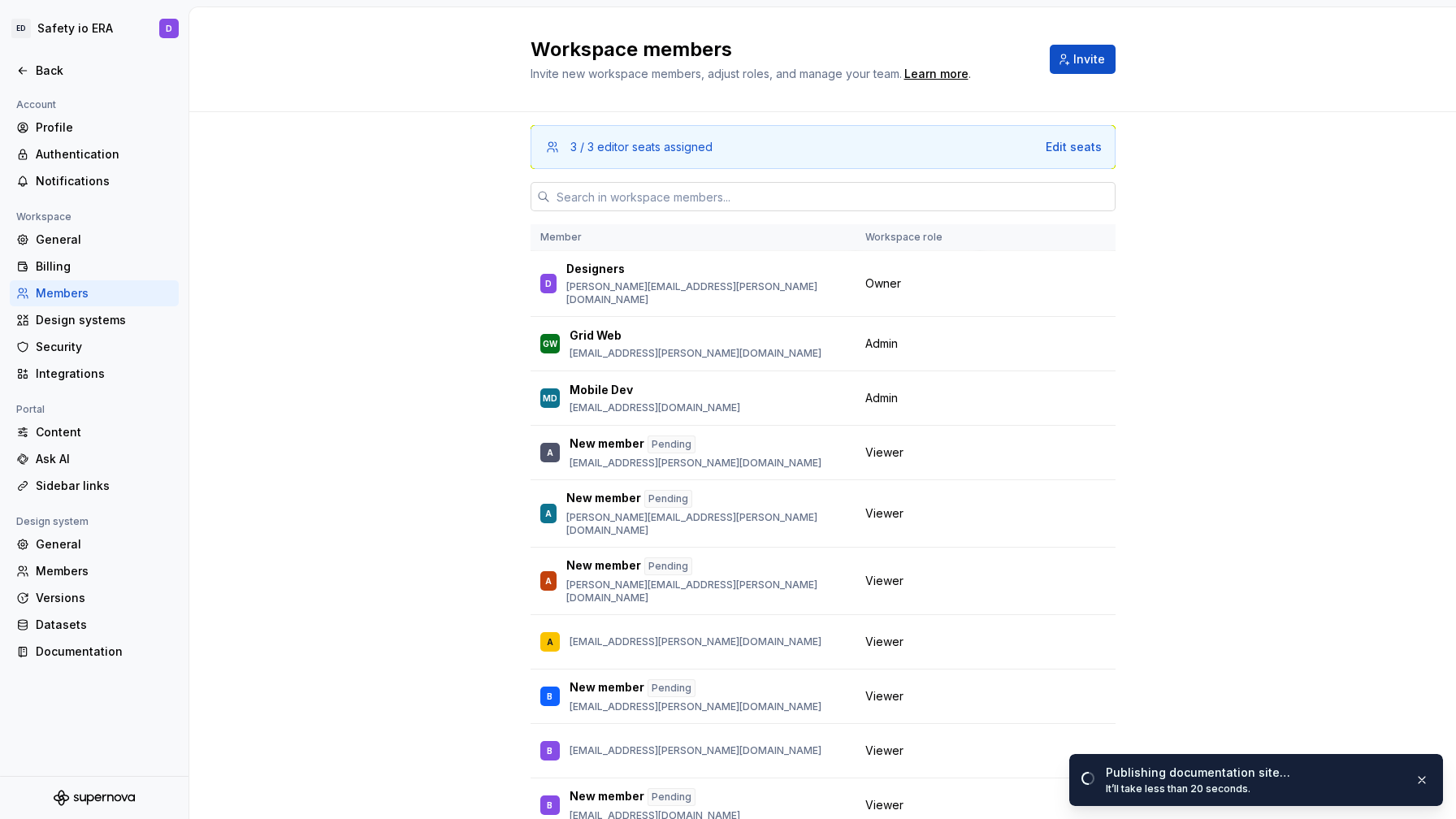
click at [680, 198] on input "text" at bounding box center [833, 196] width 566 height 29
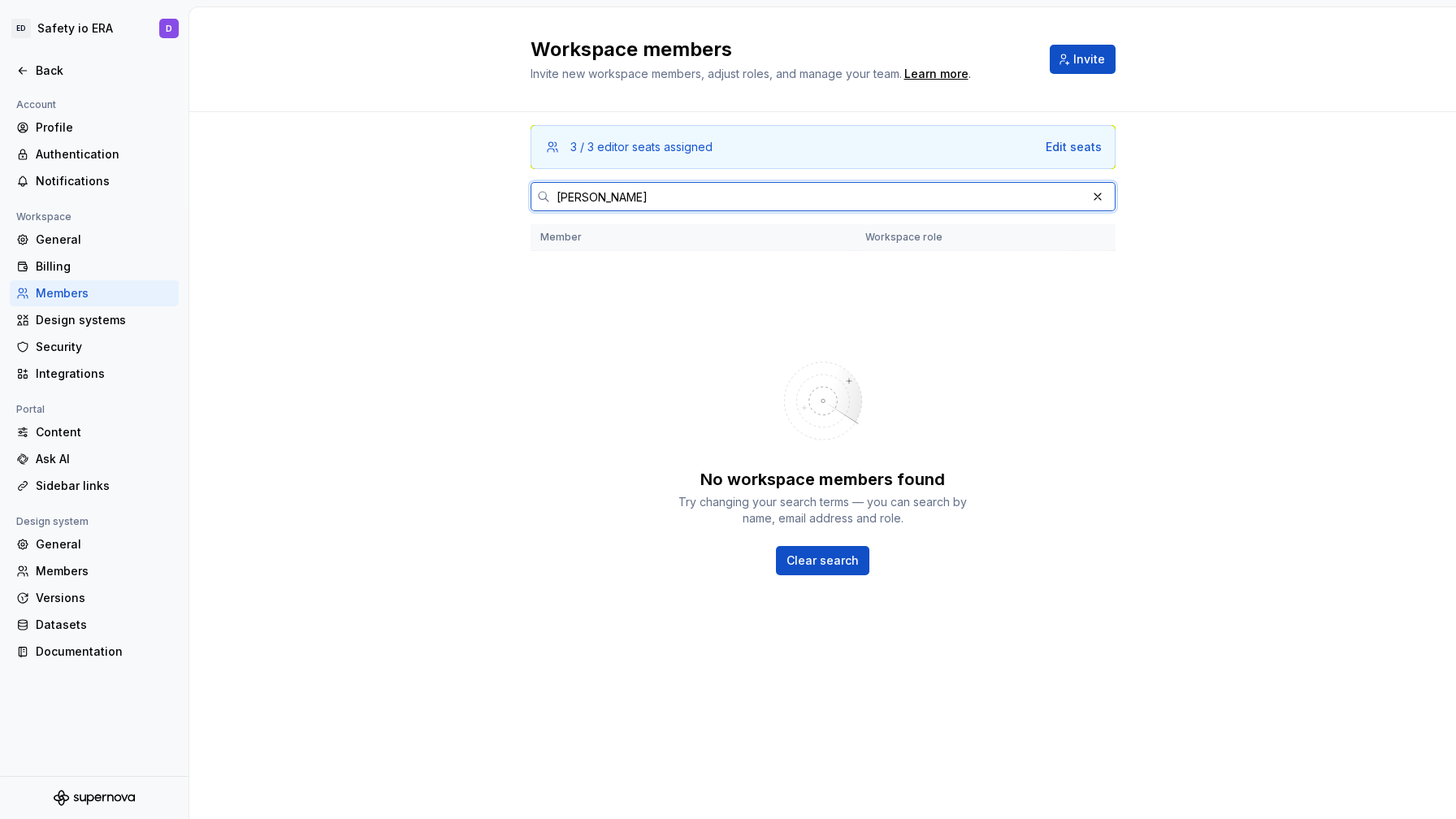
click at [700, 204] on input "[PERSON_NAME]" at bounding box center [818, 196] width 536 height 29
paste input ".[EMAIL_ADDRESS][DOMAIN_NAME]"
type input "[PERSON_NAME][EMAIL_ADDRESS][PERSON_NAME][DOMAIN_NAME]"
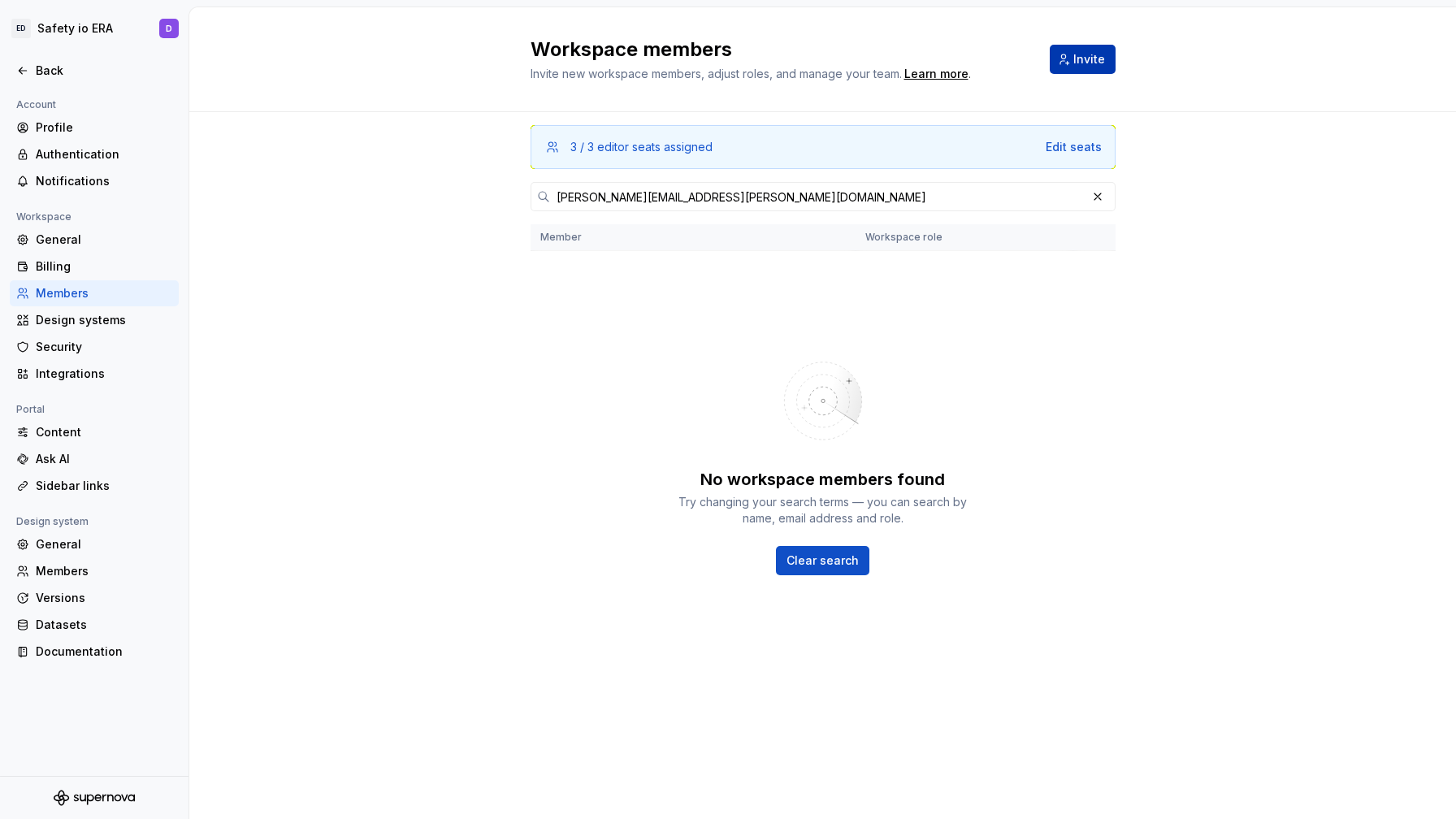
click at [1086, 52] on span "Invite" at bounding box center [1090, 59] width 32 height 16
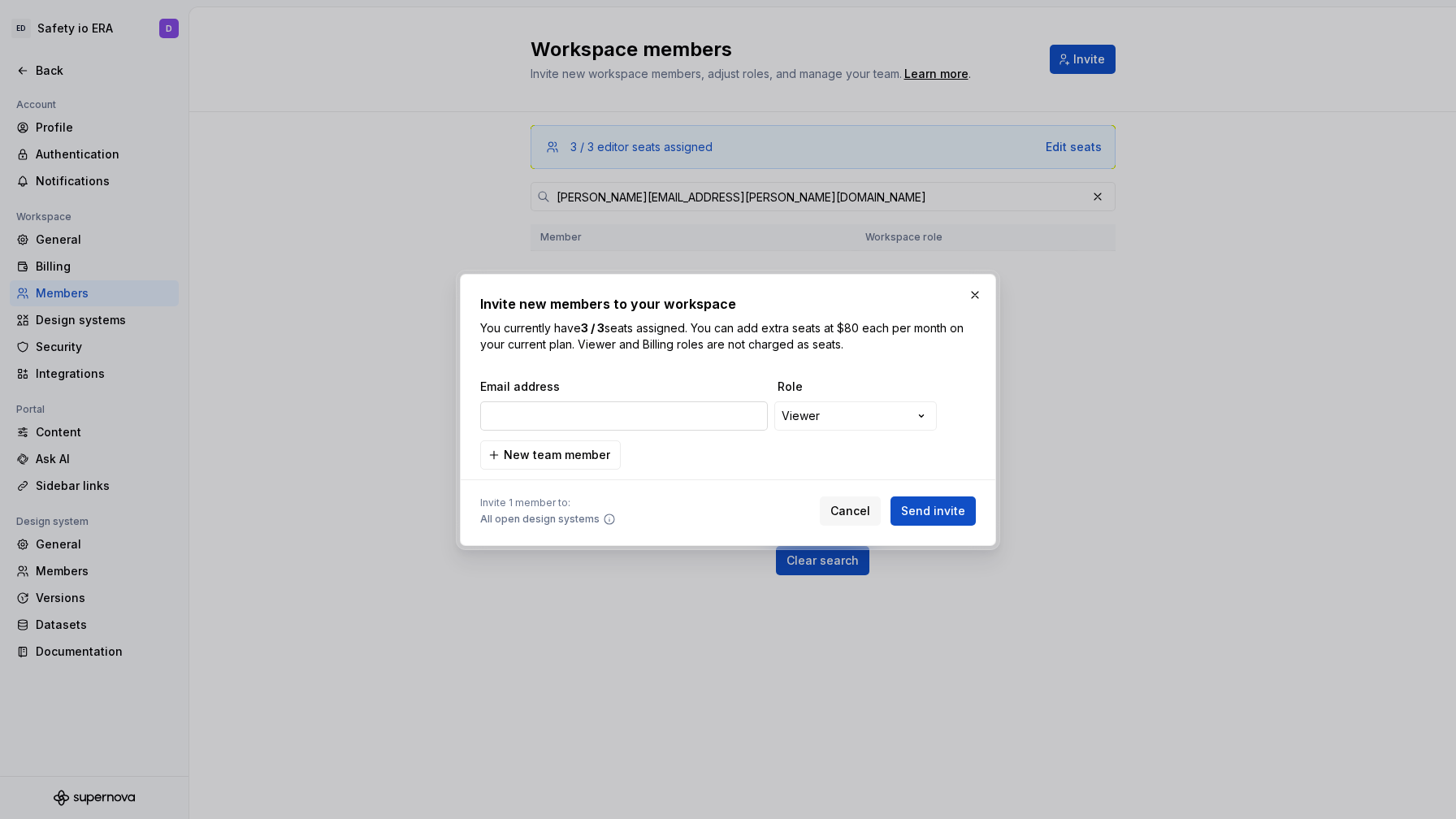
type input "[PERSON_NAME][EMAIL_ADDRESS][PERSON_NAME][DOMAIN_NAME]"
click at [923, 511] on span "Send invite" at bounding box center [933, 511] width 65 height 16
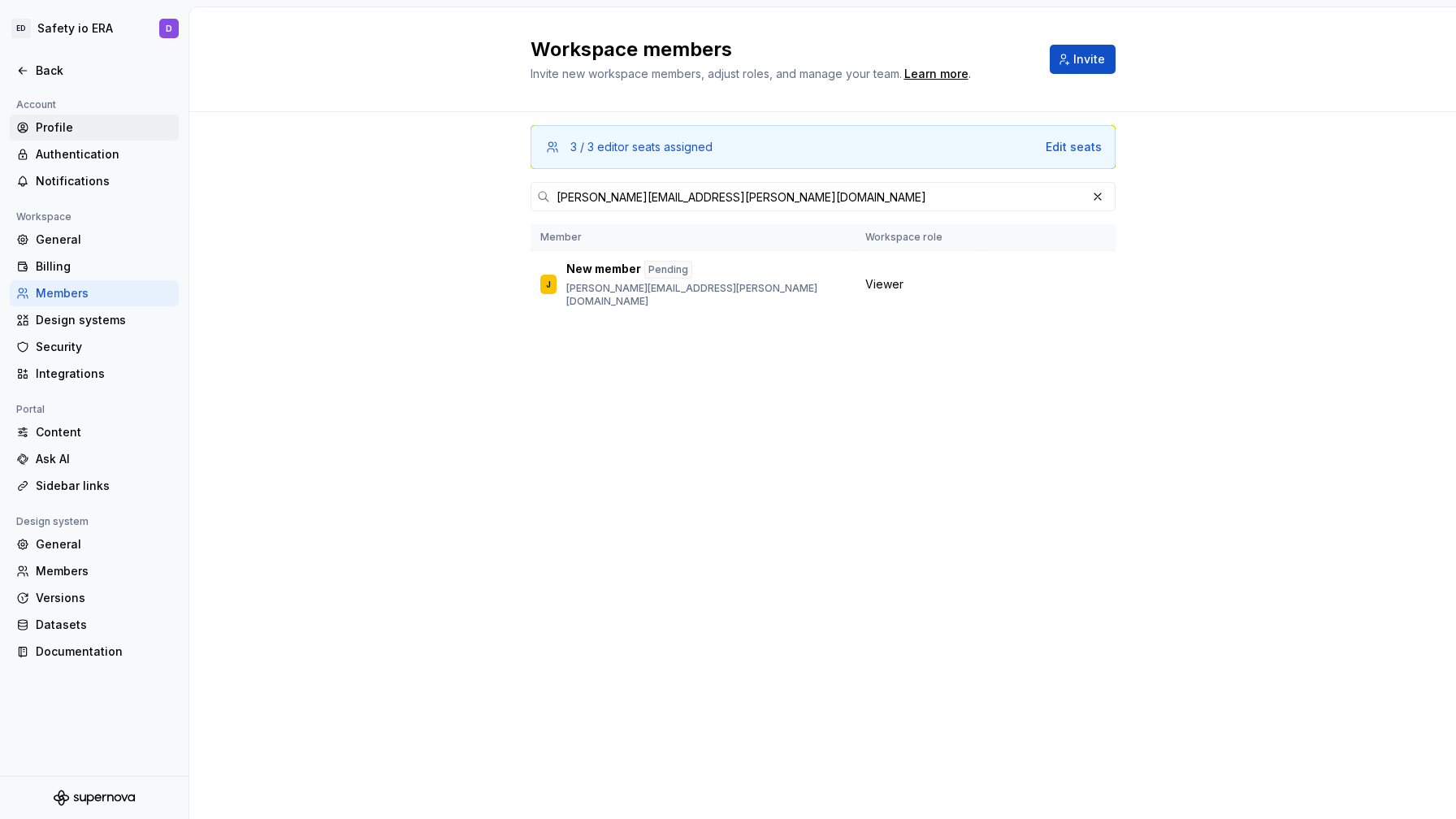
click at [56, 126] on div "Profile" at bounding box center [104, 127] width 137 height 16
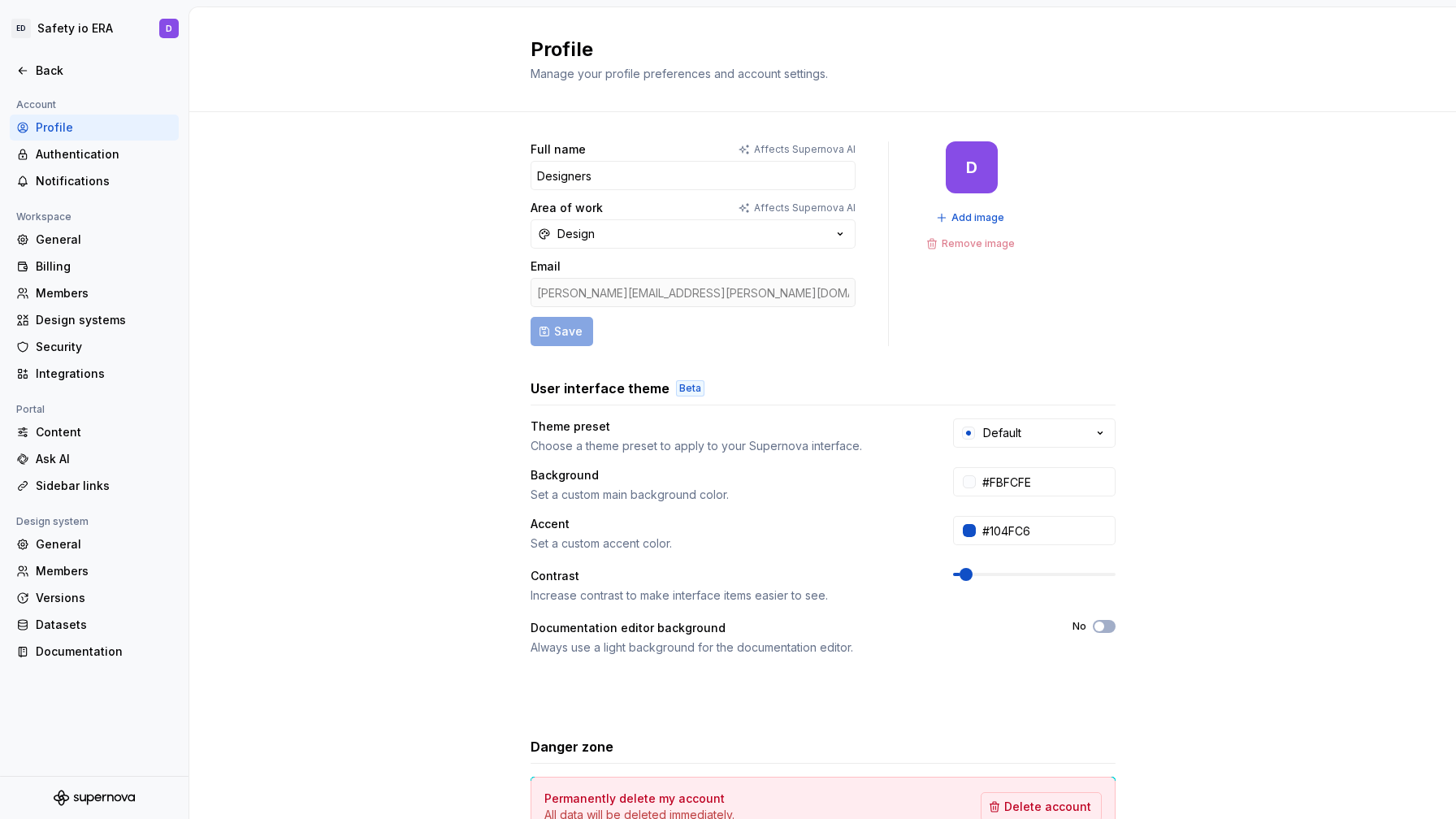
scroll to position [112, 0]
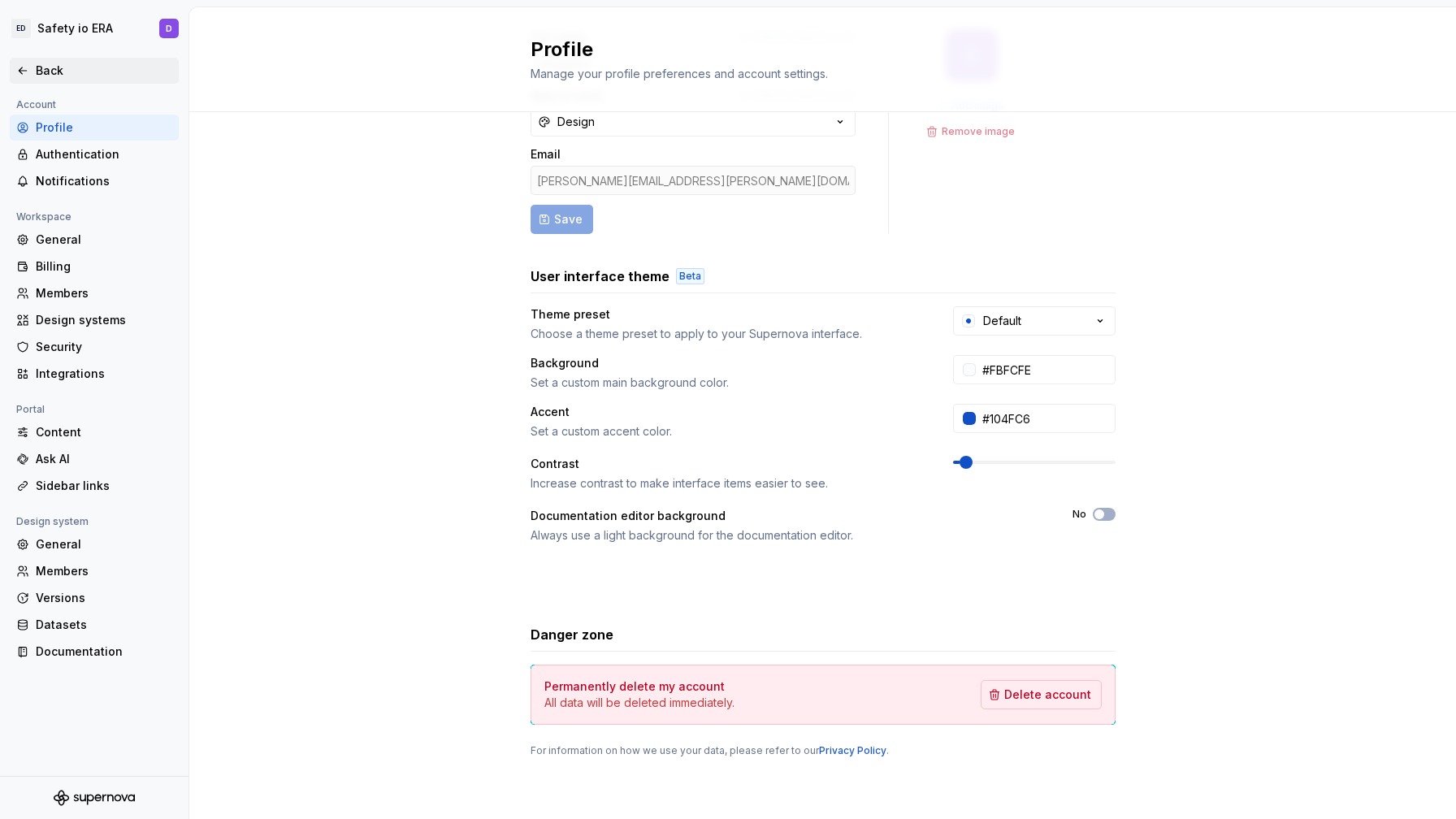
click at [18, 73] on icon at bounding box center [22, 71] width 13 height 13
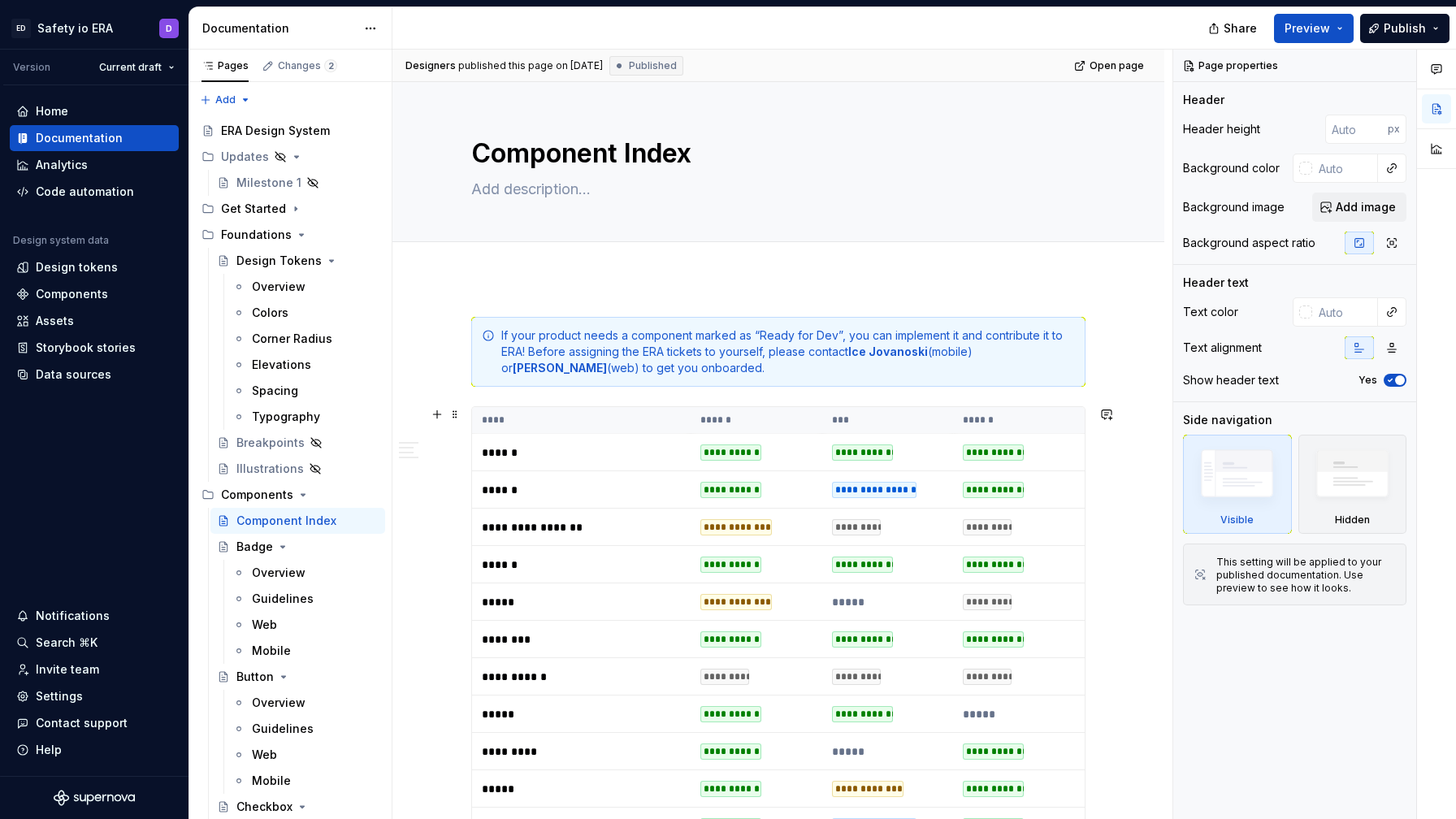
type textarea "*"
